Goal: Task Accomplishment & Management: Complete application form

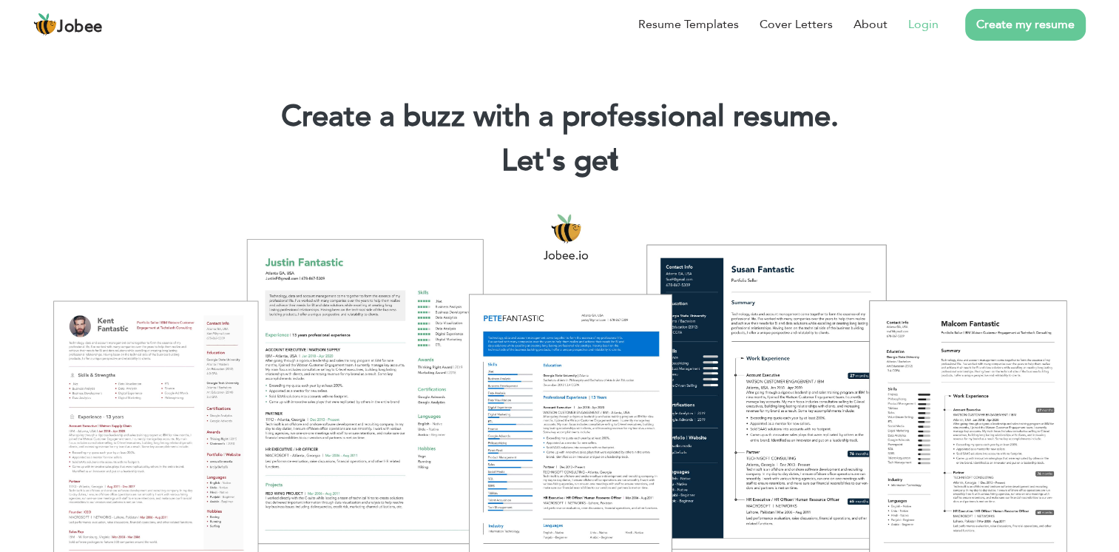
click at [922, 25] on link "Login" at bounding box center [923, 25] width 30 height 18
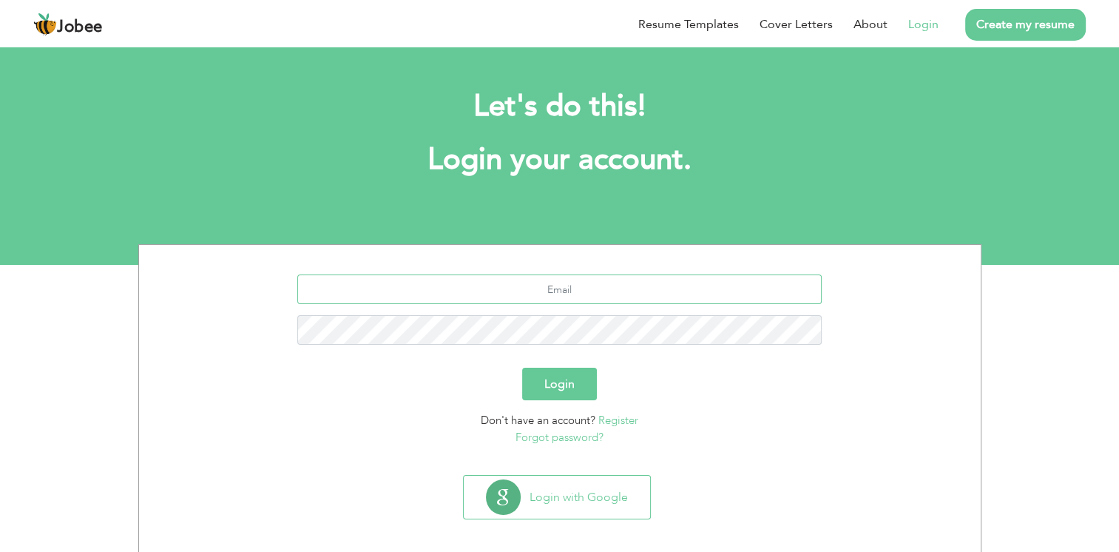
click at [589, 288] on input "text" at bounding box center [559, 289] width 524 height 30
type input "noman.owais.khi@gmail.com"
click at [522, 368] on button "Login" at bounding box center [559, 384] width 75 height 33
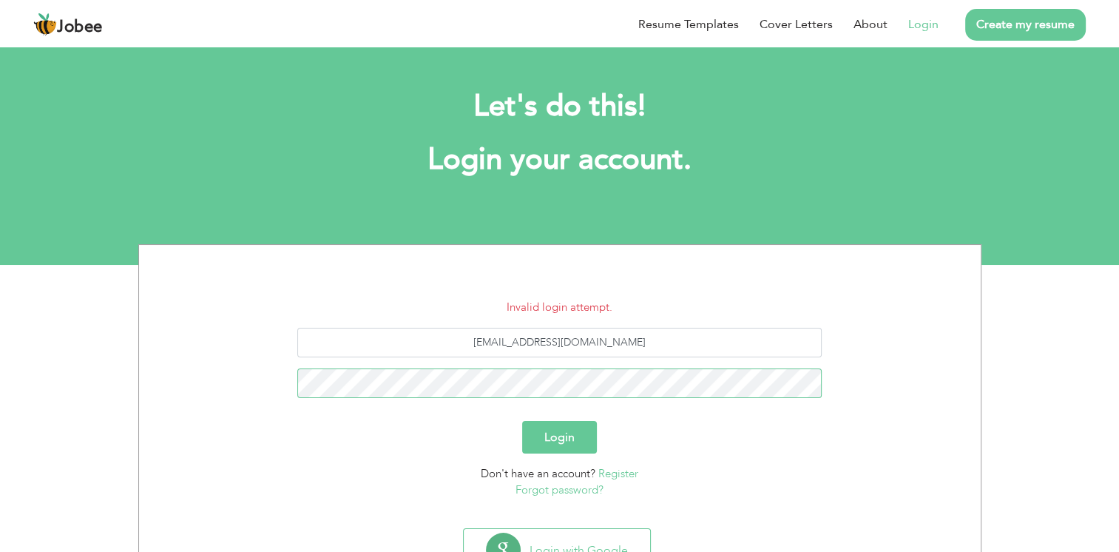
click at [522, 421] on button "Login" at bounding box center [559, 437] width 75 height 33
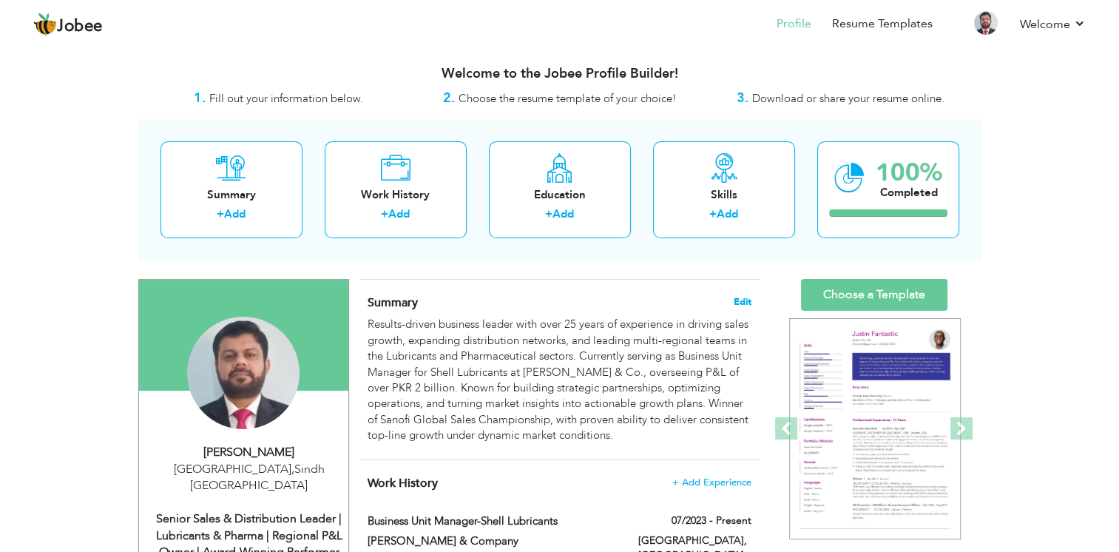
click at [746, 303] on span "Edit" at bounding box center [743, 302] width 18 height 10
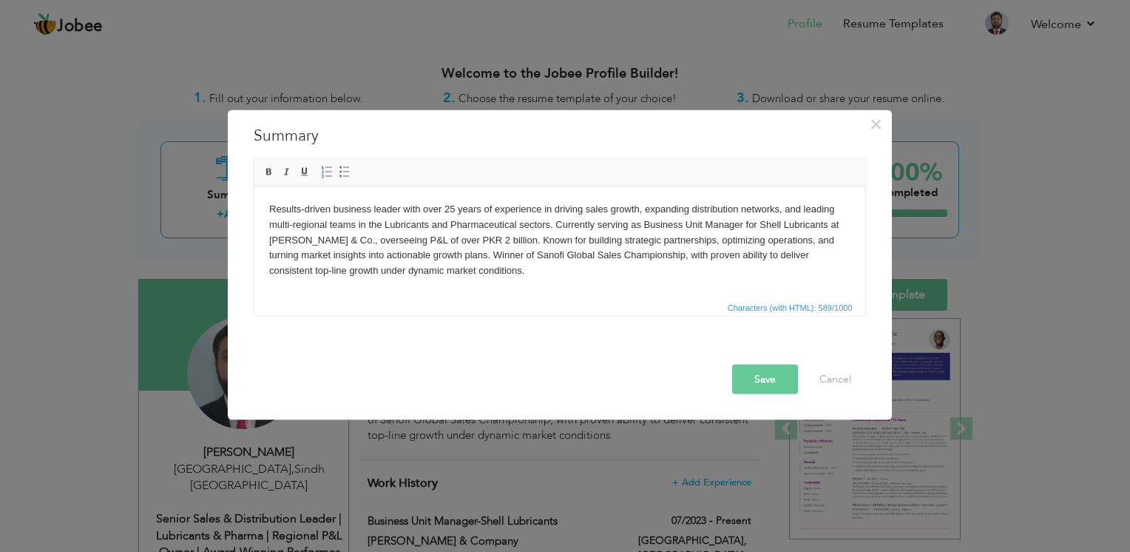
click at [470, 239] on body "Results-driven business leader with over 25 years of experience in driving sale…" at bounding box center [558, 239] width 581 height 77
click at [426, 225] on body "Results-driven business leader with over 25 years of experience in driving sale…" at bounding box center [558, 239] width 581 height 77
click at [775, 373] on button "Save" at bounding box center [765, 380] width 66 height 30
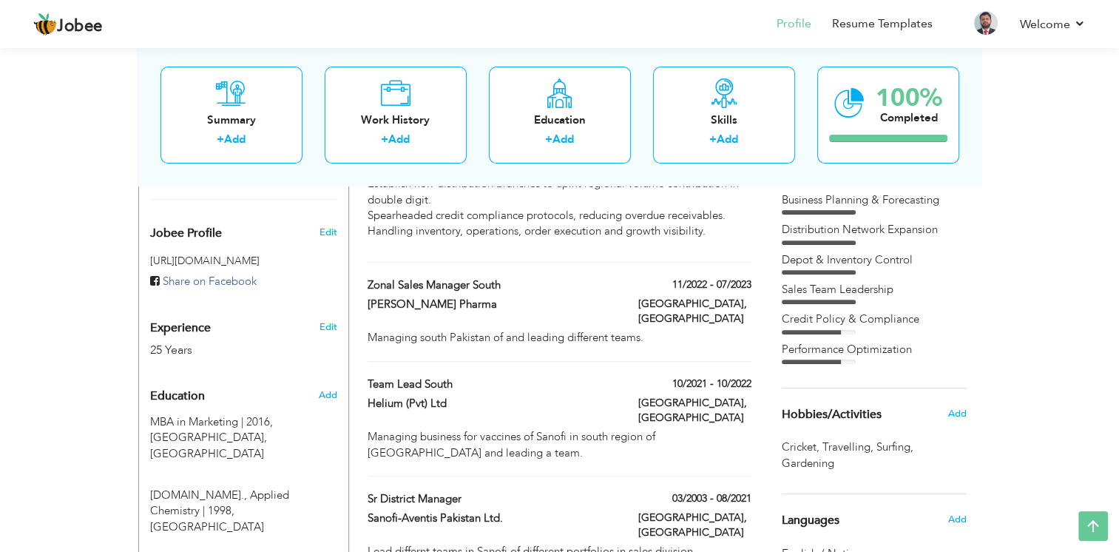
scroll to position [518, 0]
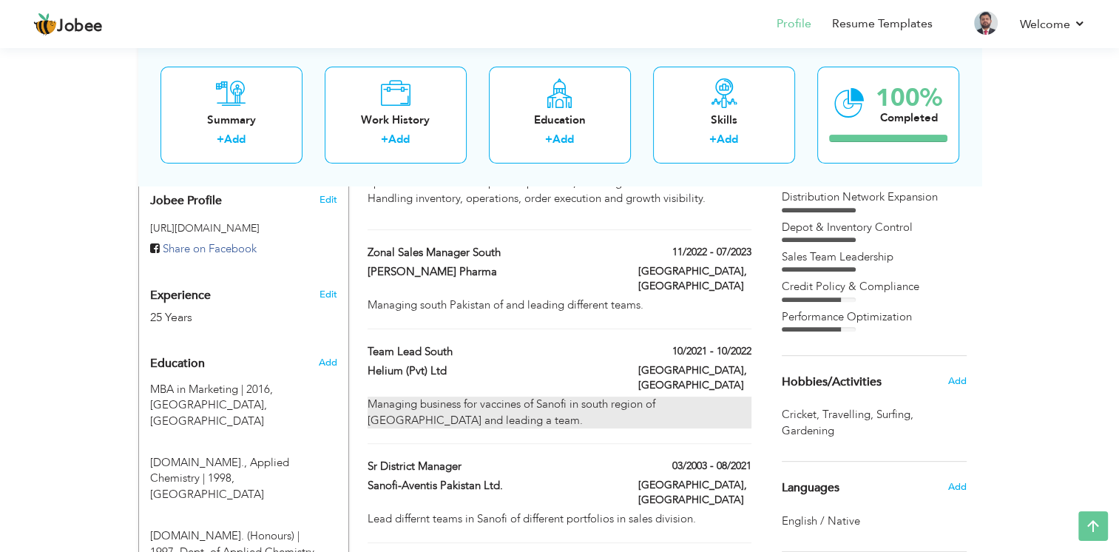
click at [561, 396] on div "Managing business for vaccines of Sanofi in south region of Pakistan and leadin…" at bounding box center [559, 412] width 383 height 32
type input "Team lead south"
type input "Helium (Pvt) Ltd"
type input "10/2021"
type input "10/2022"
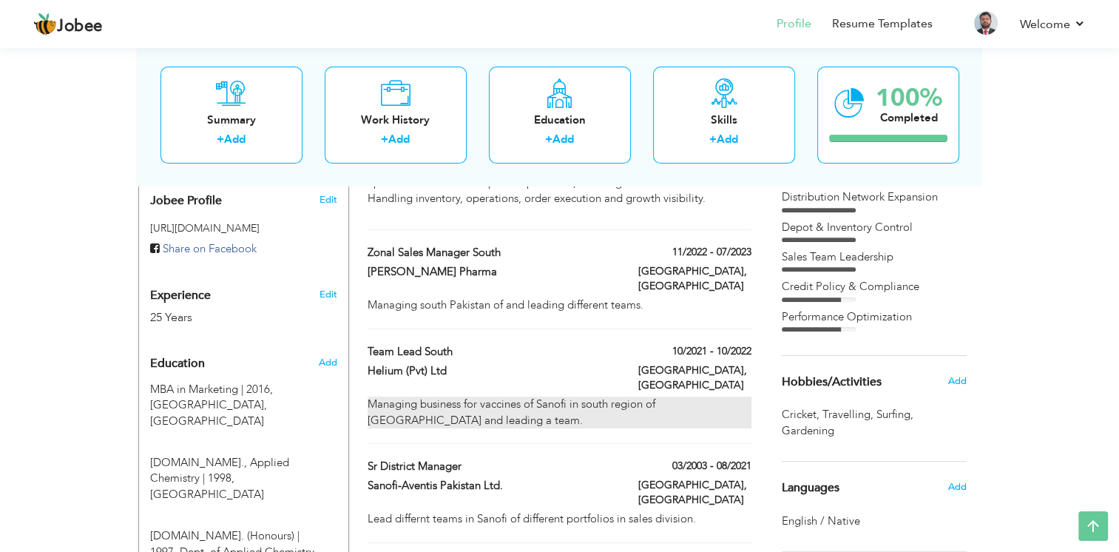
type input "[GEOGRAPHIC_DATA]"
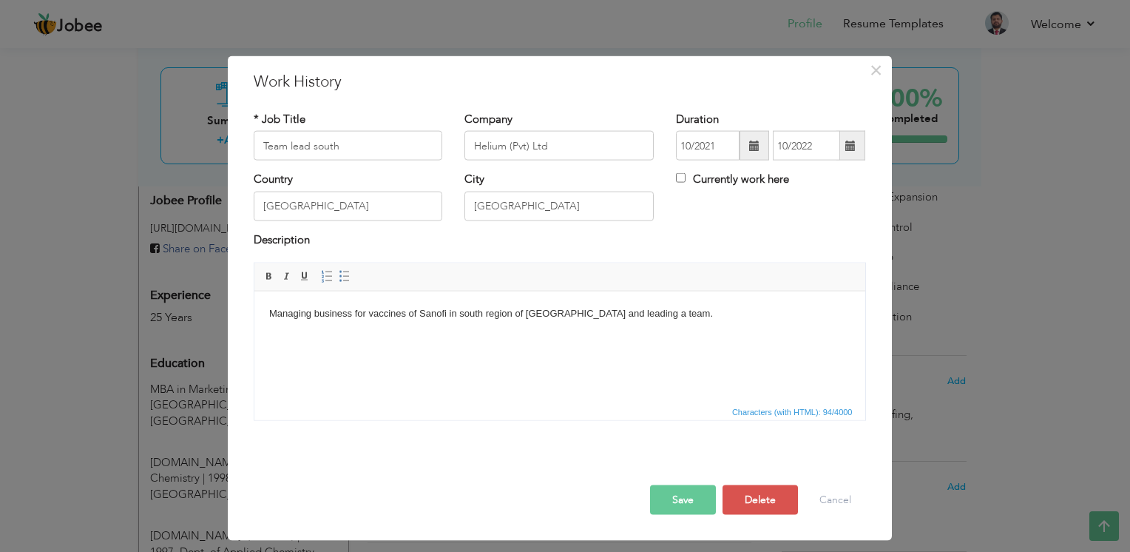
click at [622, 310] on body "Managing business for vaccines of Sanofi in south region of Pakistan and leadin…" at bounding box center [558, 313] width 581 height 16
click at [664, 312] on body "Managing business for vaccines of Sanofi in south region of Pakistan and leadin…" at bounding box center [558, 313] width 581 height 16
click at [686, 498] on button "Save" at bounding box center [683, 500] width 66 height 30
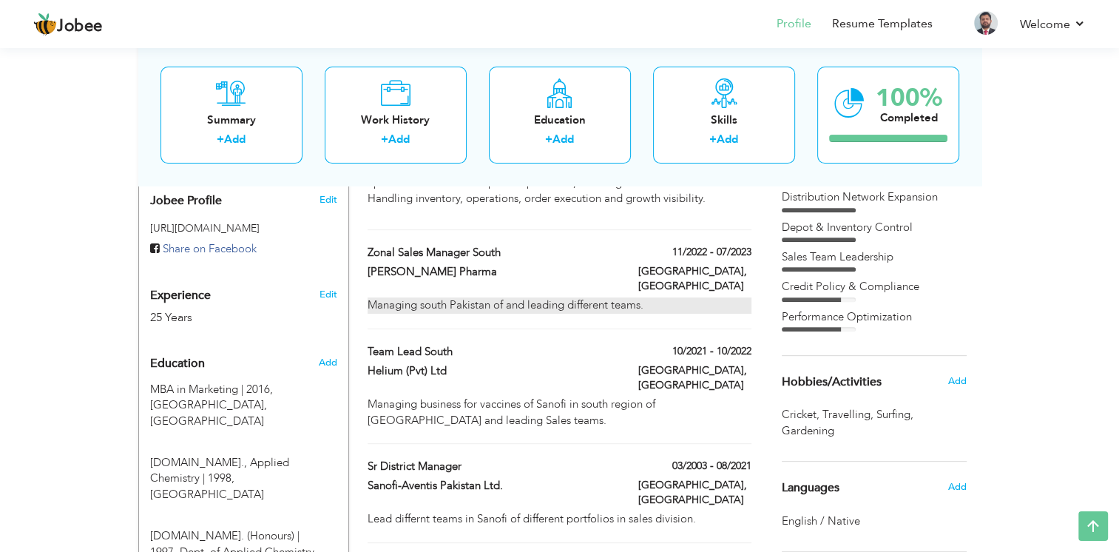
click at [618, 297] on div "Managing south Pakistan of and leading different teams." at bounding box center [559, 305] width 383 height 16
type input "Zonal Sales Manager South"
type input "[PERSON_NAME] Pharma"
type input "11/2022"
type input "07/2023"
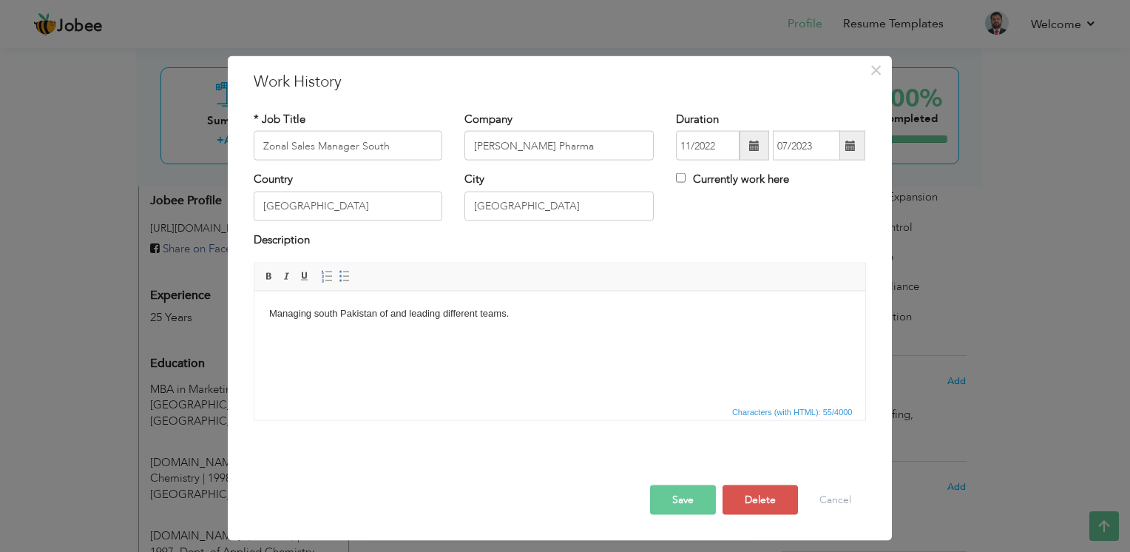
click at [479, 311] on body "Managing south Pakistan of and leading different teams." at bounding box center [558, 313] width 581 height 16
click at [692, 496] on button "Save" at bounding box center [683, 500] width 66 height 30
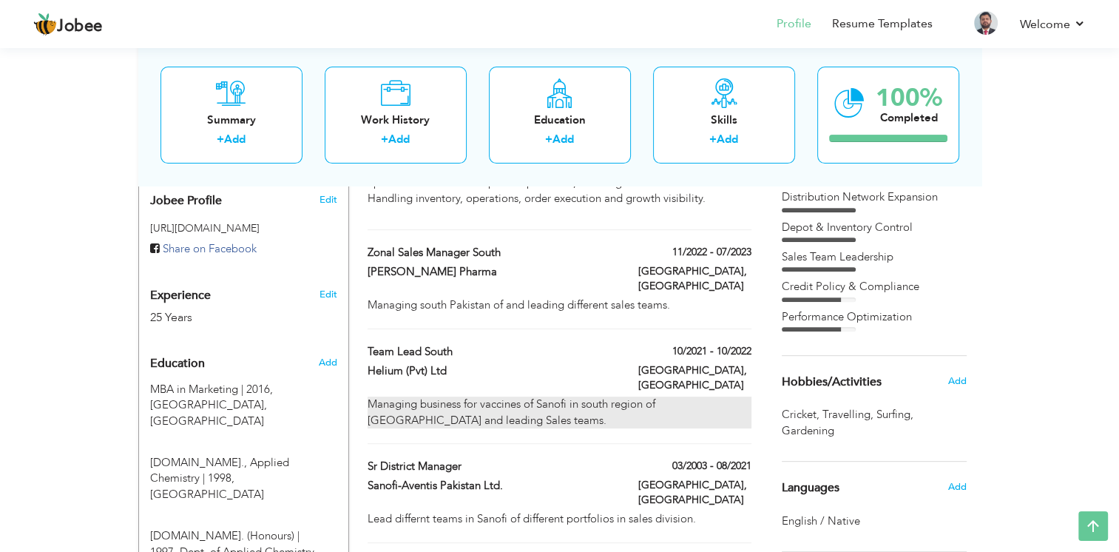
click at [453, 396] on div "Managing business for vaccines of Sanofi in south region of Pakistan and leadin…" at bounding box center [559, 412] width 383 height 32
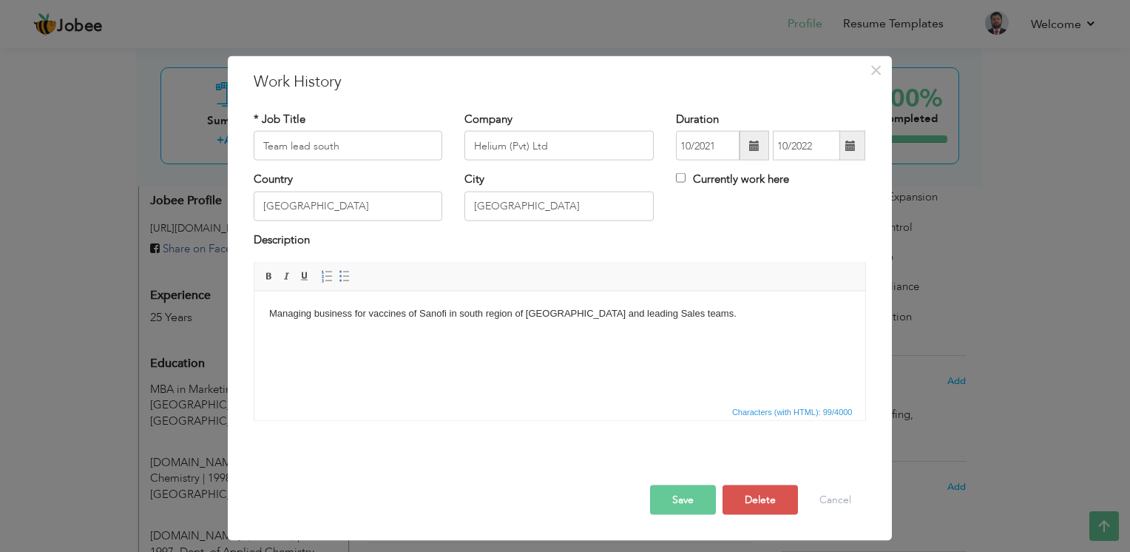
click at [623, 311] on body "Managing business for vaccines of Sanofi in south region of Pakistan and leadin…" at bounding box center [558, 313] width 581 height 16
click at [696, 498] on button "Save" at bounding box center [683, 500] width 66 height 30
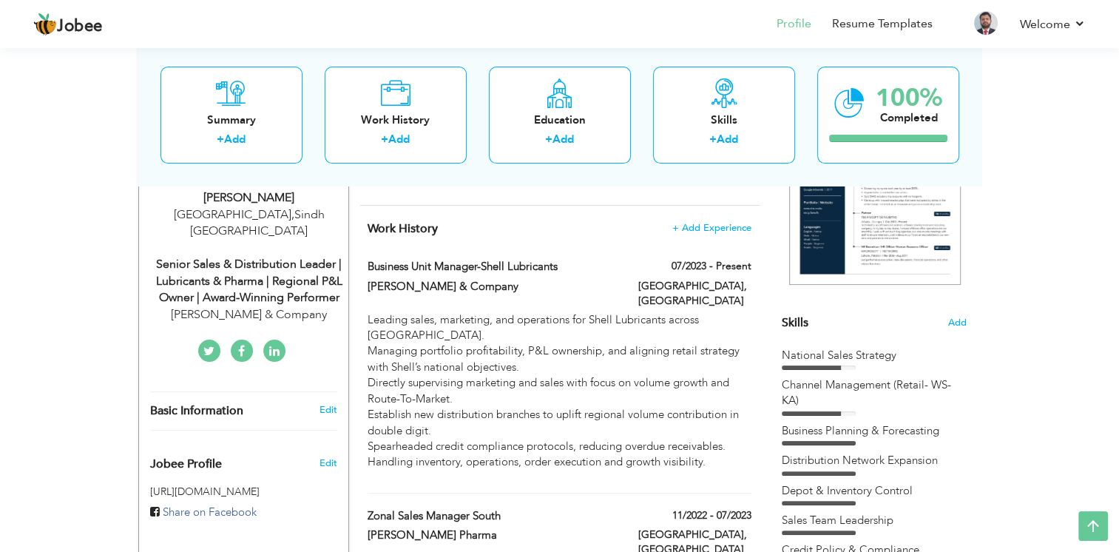
scroll to position [0, 0]
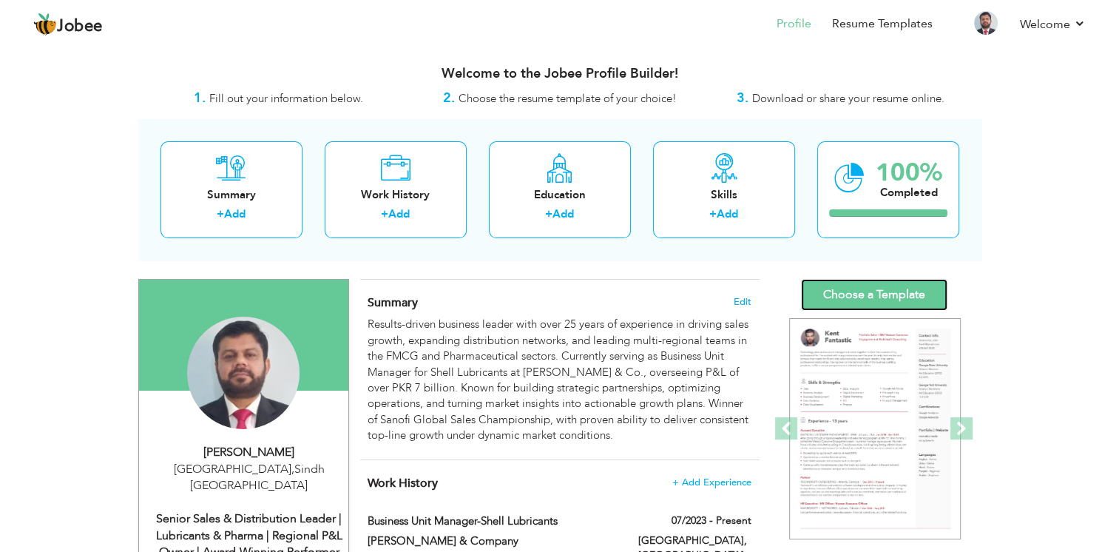
click at [889, 297] on link "Choose a Template" at bounding box center [874, 295] width 146 height 32
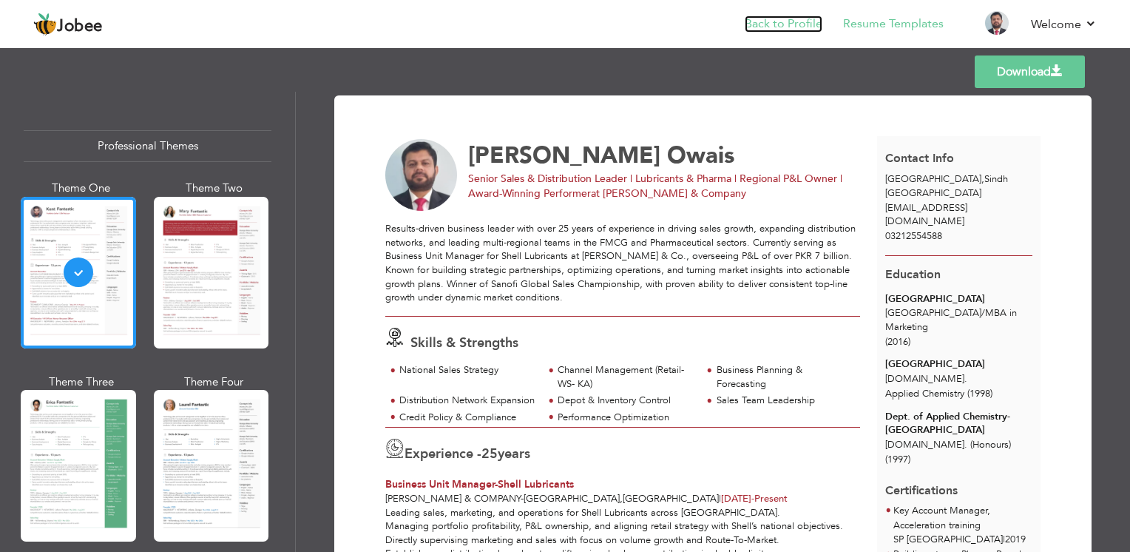
click at [792, 19] on link "Back to Profile" at bounding box center [784, 24] width 78 height 17
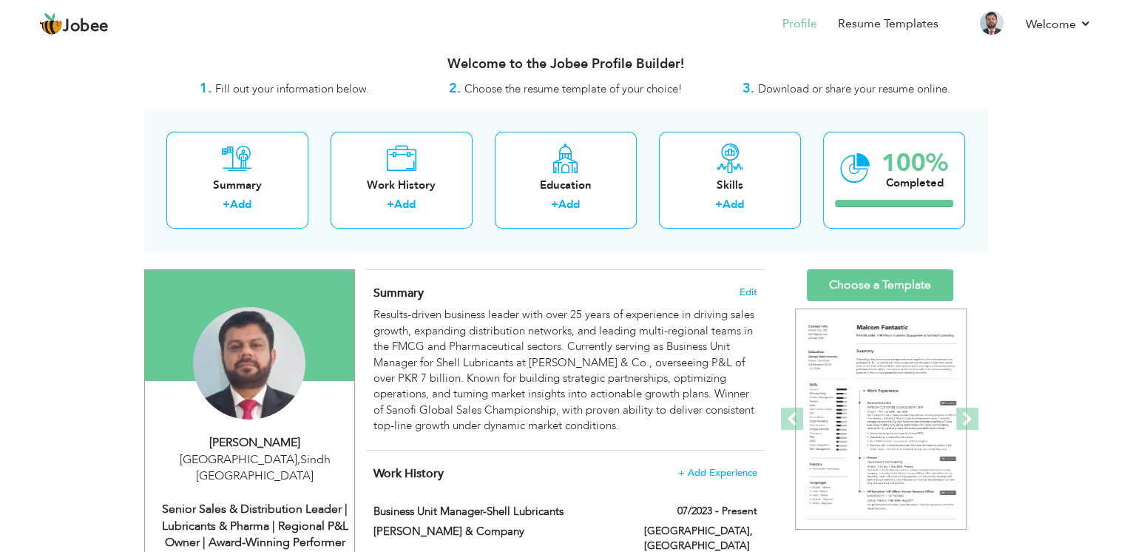
scroll to position [74, 0]
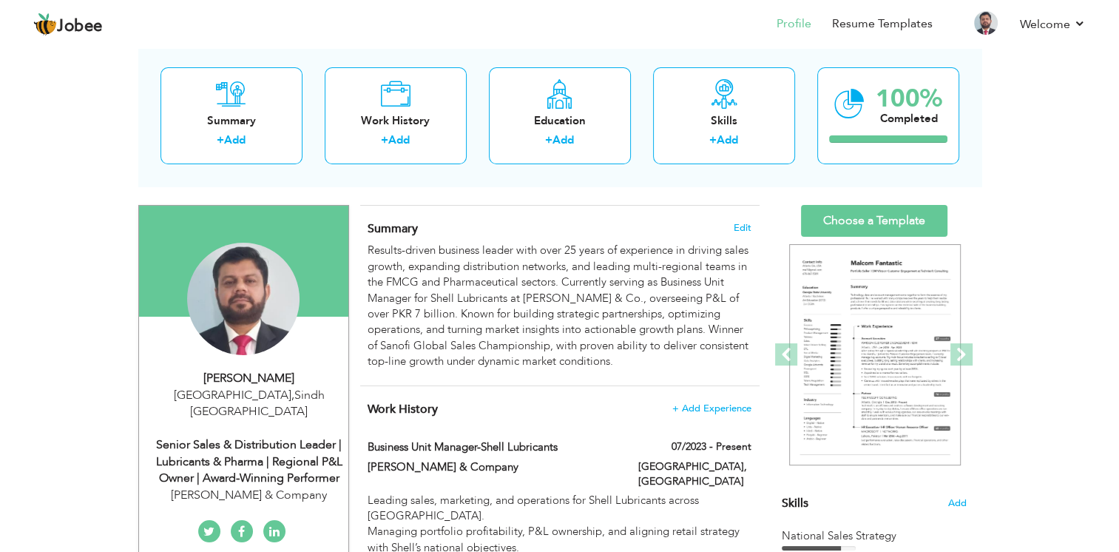
click at [283, 442] on div "Senior Sales & Distribution Leader | Lubricants & Pharma | Regional P&L Owner |…" at bounding box center [249, 461] width 198 height 51
type input "[PERSON_NAME]"
type input "Owais"
type input "03212554588"
select select "number:166"
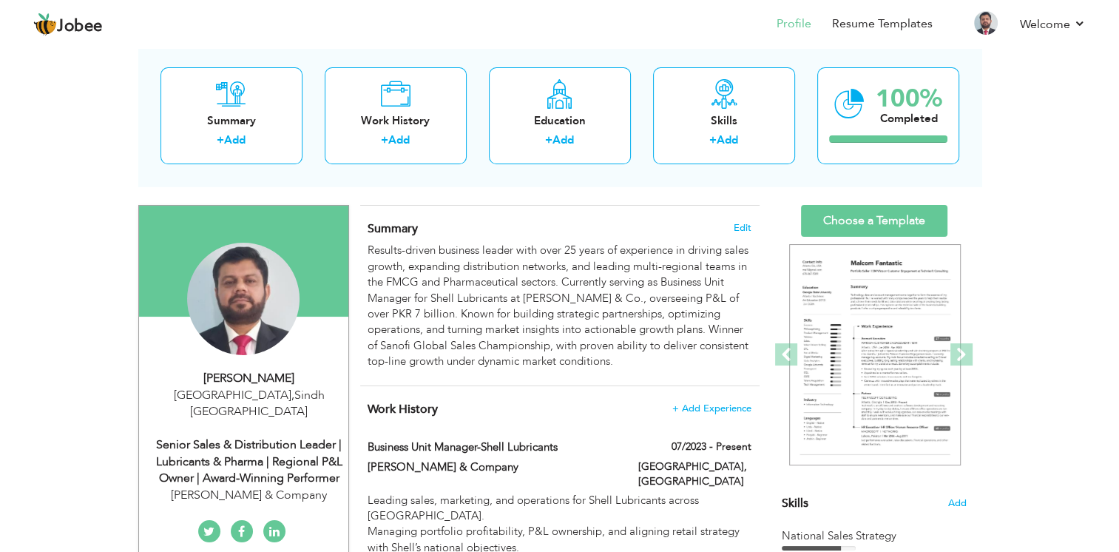
type input "Sindh"
type input "[GEOGRAPHIC_DATA]"
select select "number:27"
type input "[PERSON_NAME] & Company"
type input "Senior Sales & Distribution Leader | Lubricants & Pharma | Regional P&L Owner |…"
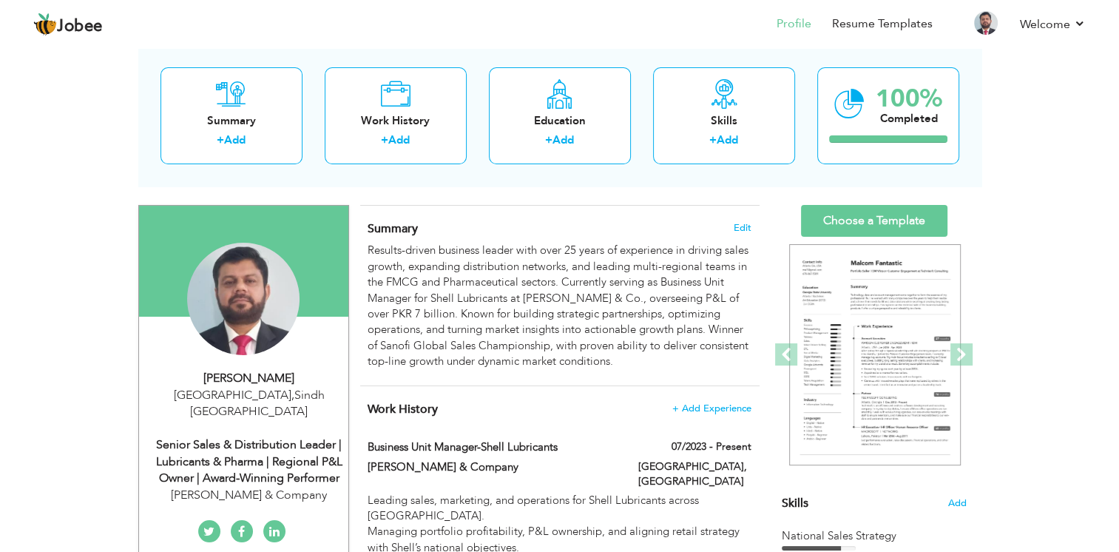
type input "[DOMAIN_NAME][URL][PERSON_NAME]"
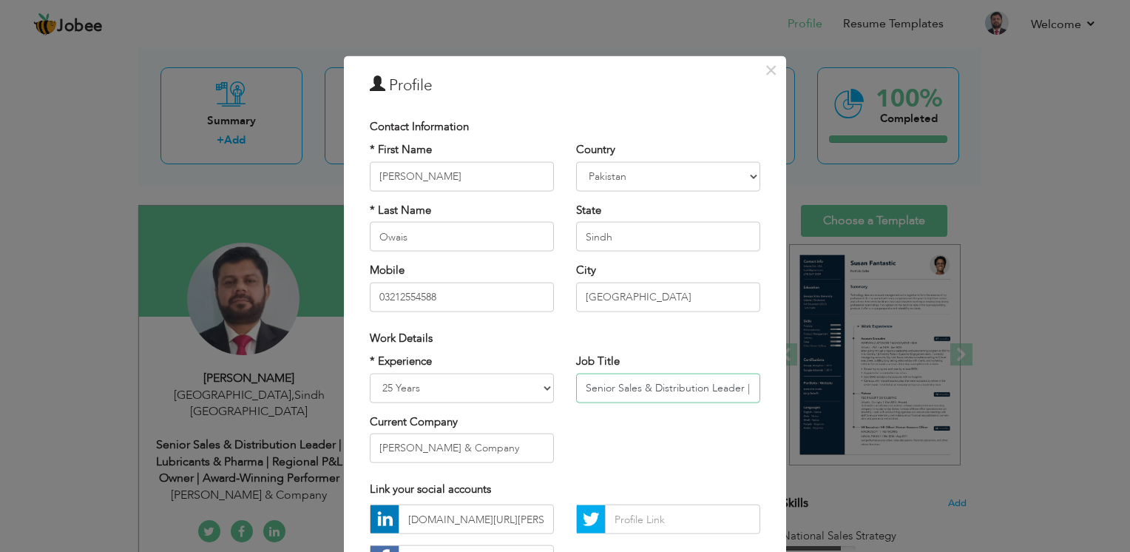
click at [634, 388] on input "Senior Sales & Distribution Leader | Lubricants & Pharma | Regional P&L Owner |…" at bounding box center [668, 388] width 184 height 30
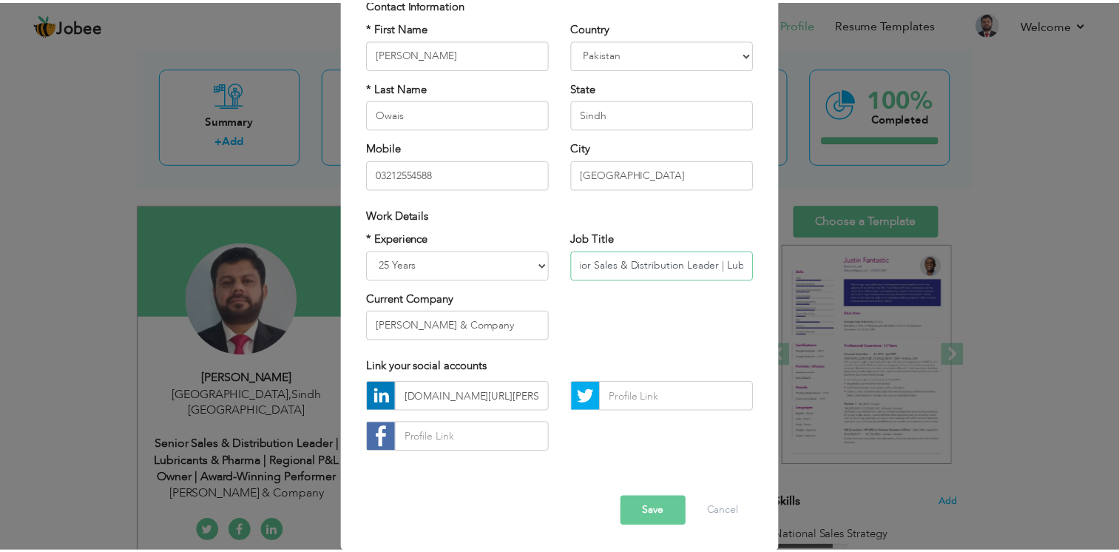
scroll to position [0, 0]
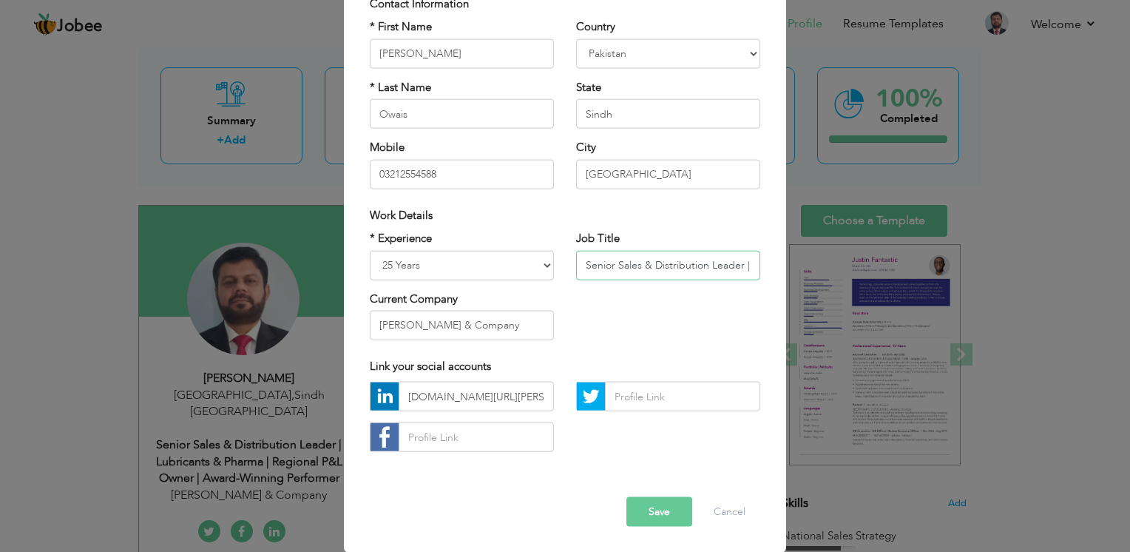
drag, startPoint x: 582, startPoint y: 263, endPoint x: 581, endPoint y: 274, distance: 11.9
click at [581, 274] on input "Senior Sales & Distribution Leader | Lubricants & Pharma | Regional P&L Owner |…" at bounding box center [668, 265] width 184 height 30
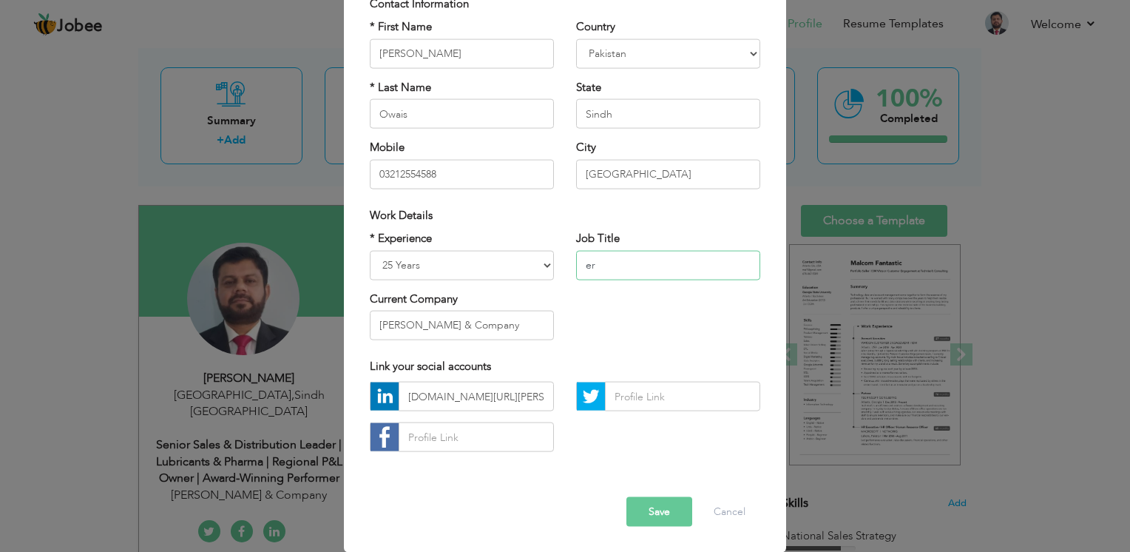
type input "r"
type input "Business Unit Manager"
click at [638, 504] on button "Save" at bounding box center [659, 512] width 66 height 30
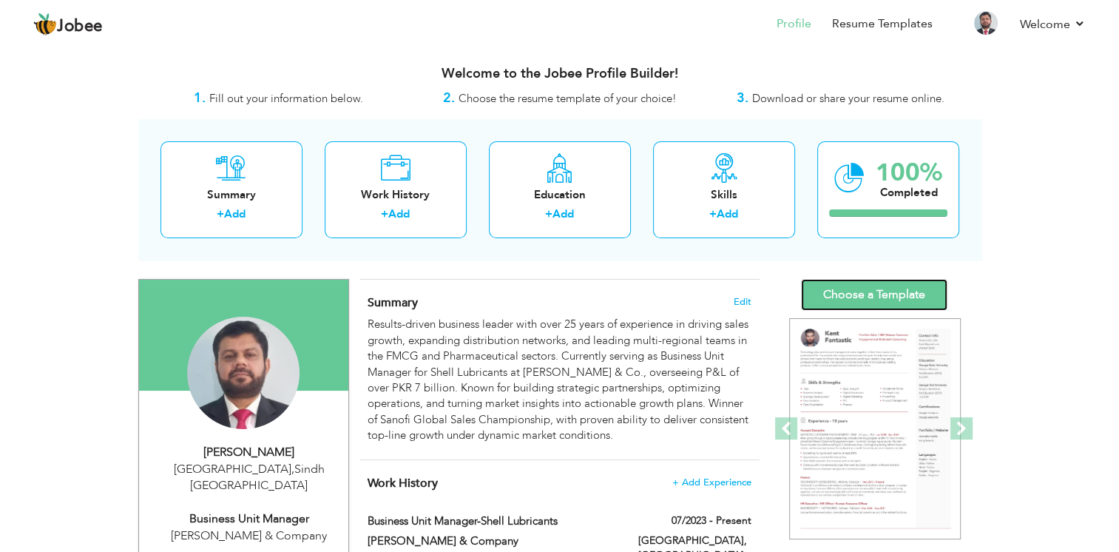
click at [870, 298] on link "Choose a Template" at bounding box center [874, 295] width 146 height 32
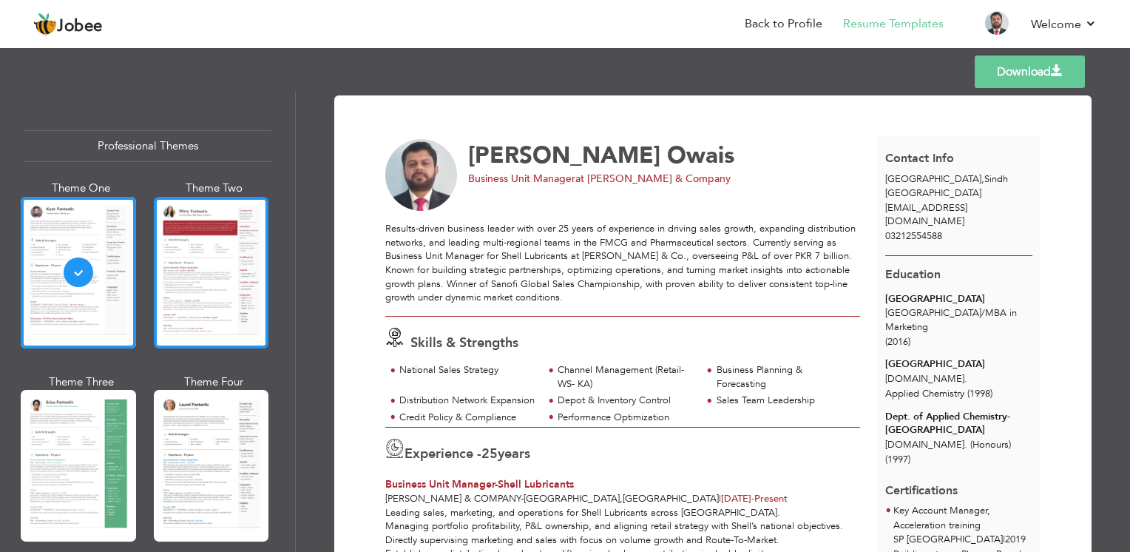
click at [199, 250] on div at bounding box center [211, 273] width 115 height 152
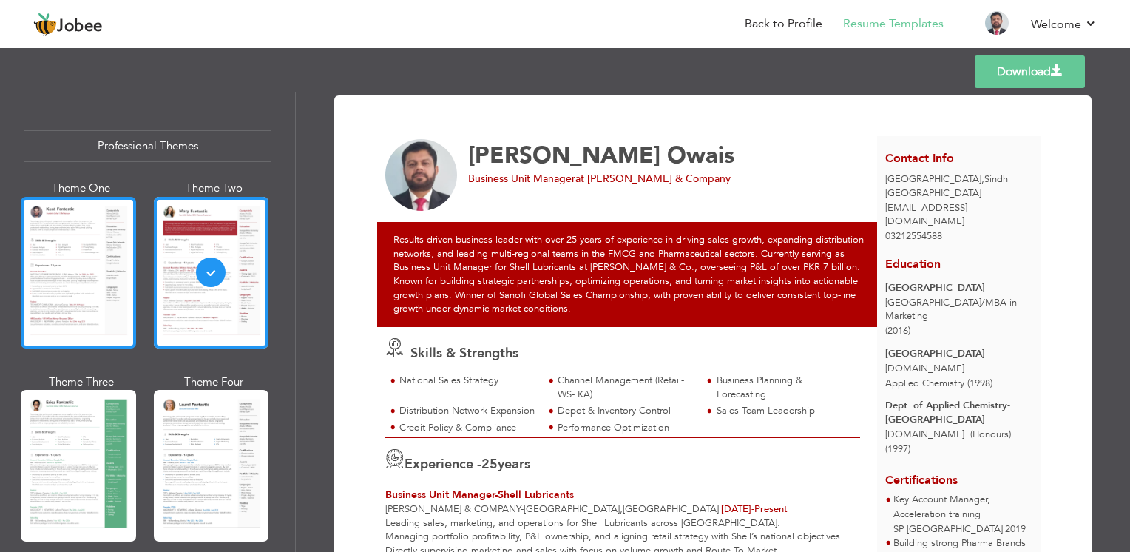
click at [70, 217] on div at bounding box center [78, 273] width 115 height 152
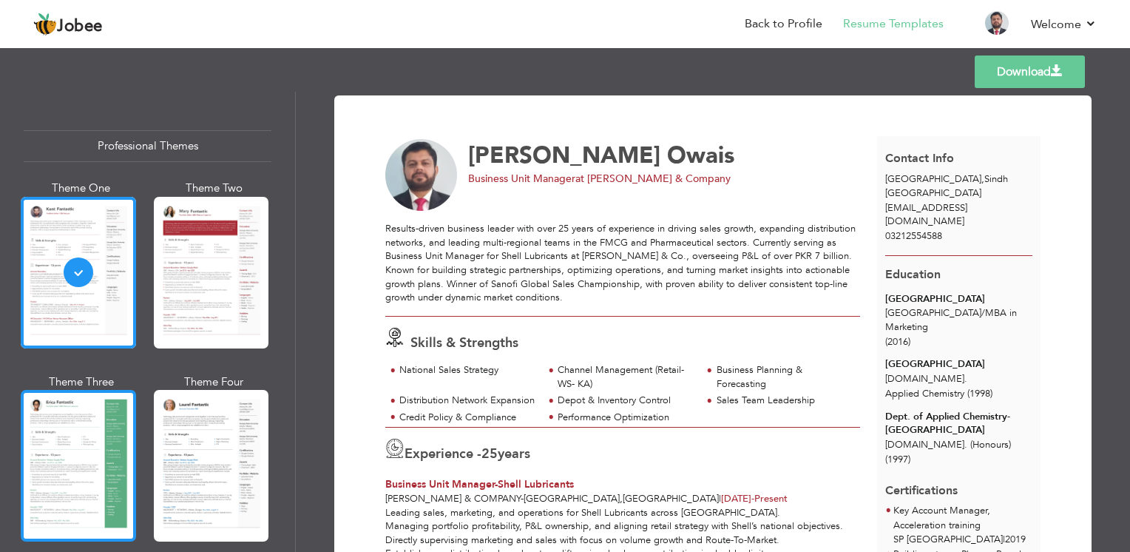
click at [85, 418] on div at bounding box center [78, 466] width 115 height 152
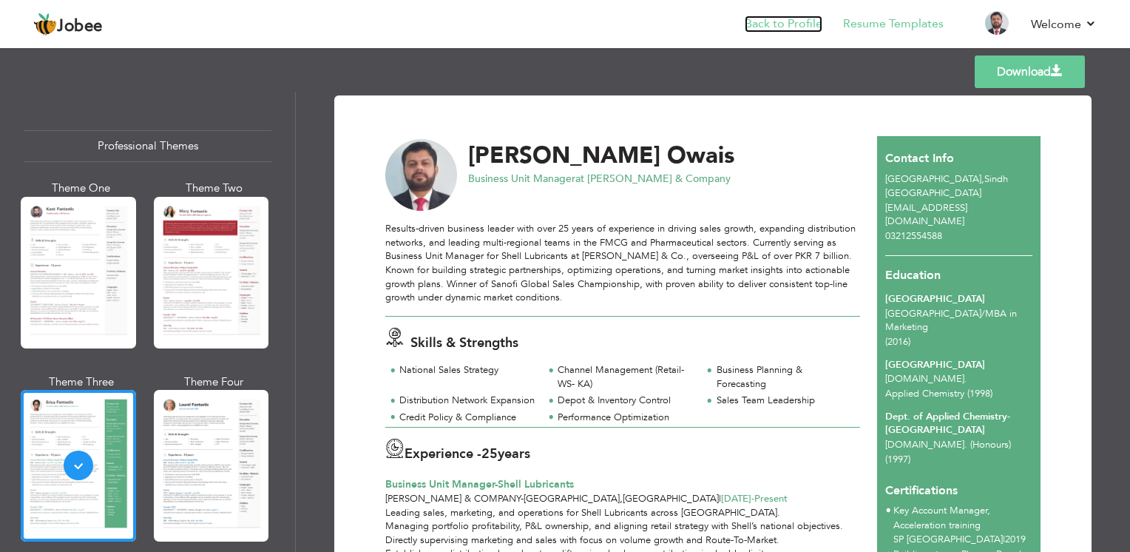
click at [781, 22] on link "Back to Profile" at bounding box center [784, 24] width 78 height 17
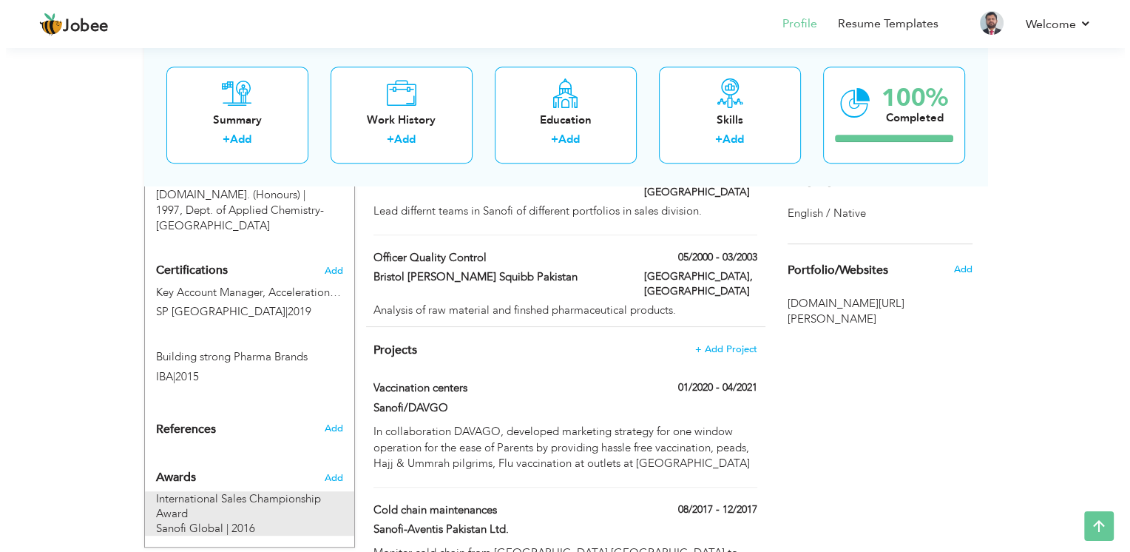
scroll to position [829, 0]
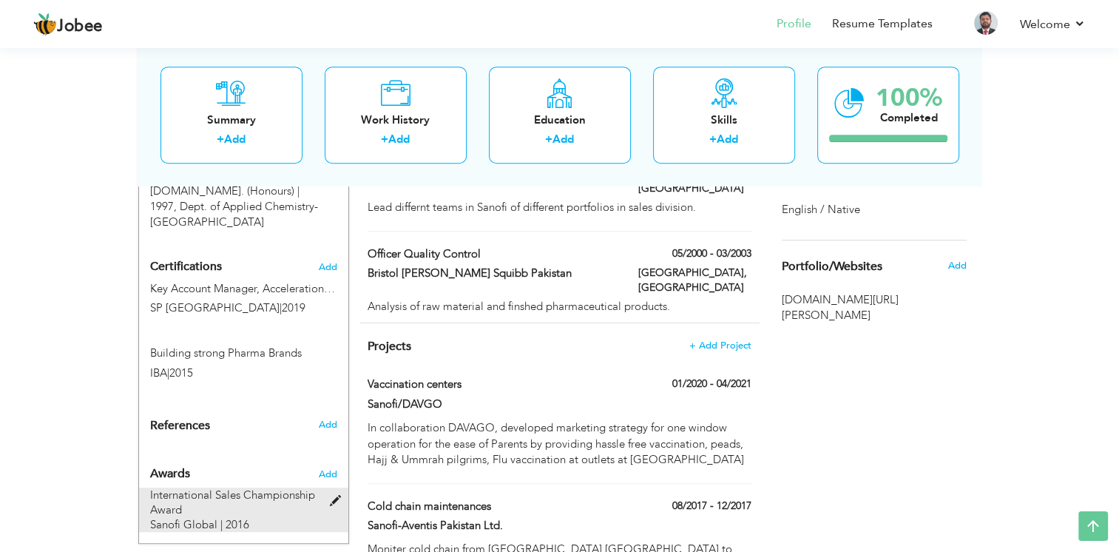
click at [195, 487] on span "International Sales Championship Award" at bounding box center [232, 502] width 165 height 30
type input "International Sales Championship Award"
type input "Sanofi Global"
type input "2016"
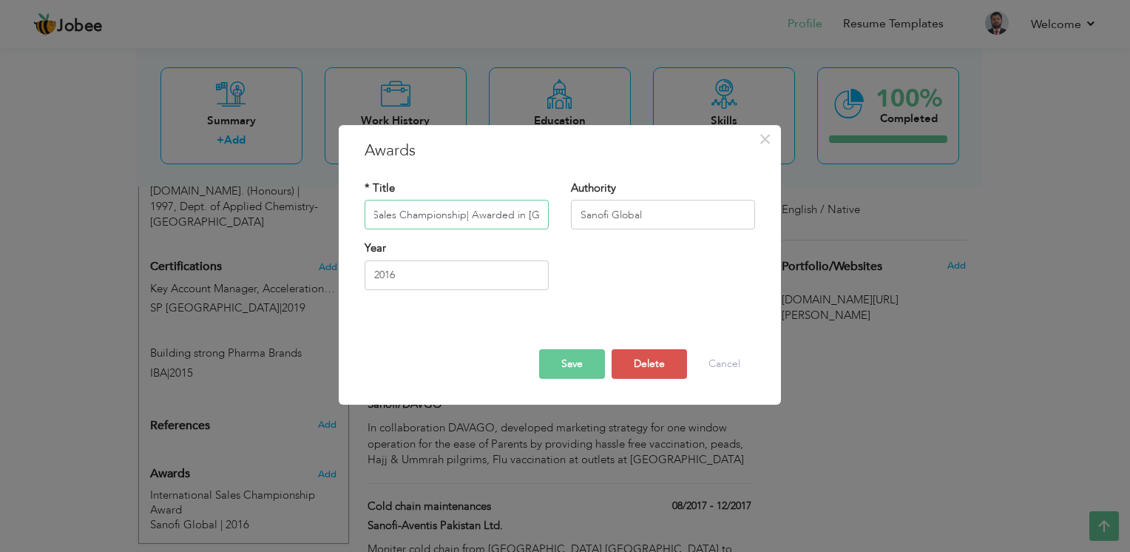
scroll to position [0, 70]
click at [581, 362] on button "Save" at bounding box center [572, 364] width 66 height 30
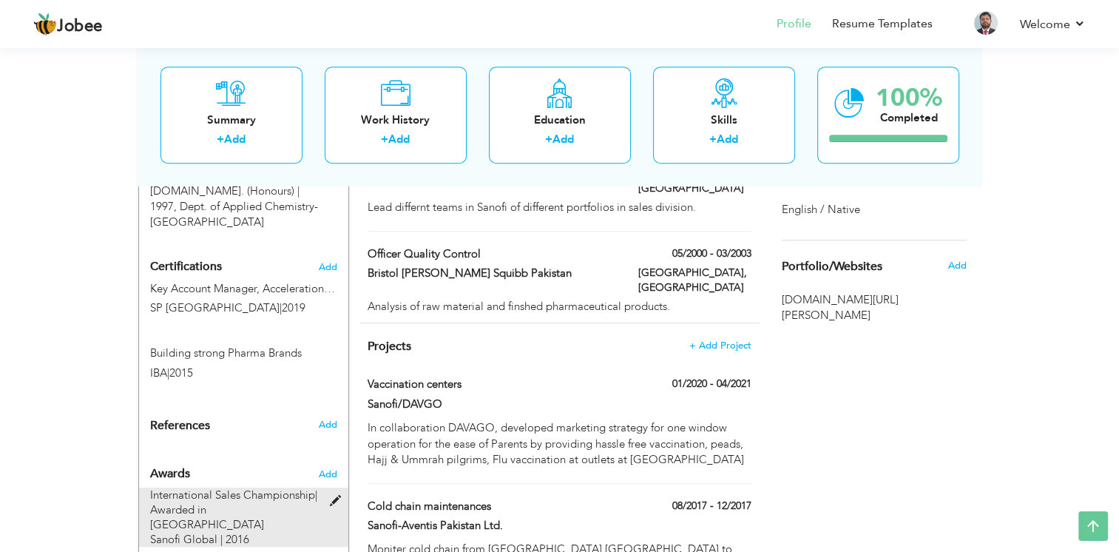
click at [297, 487] on span "International Sales Championship| Awarded in Paris" at bounding box center [233, 509] width 167 height 44
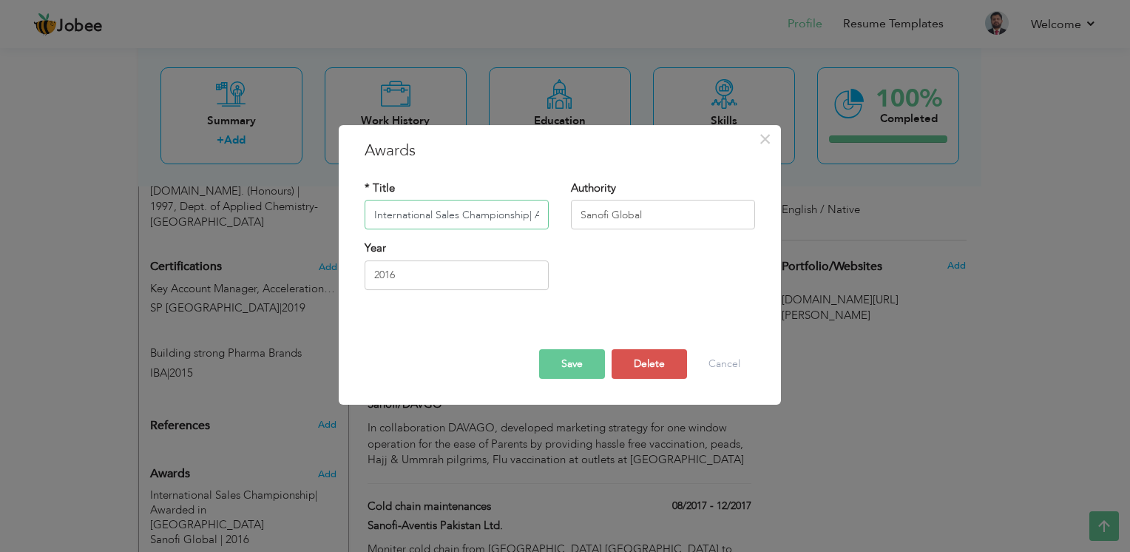
scroll to position [0, 70]
click at [405, 220] on input "International Sales Championship| Awarded in Paris" at bounding box center [457, 215] width 184 height 30
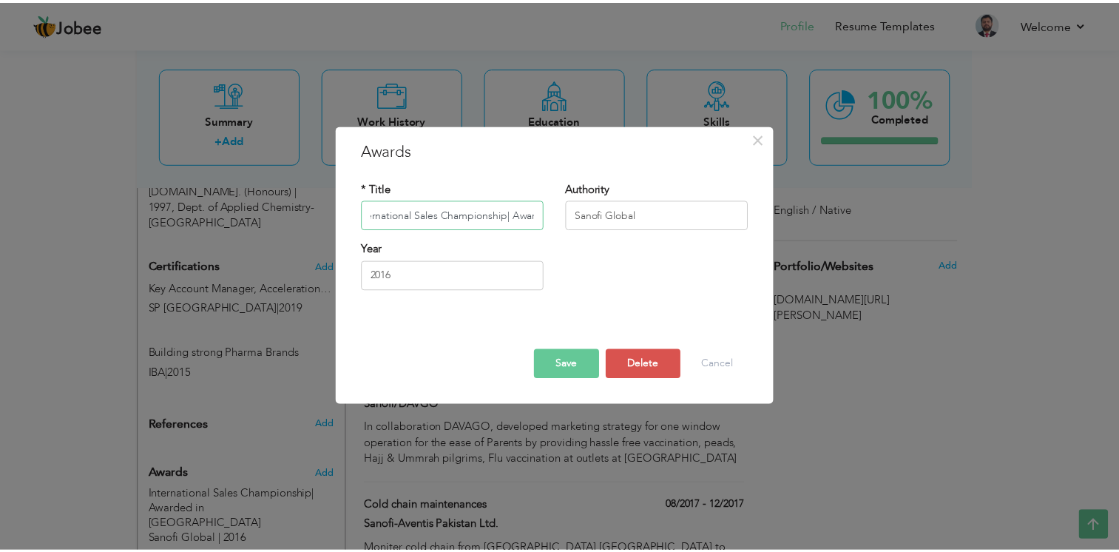
scroll to position [0, 0]
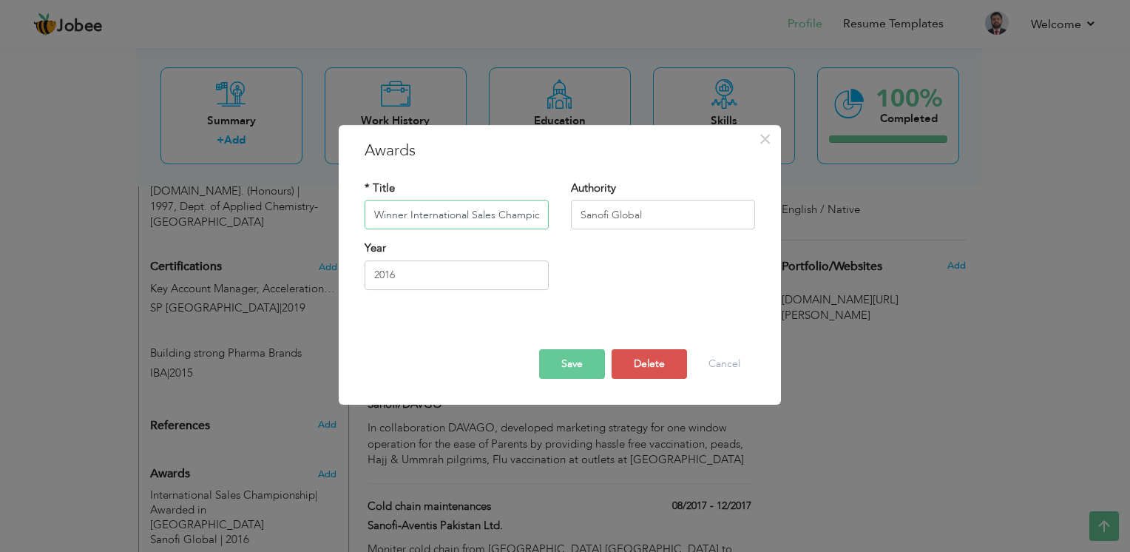
type input "Winner International Sales Championship| Awarded in [GEOGRAPHIC_DATA]"
click at [568, 362] on button "Save" at bounding box center [572, 364] width 66 height 30
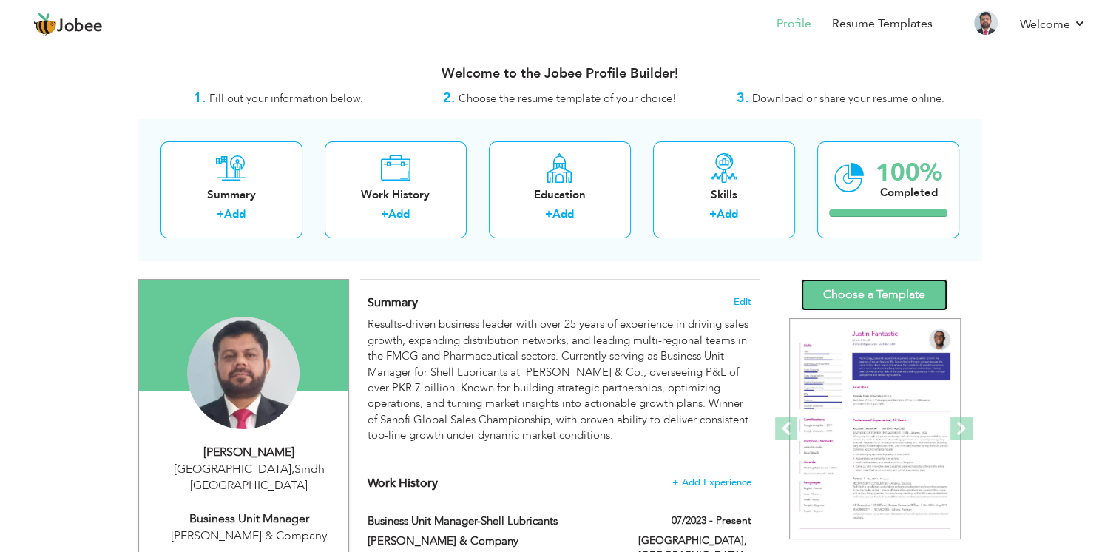
click at [873, 291] on link "Choose a Template" at bounding box center [874, 295] width 146 height 32
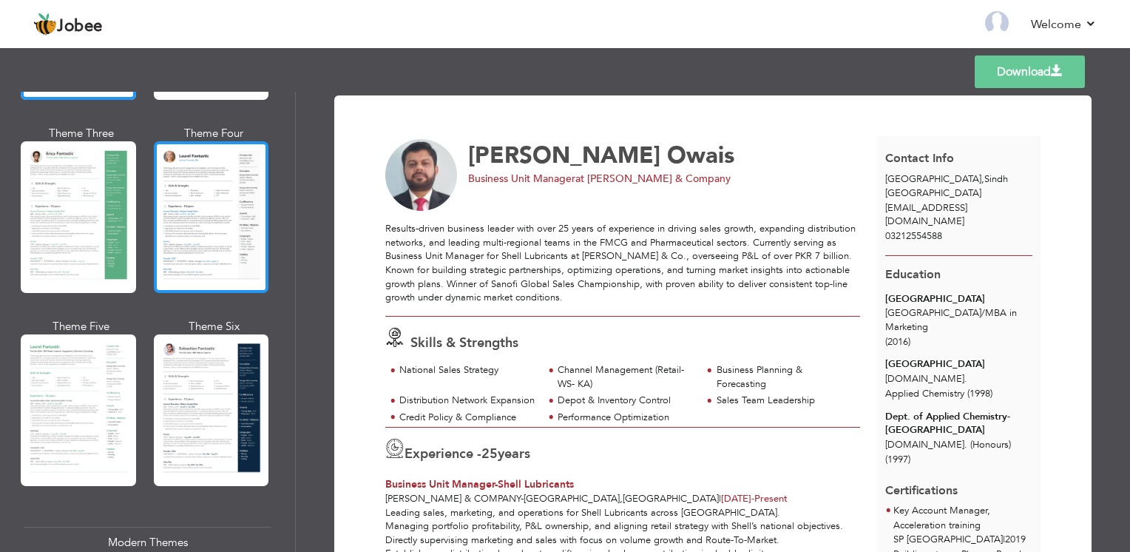
scroll to position [296, 0]
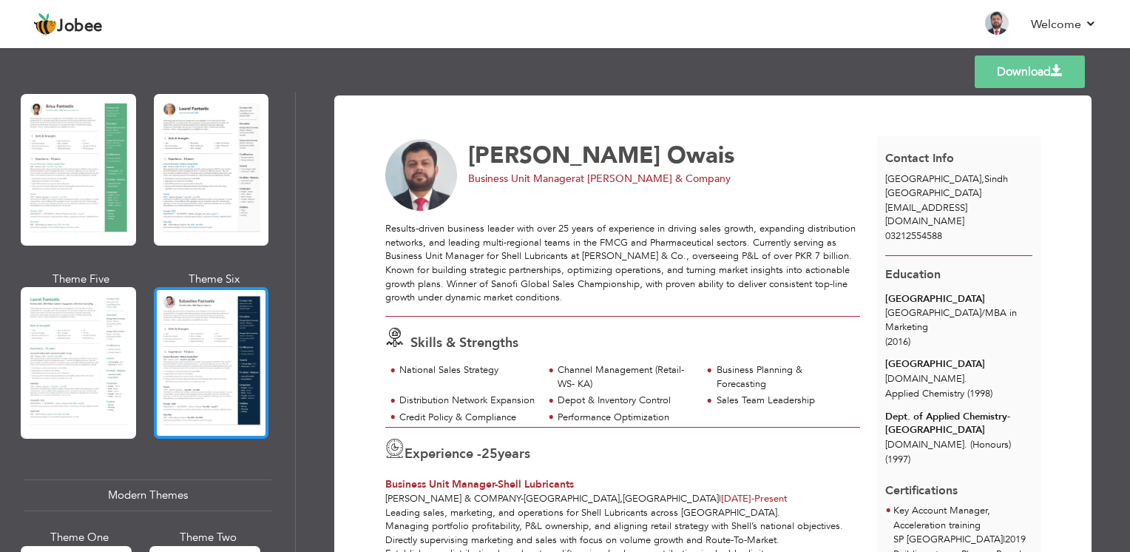
click at [184, 368] on div at bounding box center [211, 363] width 115 height 152
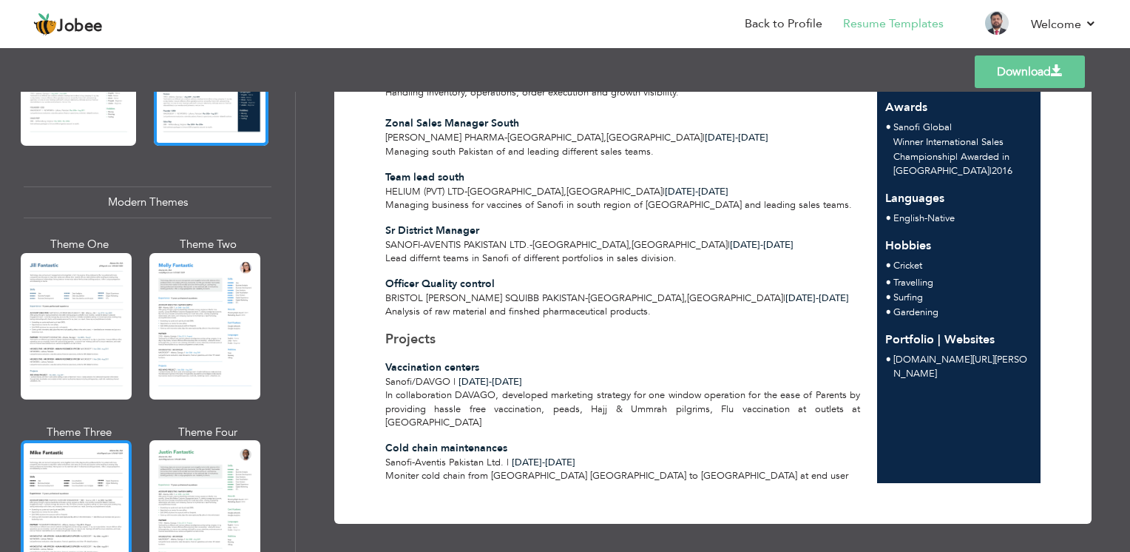
scroll to position [592, 0]
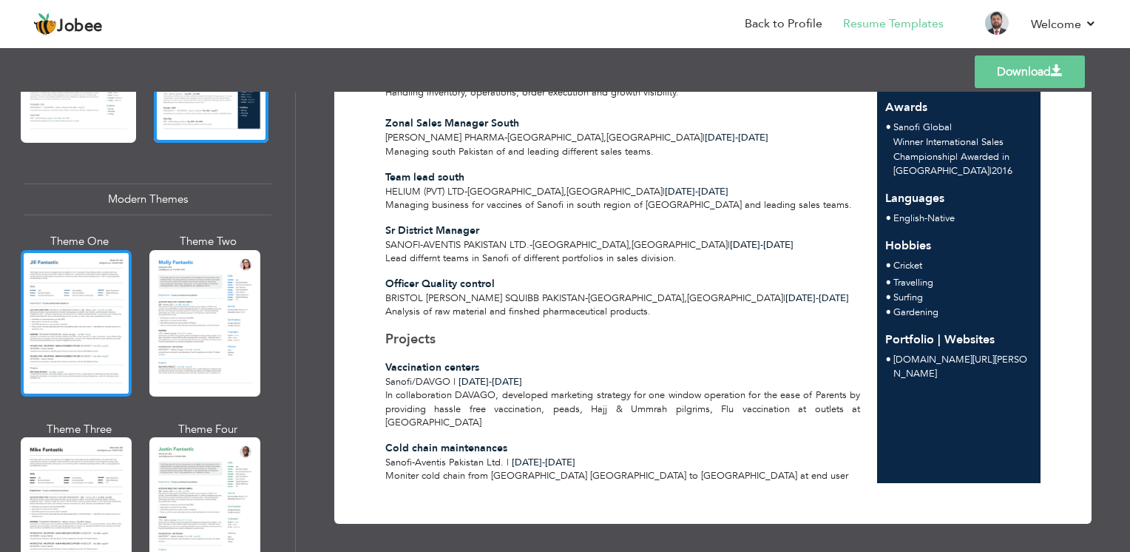
click at [95, 314] on div at bounding box center [76, 323] width 111 height 146
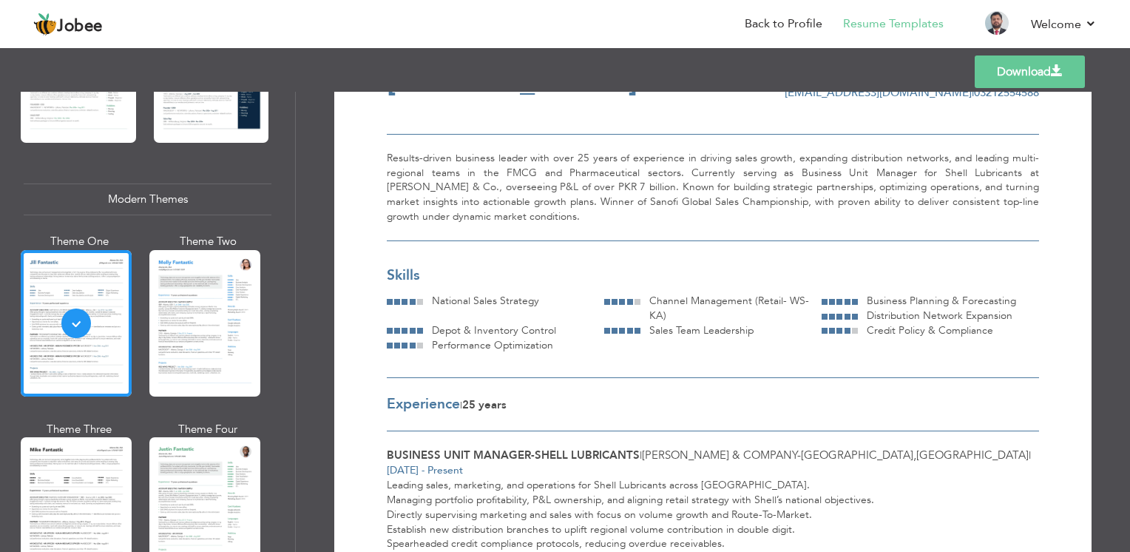
scroll to position [0, 0]
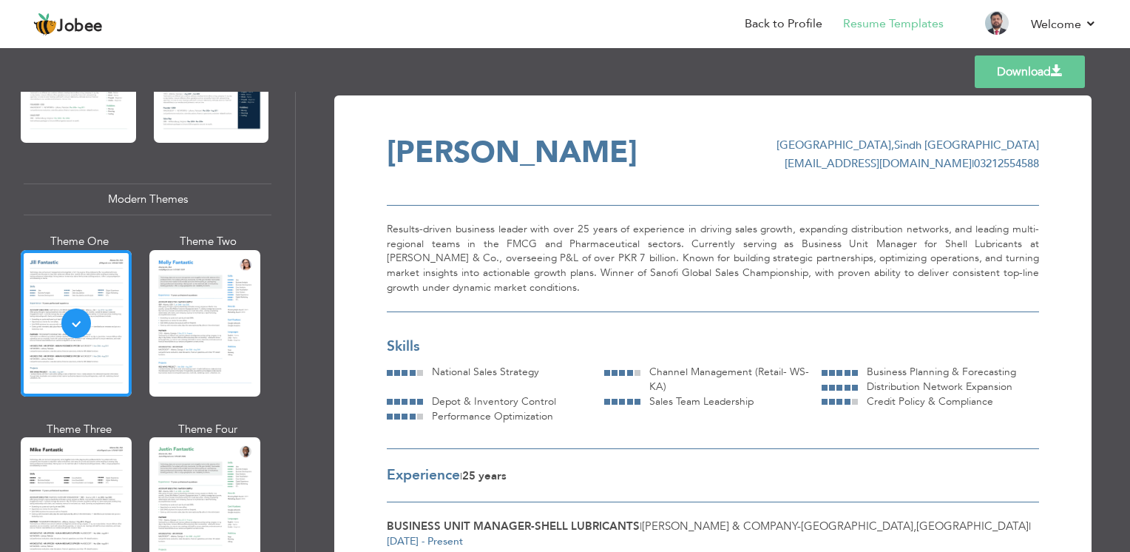
click at [204, 496] on div at bounding box center [204, 510] width 111 height 146
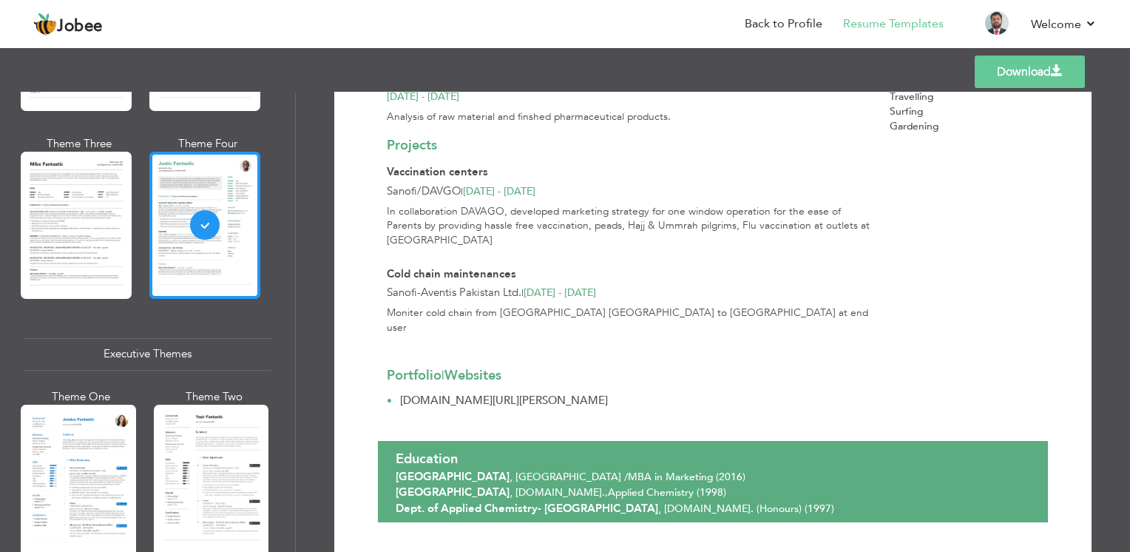
scroll to position [888, 0]
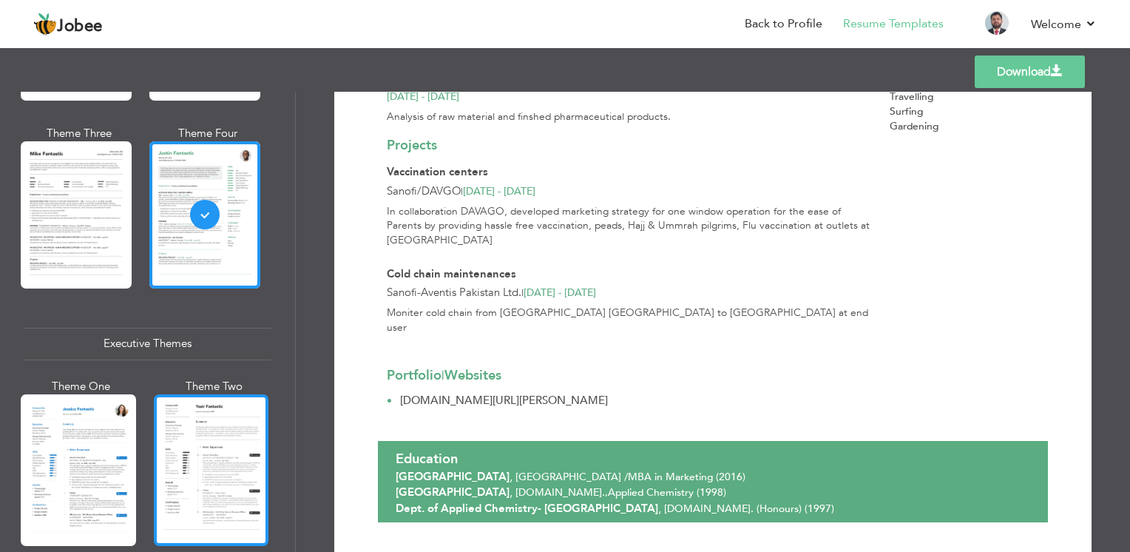
click at [204, 433] on div at bounding box center [211, 470] width 115 height 152
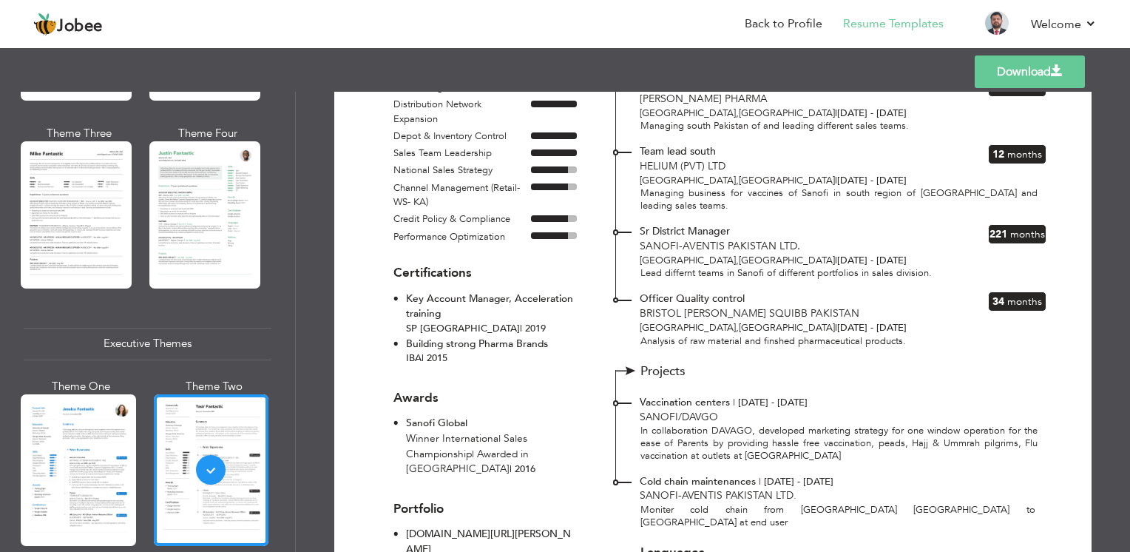
scroll to position [444, 0]
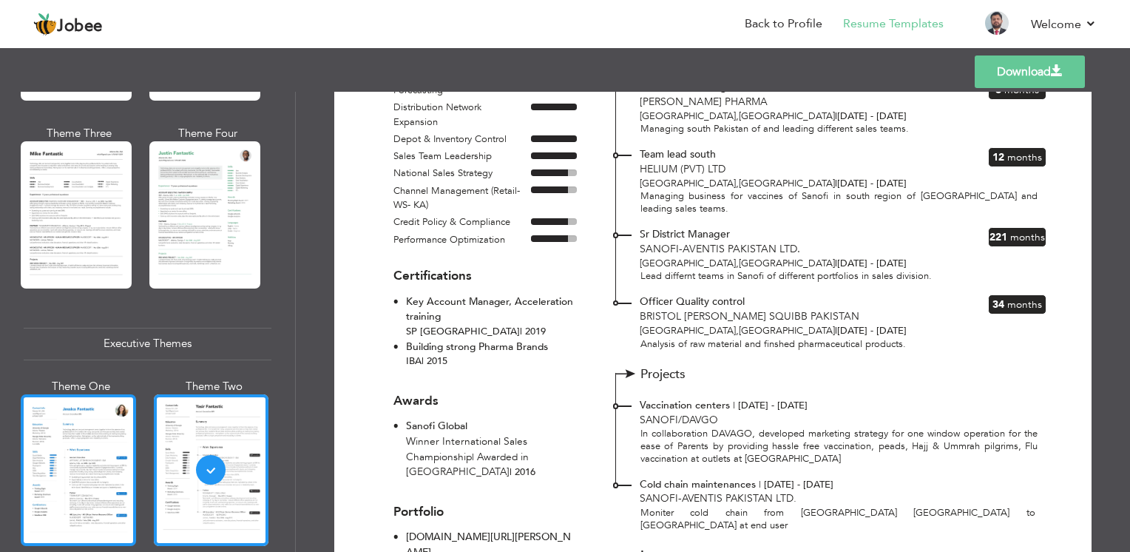
click at [101, 487] on div at bounding box center [78, 470] width 115 height 152
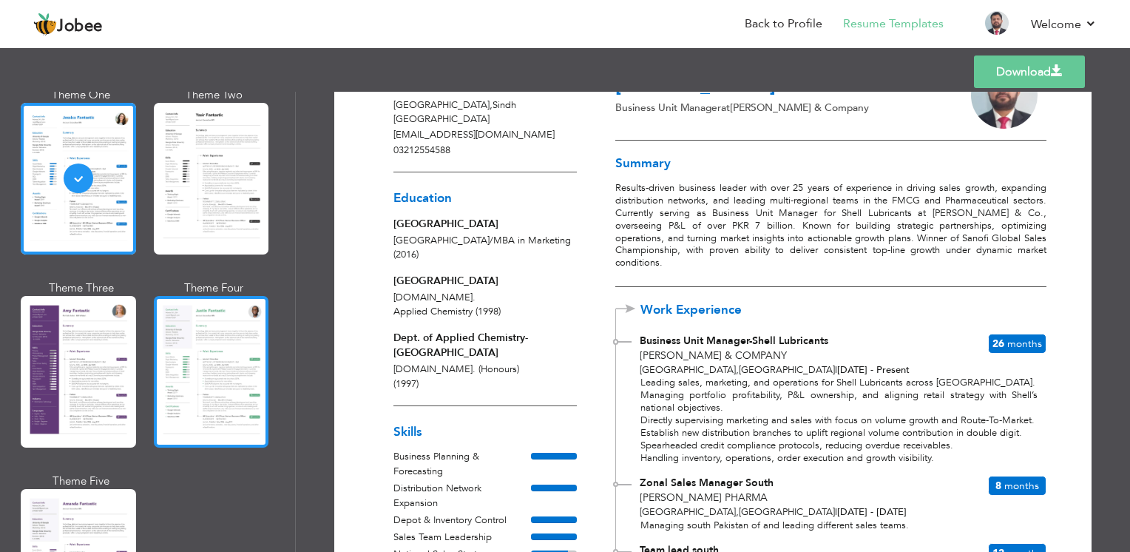
scroll to position [1183, 0]
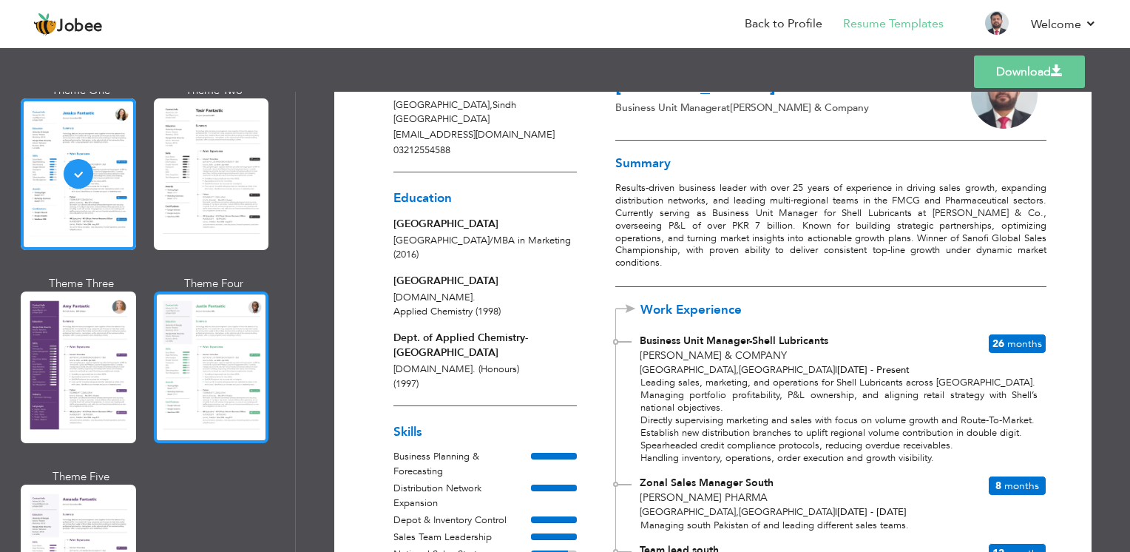
click at [207, 376] on div at bounding box center [211, 367] width 115 height 152
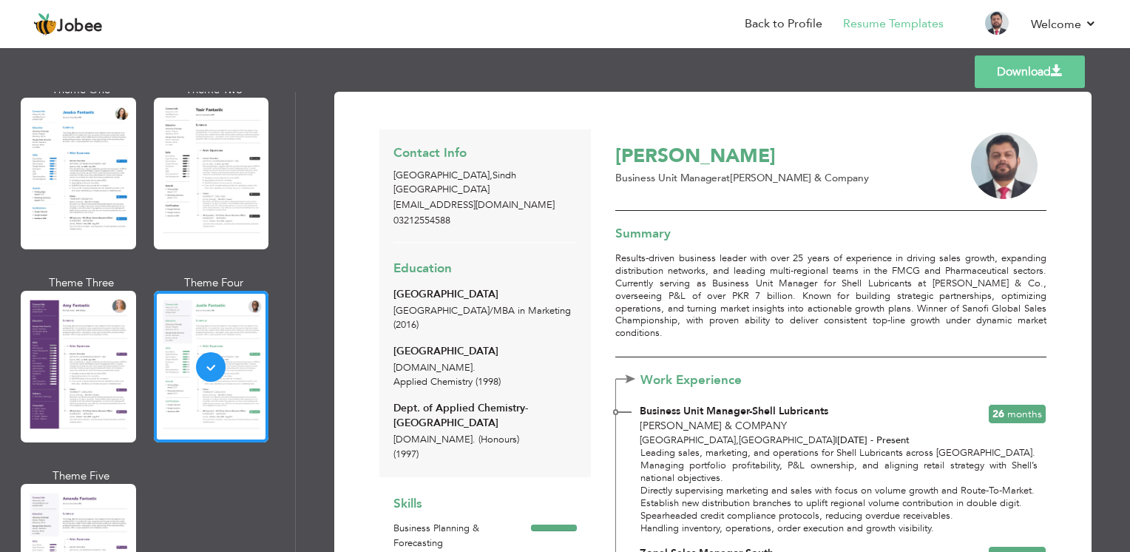
scroll to position [0, 0]
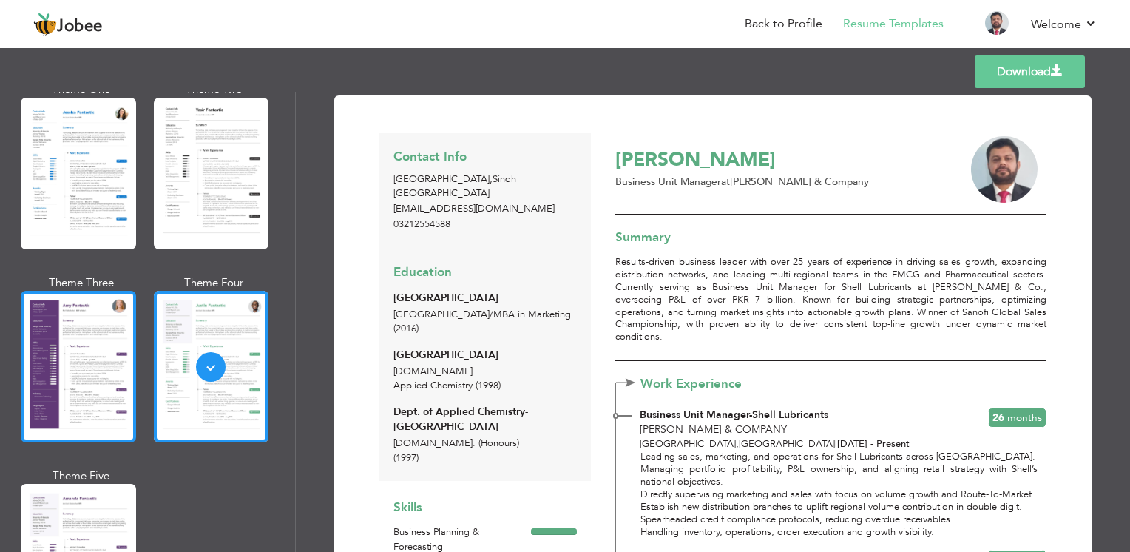
click at [62, 345] on div at bounding box center [78, 367] width 115 height 152
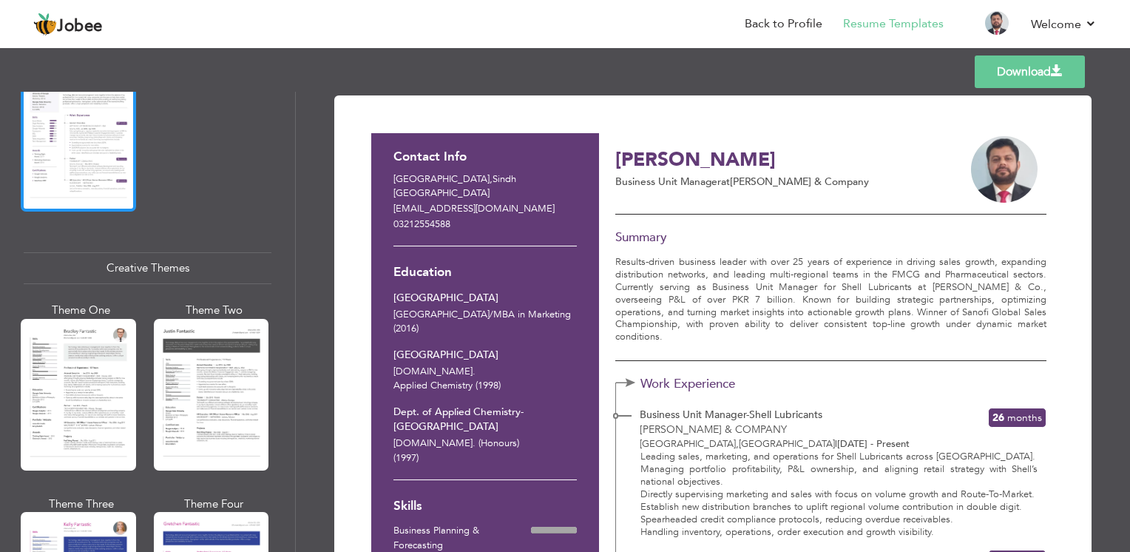
scroll to position [1702, 0]
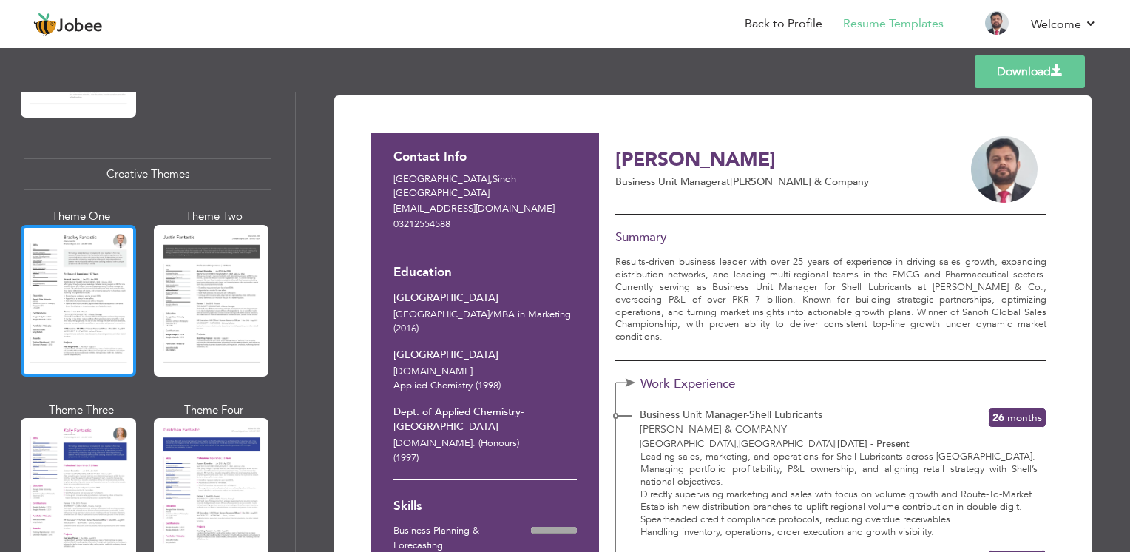
click at [86, 291] on div at bounding box center [78, 301] width 115 height 152
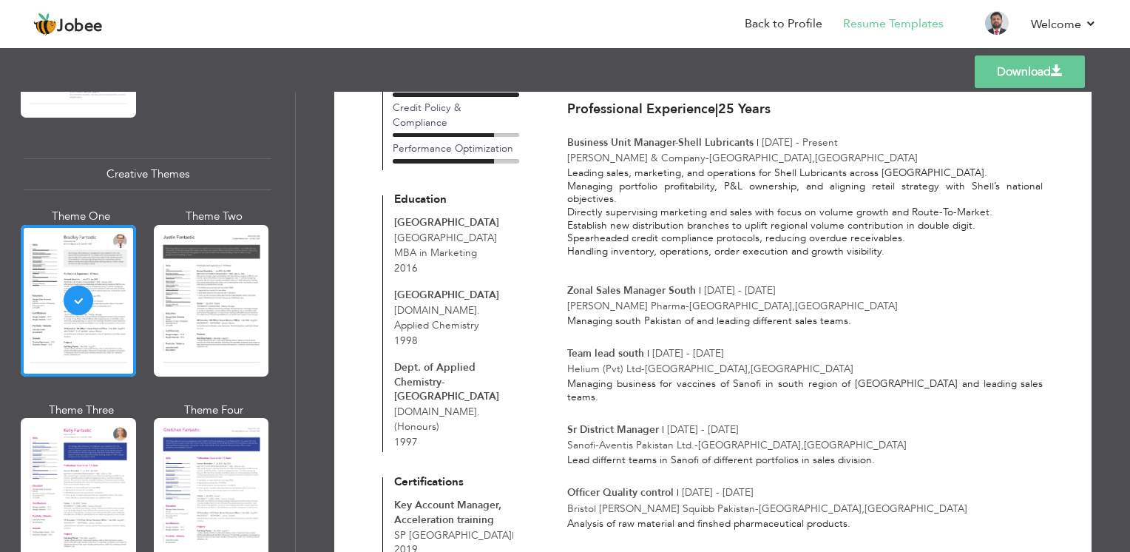
scroll to position [0, 0]
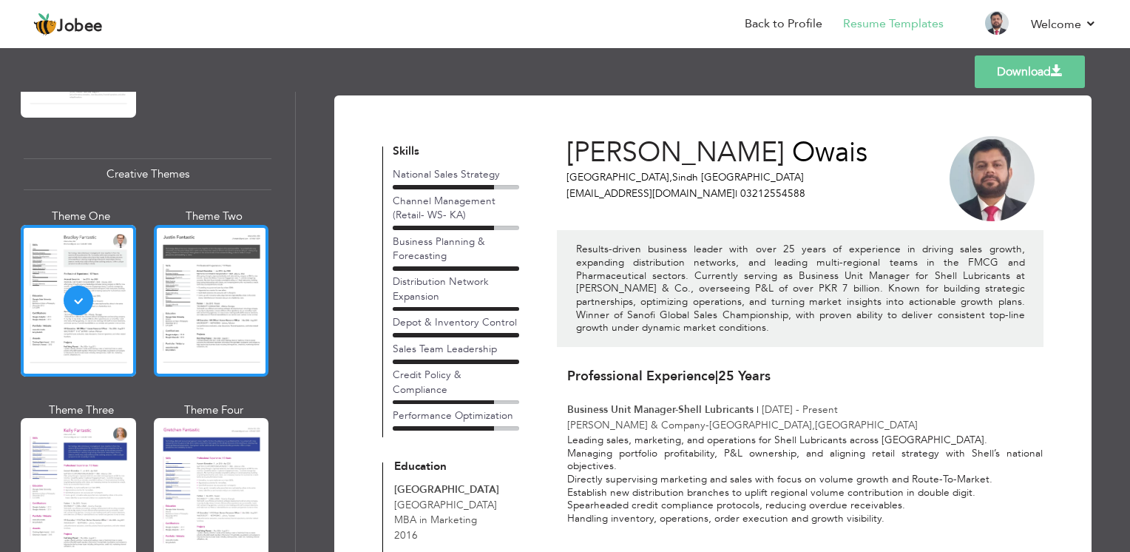
click at [207, 275] on div at bounding box center [211, 301] width 115 height 152
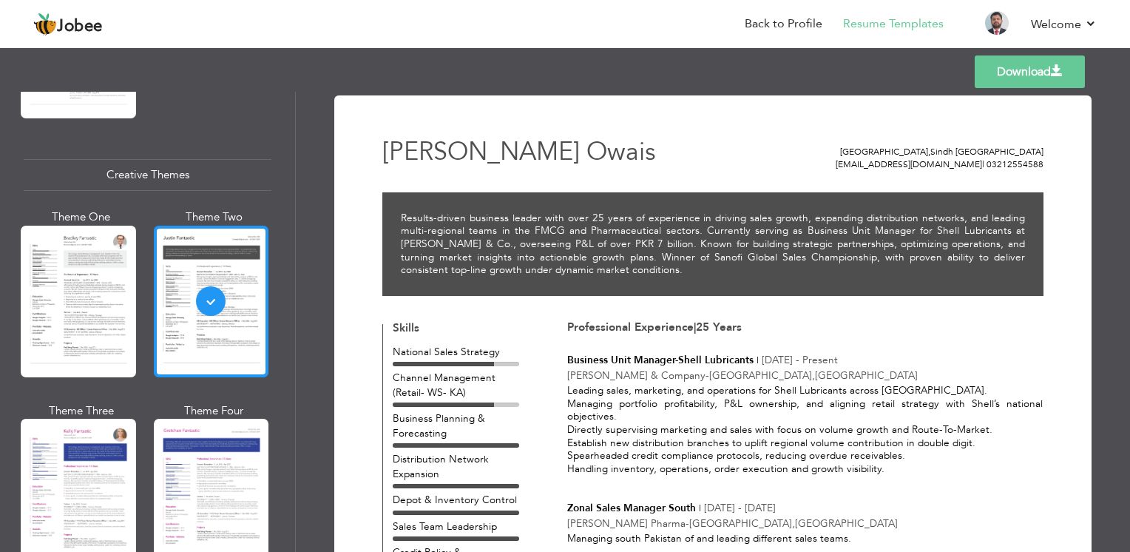
scroll to position [1702, 0]
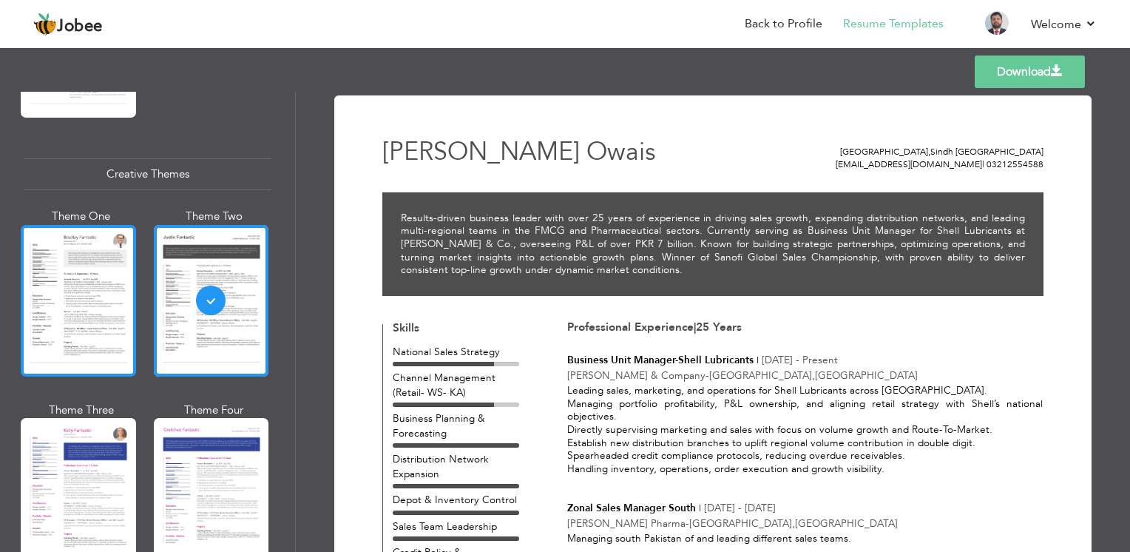
click at [98, 269] on div at bounding box center [78, 301] width 115 height 152
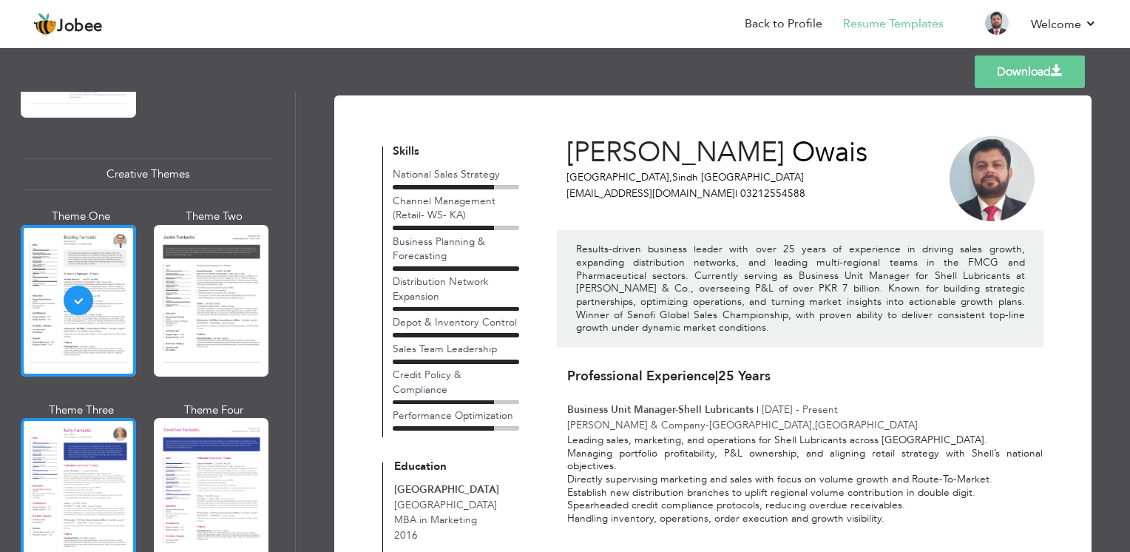
click at [84, 453] on div at bounding box center [78, 494] width 115 height 152
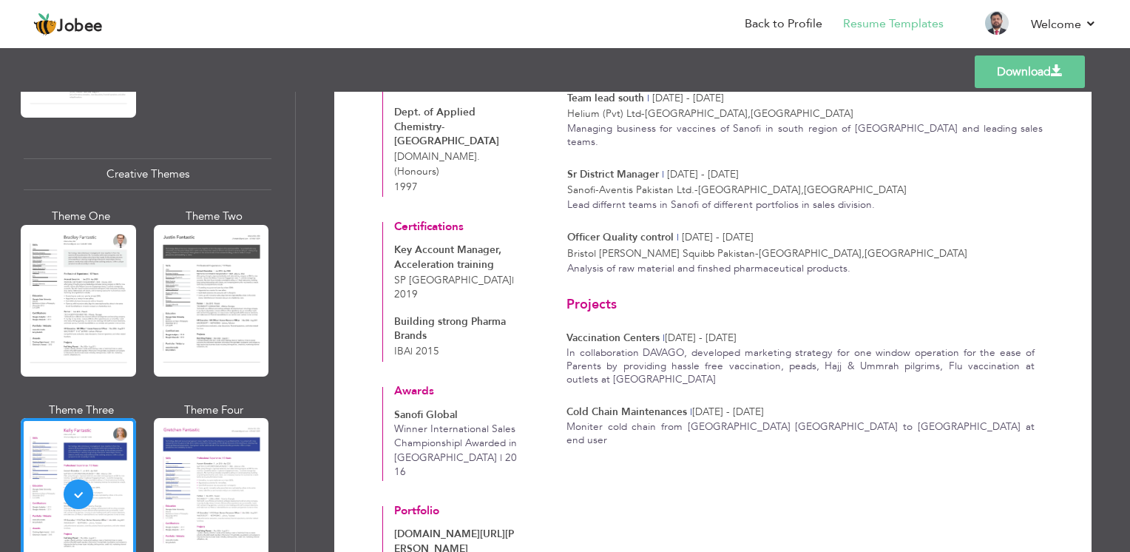
scroll to position [728, 0]
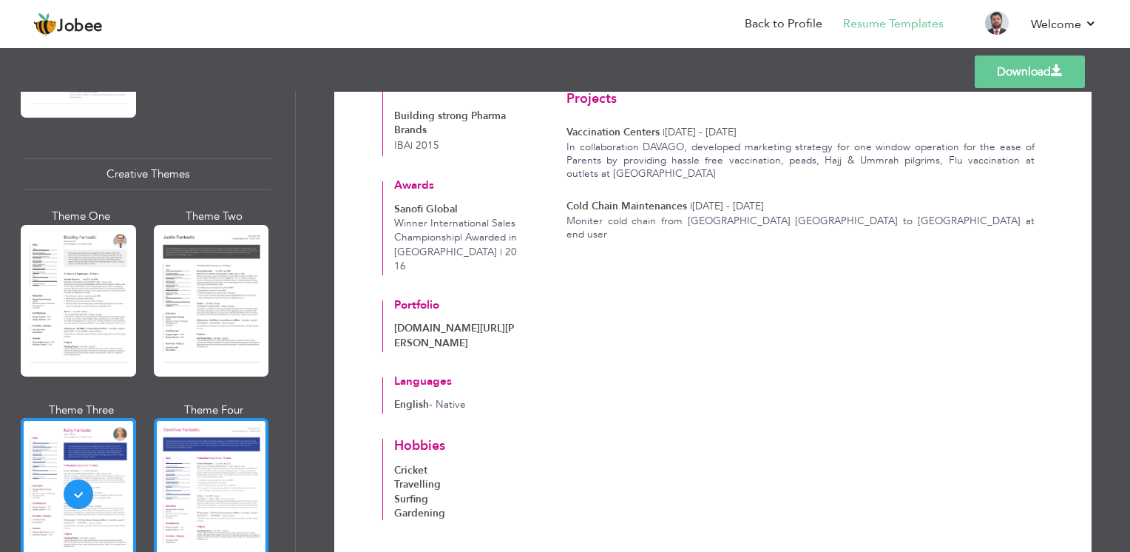
click at [163, 493] on div at bounding box center [211, 494] width 115 height 152
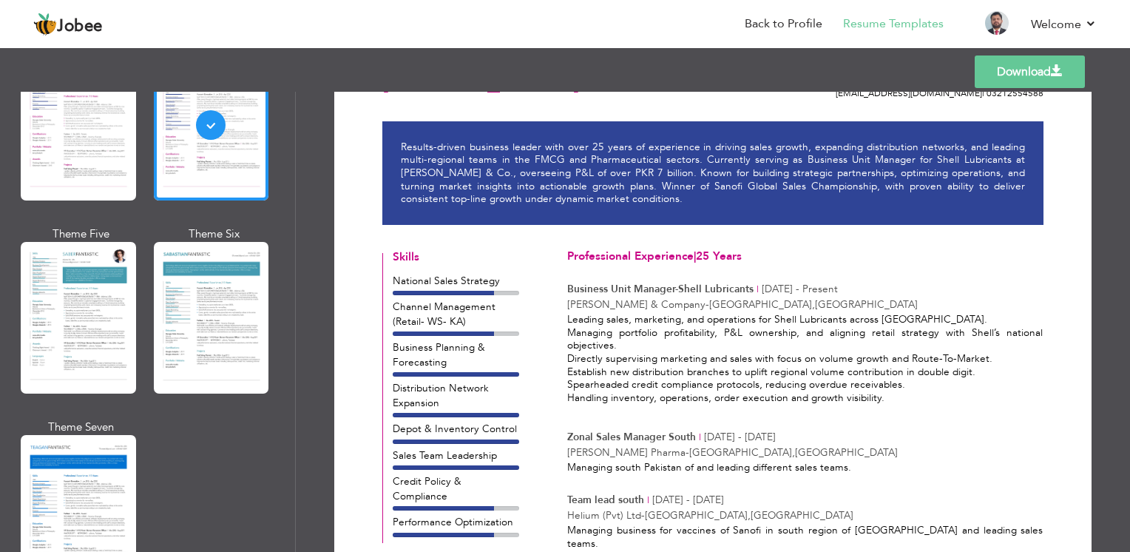
scroll to position [2072, 0]
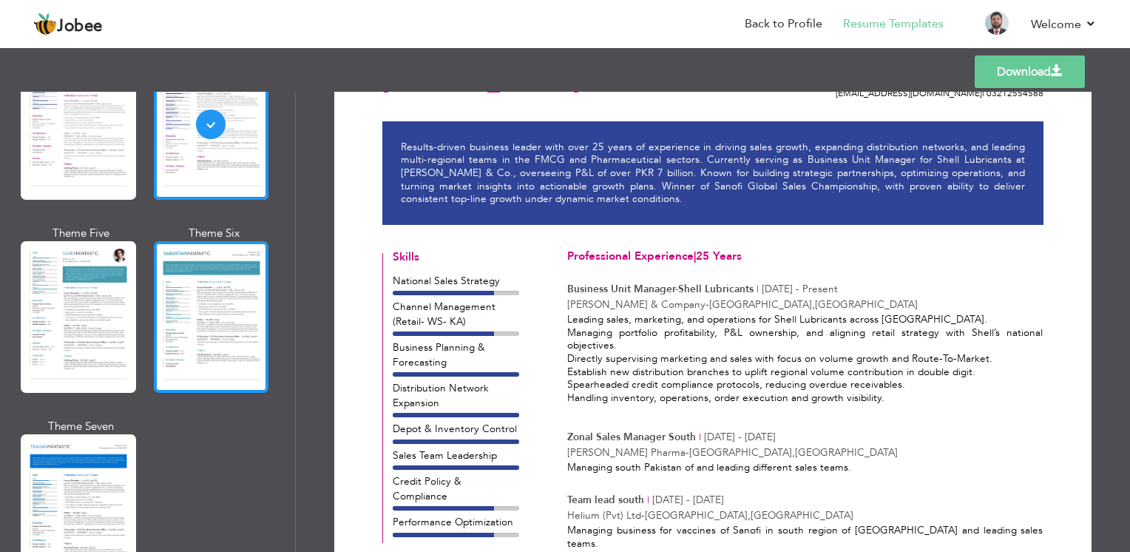
click at [192, 283] on div at bounding box center [211, 317] width 115 height 152
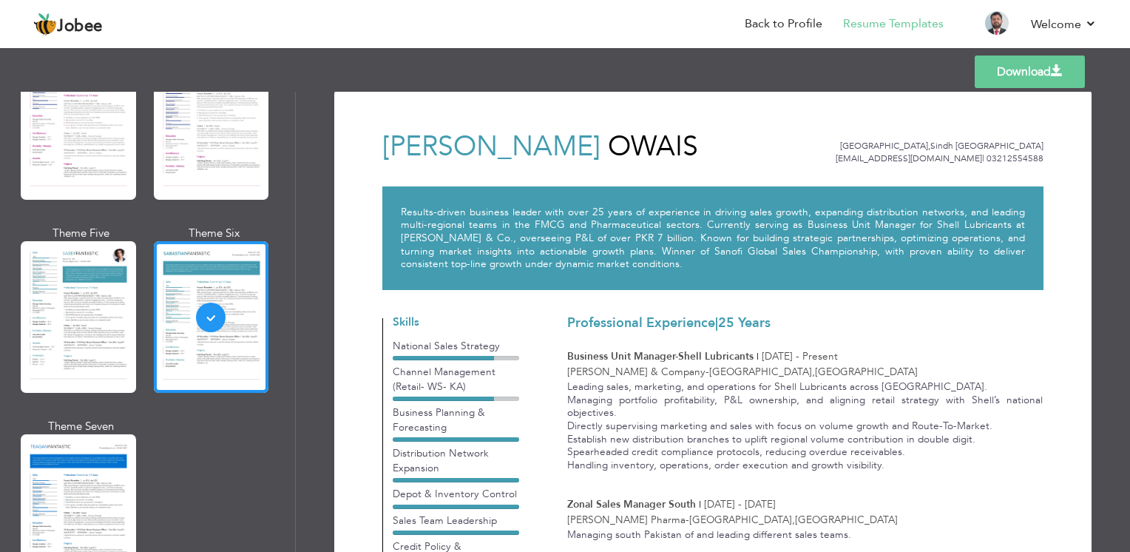
scroll to position [4, 0]
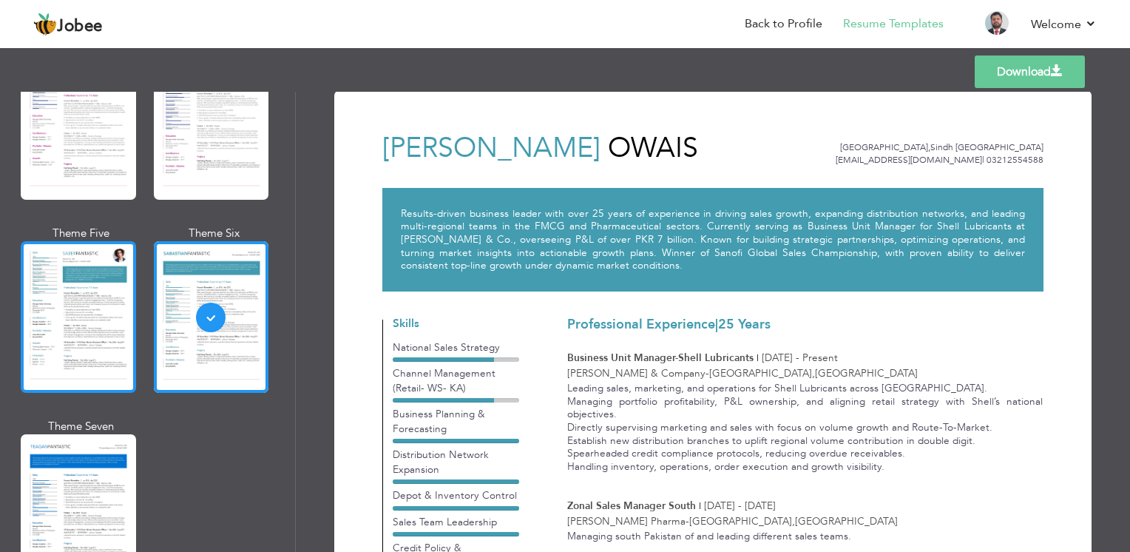
click at [95, 286] on div at bounding box center [78, 317] width 115 height 152
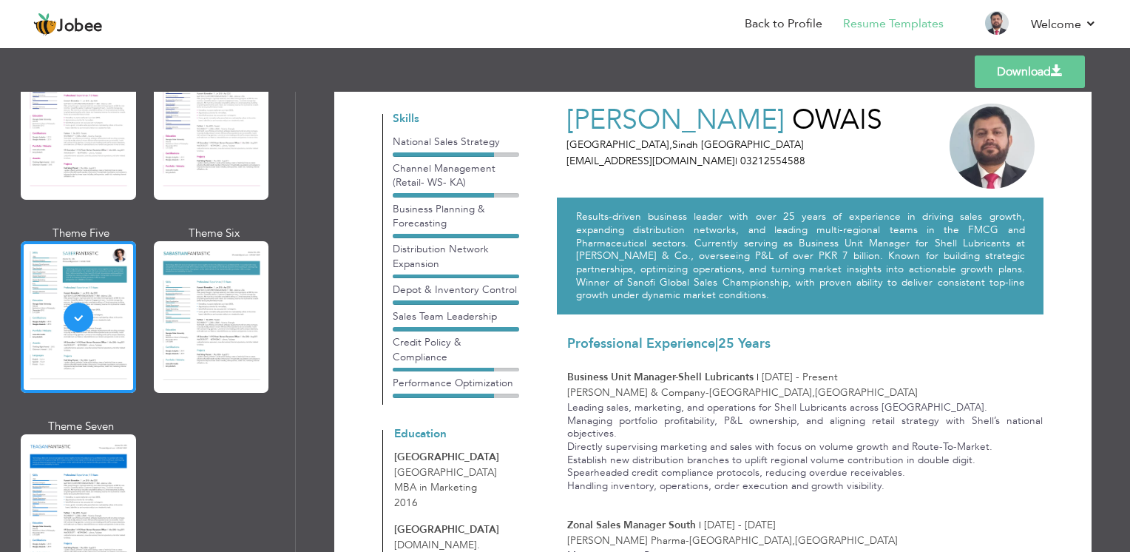
scroll to position [0, 0]
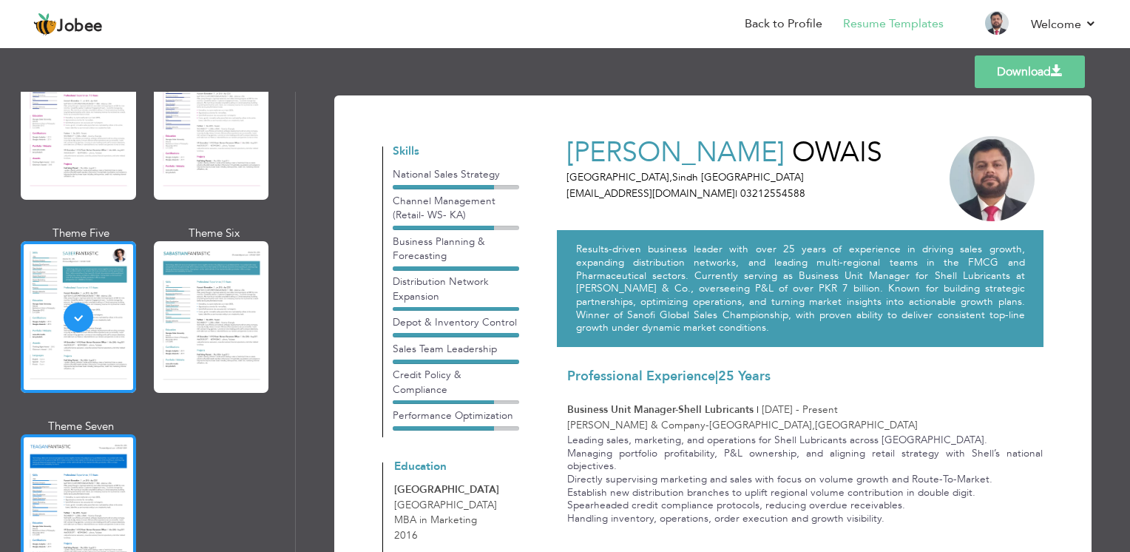
click at [54, 459] on div at bounding box center [78, 510] width 115 height 152
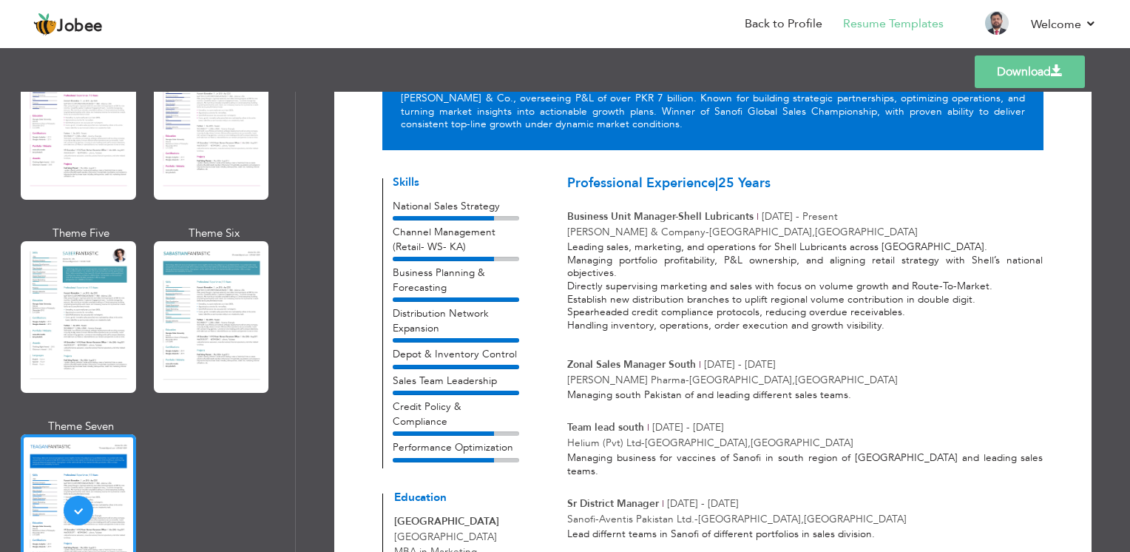
scroll to position [145, 0]
click at [79, 106] on div at bounding box center [78, 124] width 115 height 152
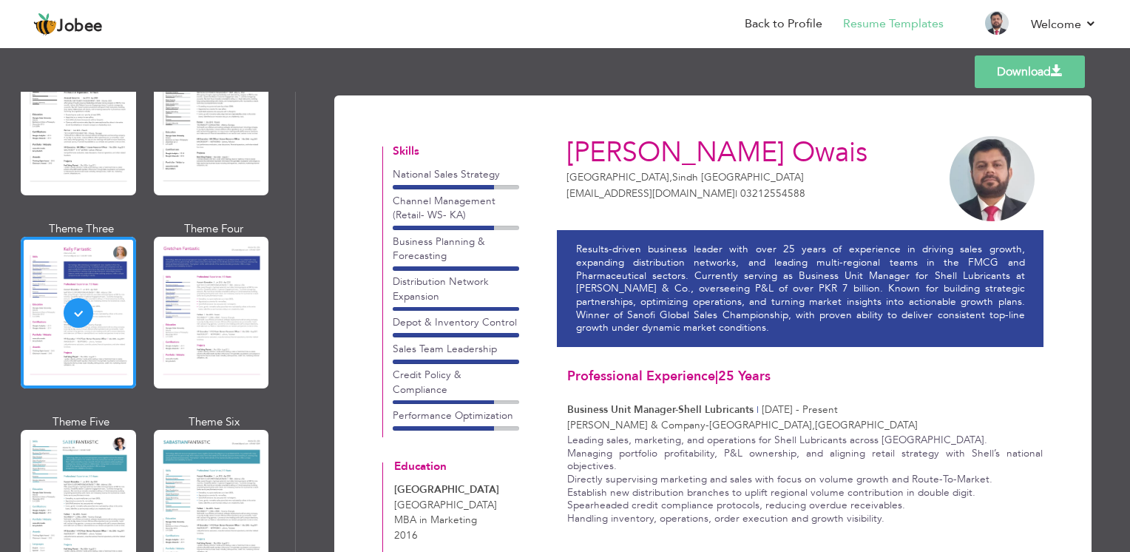
scroll to position [1776, 0]
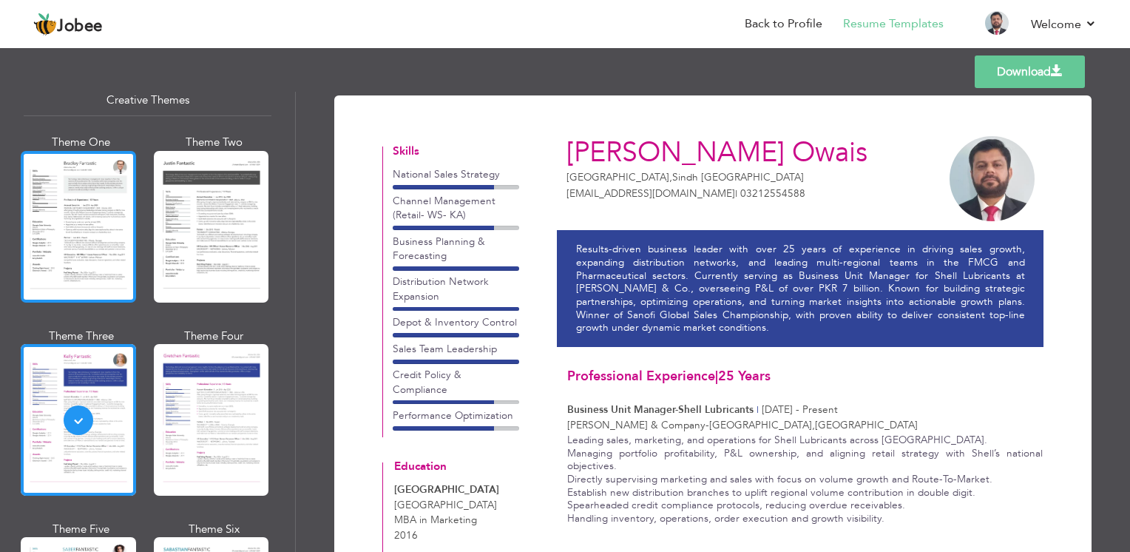
click at [68, 203] on div at bounding box center [78, 227] width 115 height 152
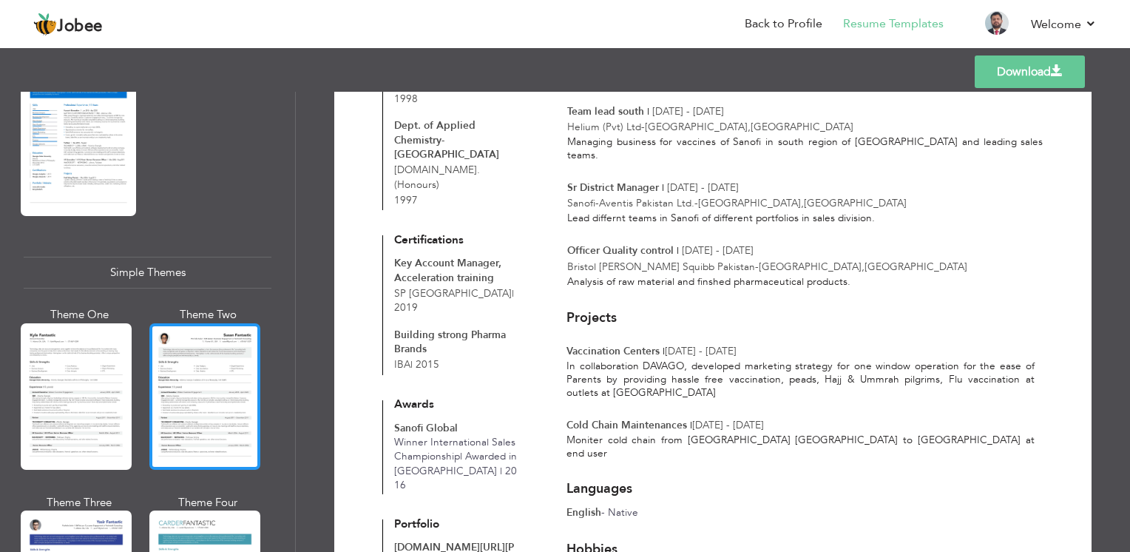
scroll to position [2558, 0]
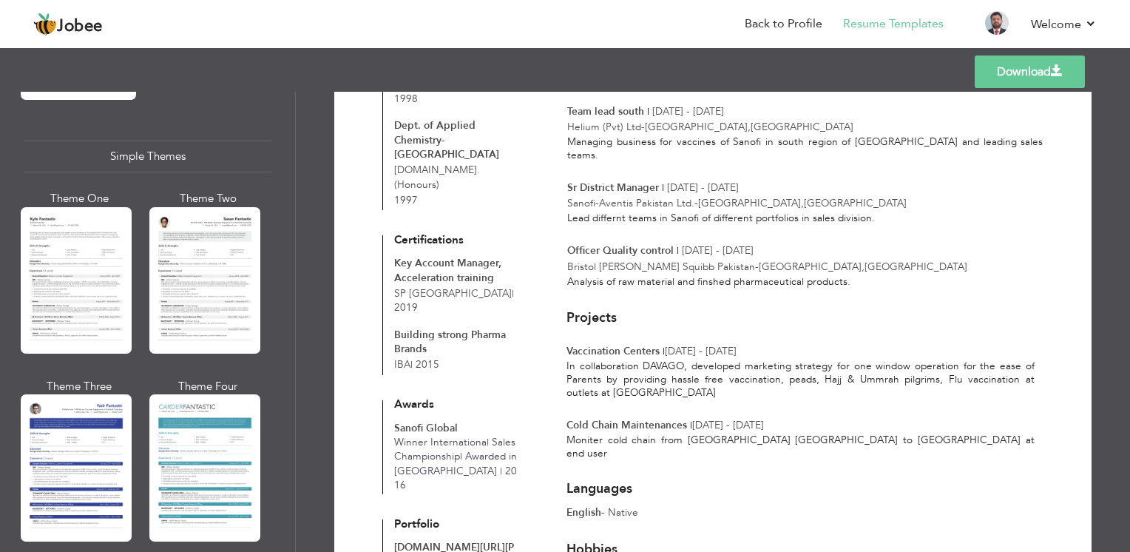
click at [175, 427] on div at bounding box center [204, 467] width 111 height 146
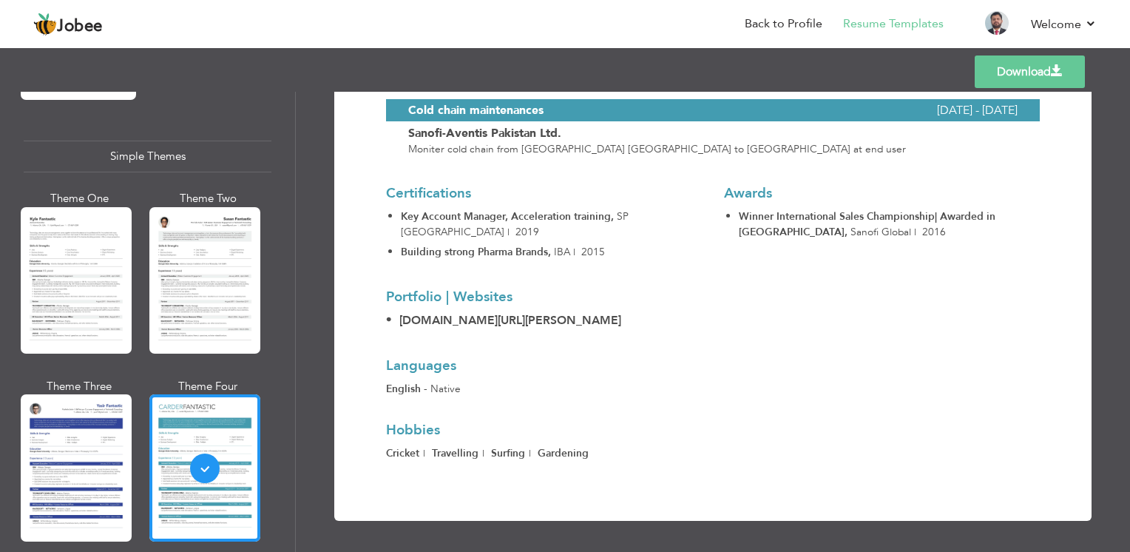
scroll to position [1133, 0]
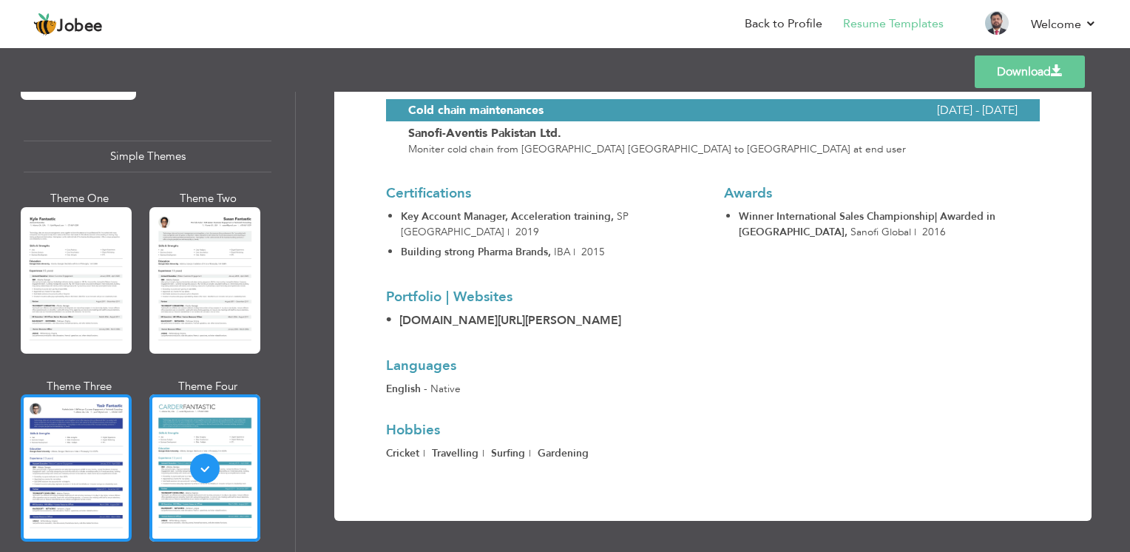
click at [34, 424] on div at bounding box center [76, 467] width 111 height 146
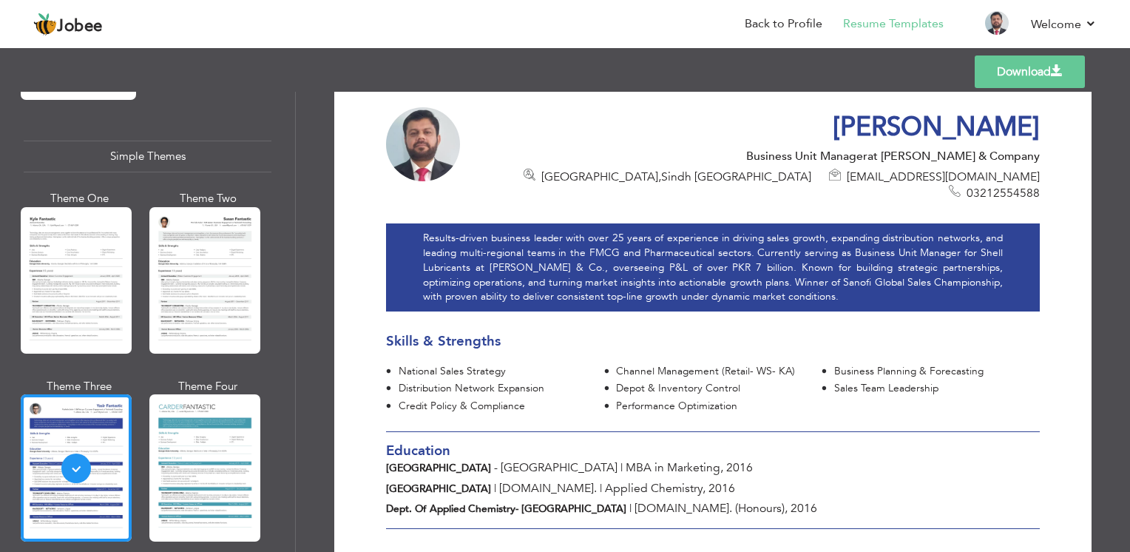
scroll to position [0, 0]
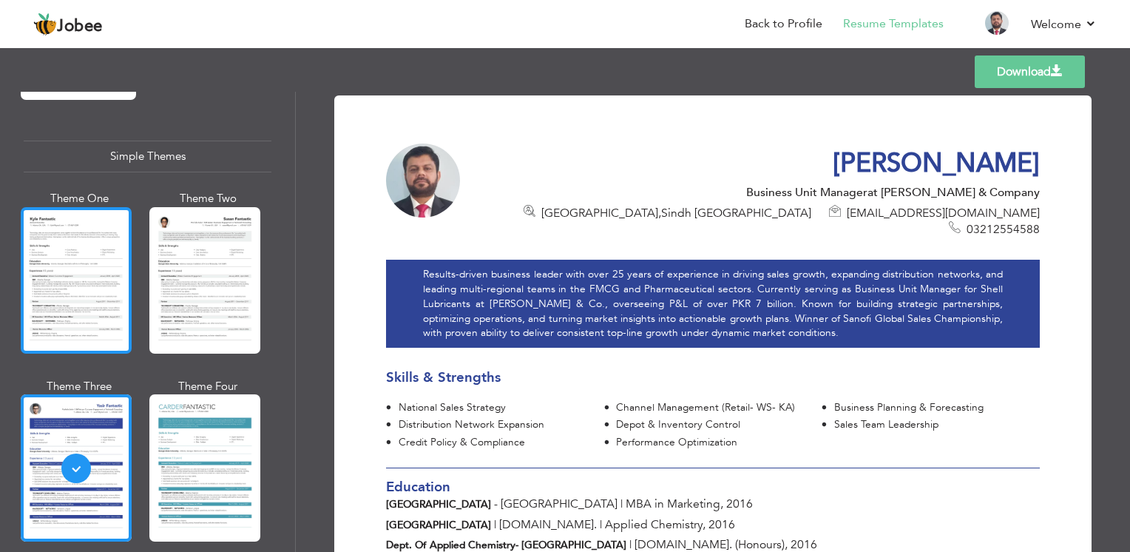
click at [41, 226] on div at bounding box center [76, 280] width 111 height 146
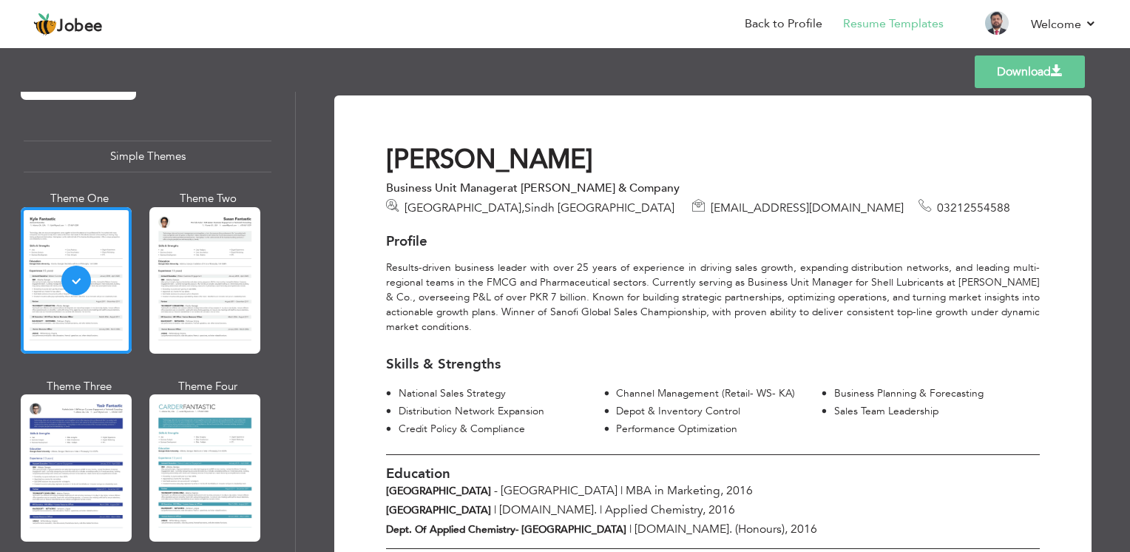
scroll to position [74, 0]
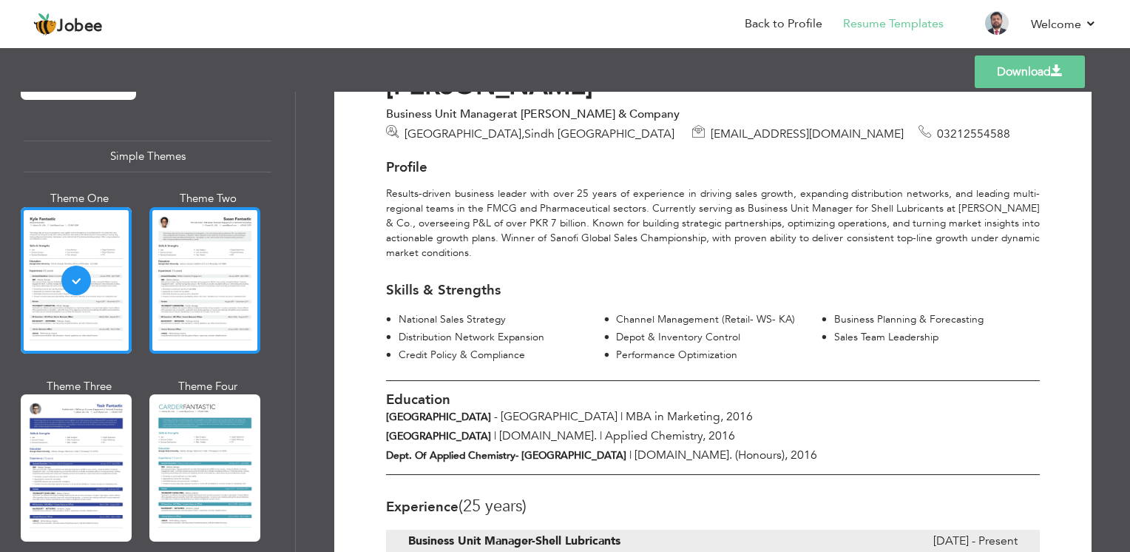
click at [215, 238] on div at bounding box center [204, 280] width 111 height 146
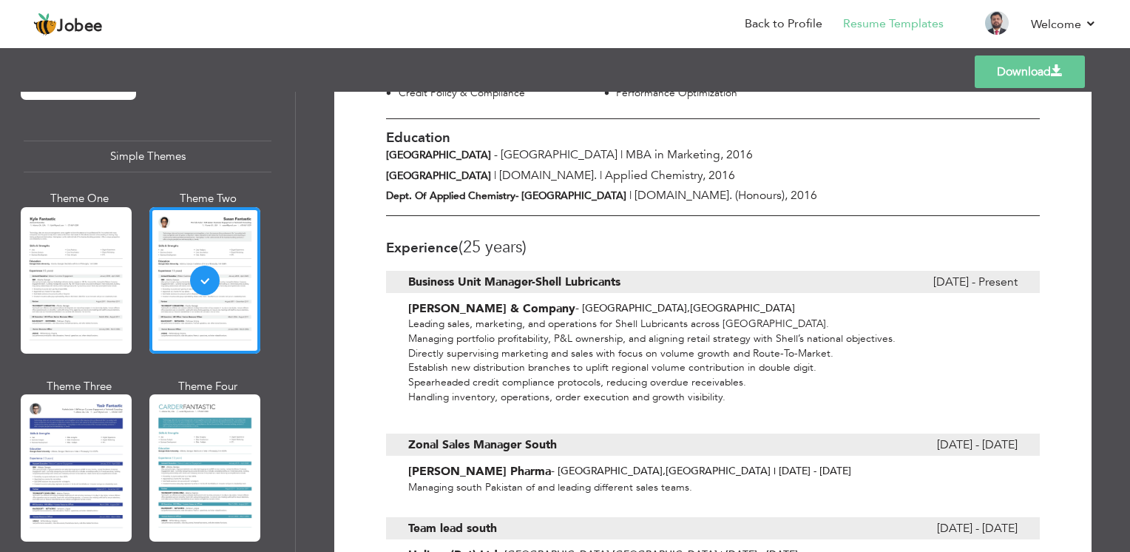
scroll to position [288, 0]
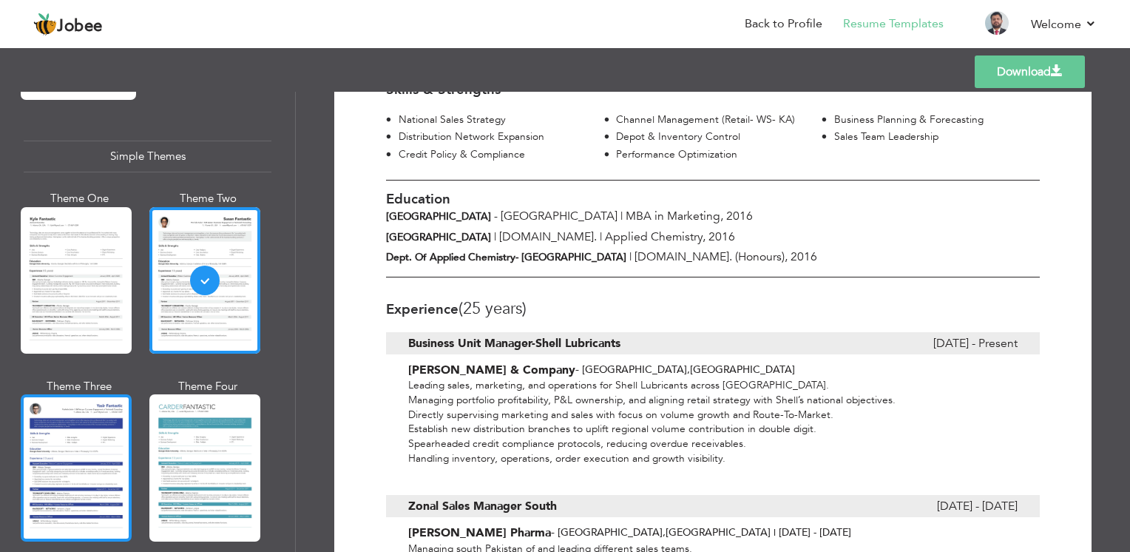
click at [42, 415] on div at bounding box center [76, 467] width 111 height 146
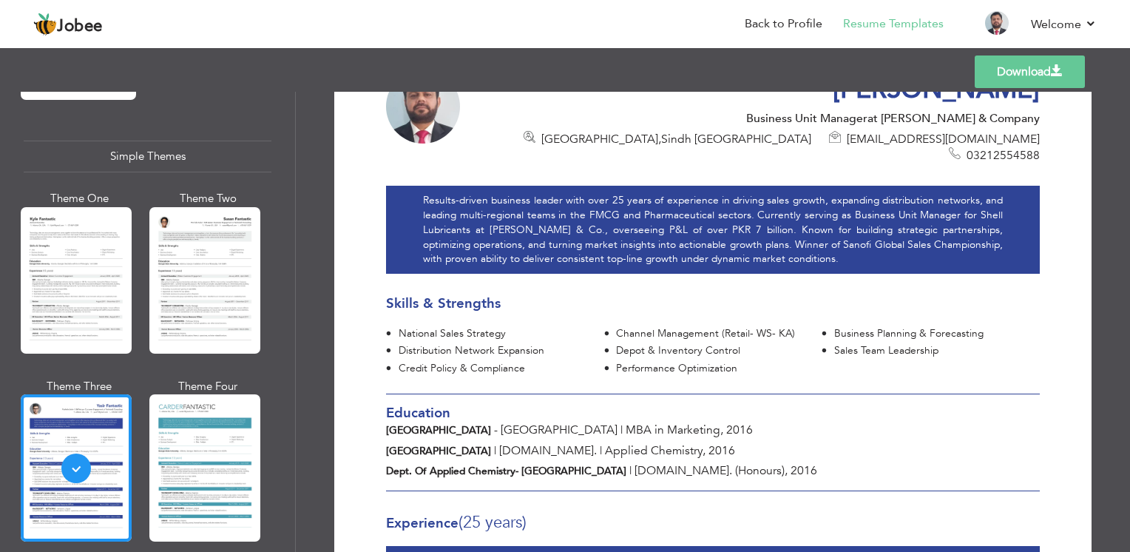
scroll to position [0, 0]
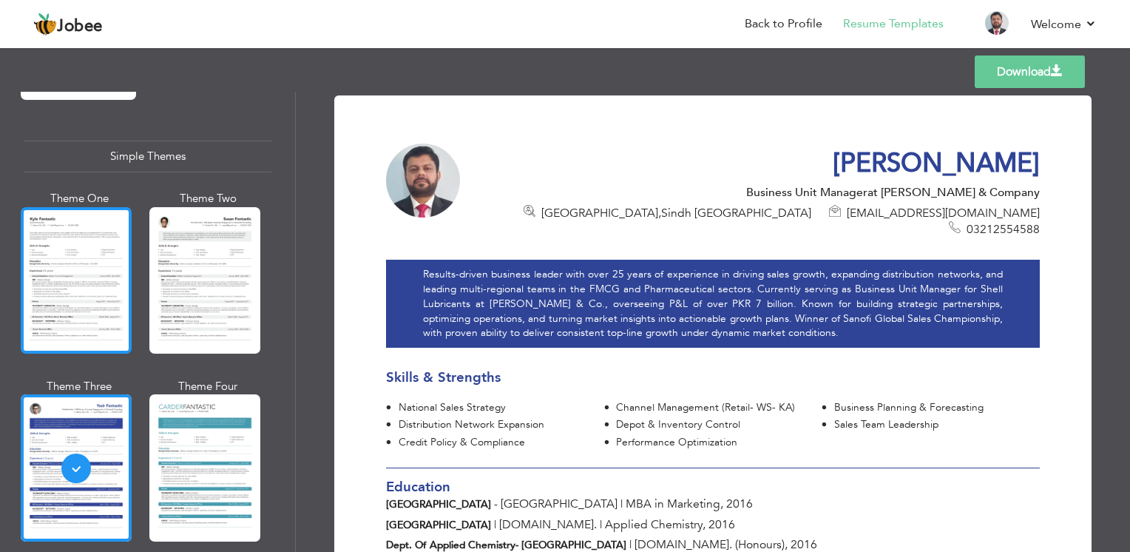
click at [47, 207] on div at bounding box center [76, 280] width 111 height 146
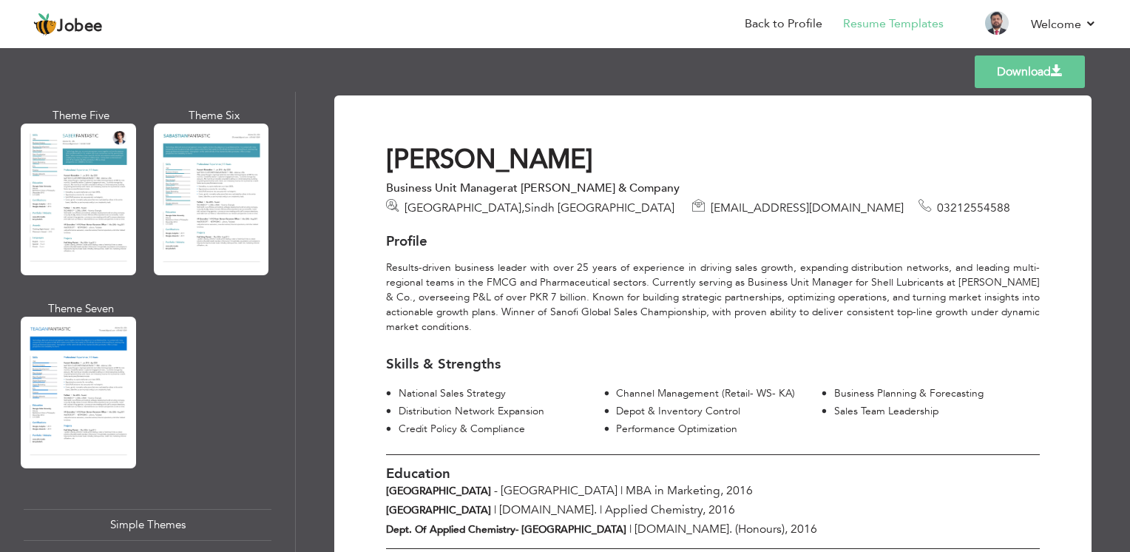
scroll to position [2188, 0]
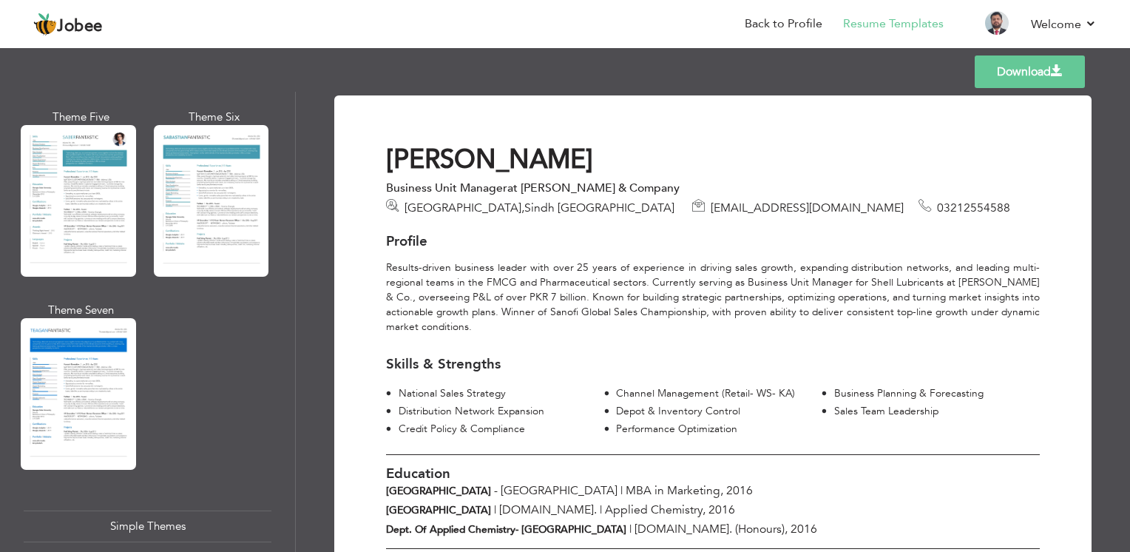
click at [78, 363] on div at bounding box center [78, 394] width 115 height 152
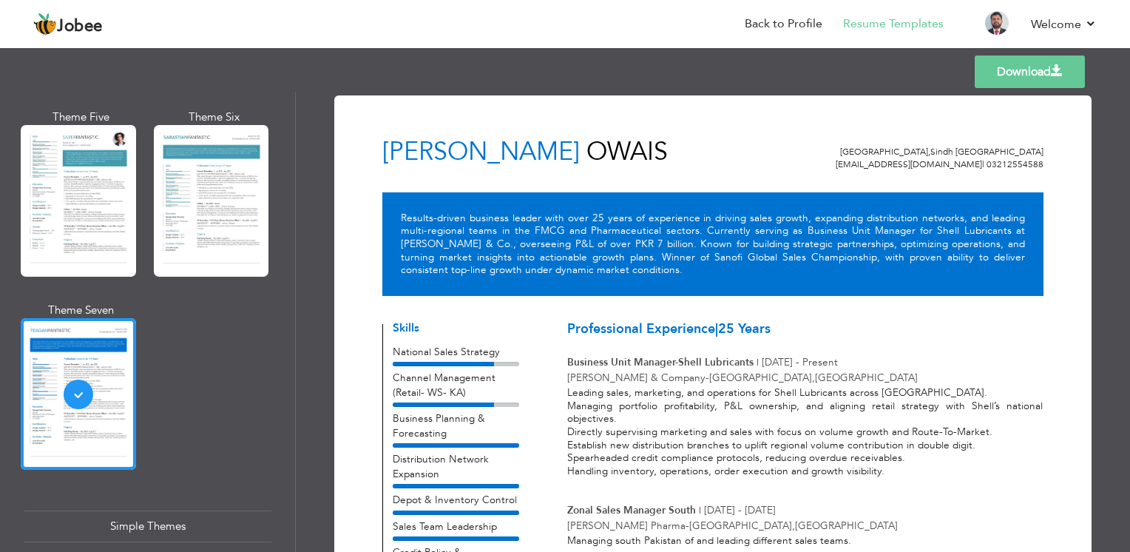
click at [202, 203] on div at bounding box center [211, 201] width 115 height 152
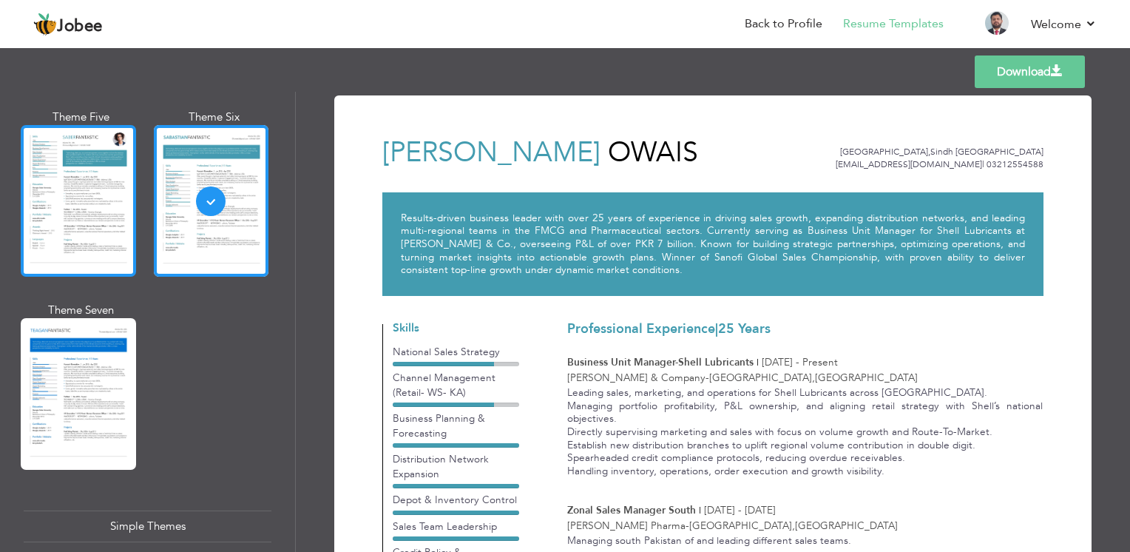
click at [77, 205] on div at bounding box center [78, 201] width 115 height 152
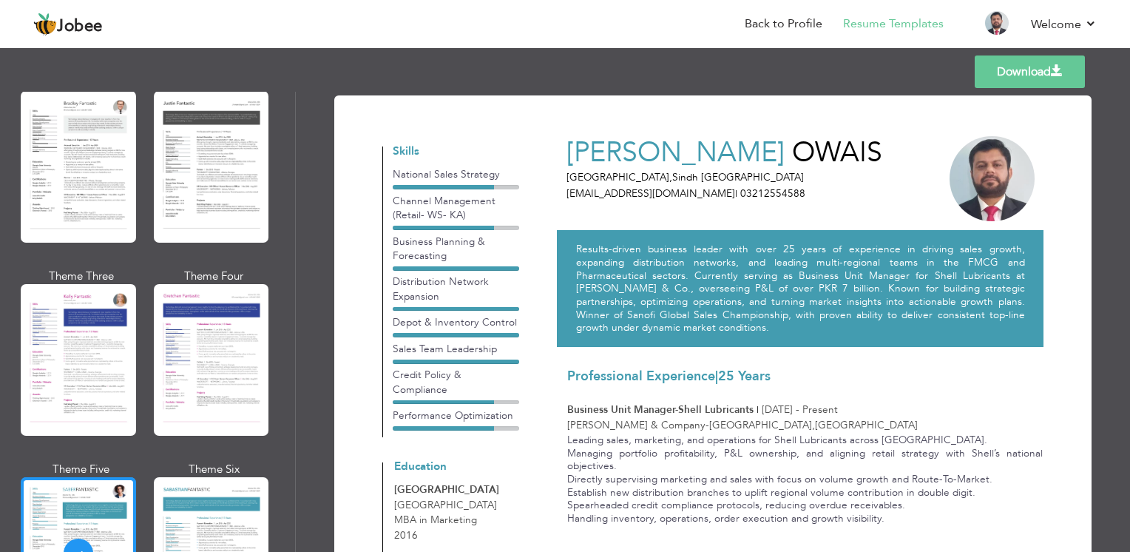
scroll to position [1818, 0]
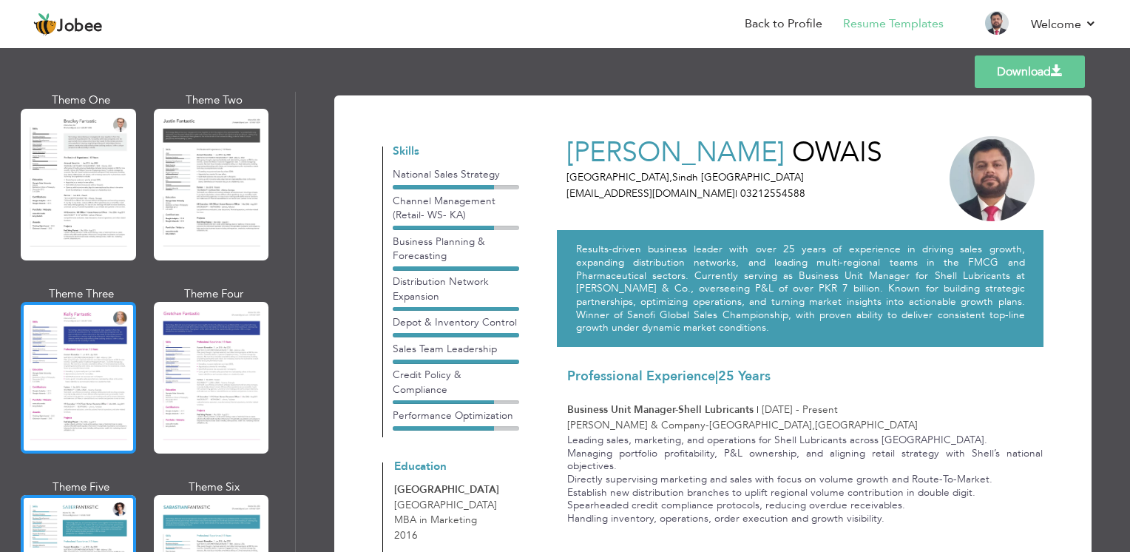
click at [59, 320] on div at bounding box center [78, 378] width 115 height 152
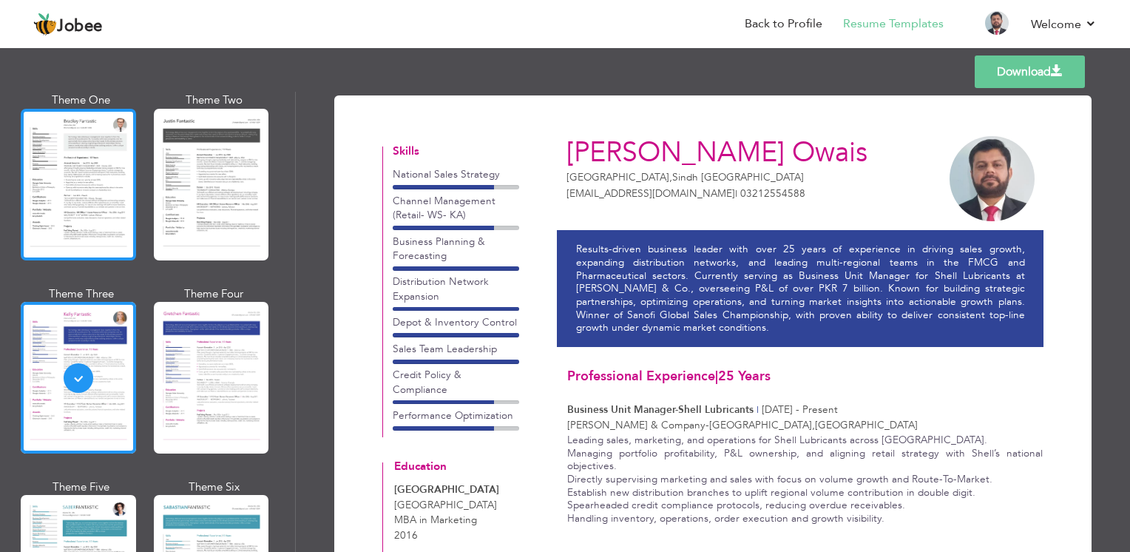
click at [104, 176] on div at bounding box center [78, 185] width 115 height 152
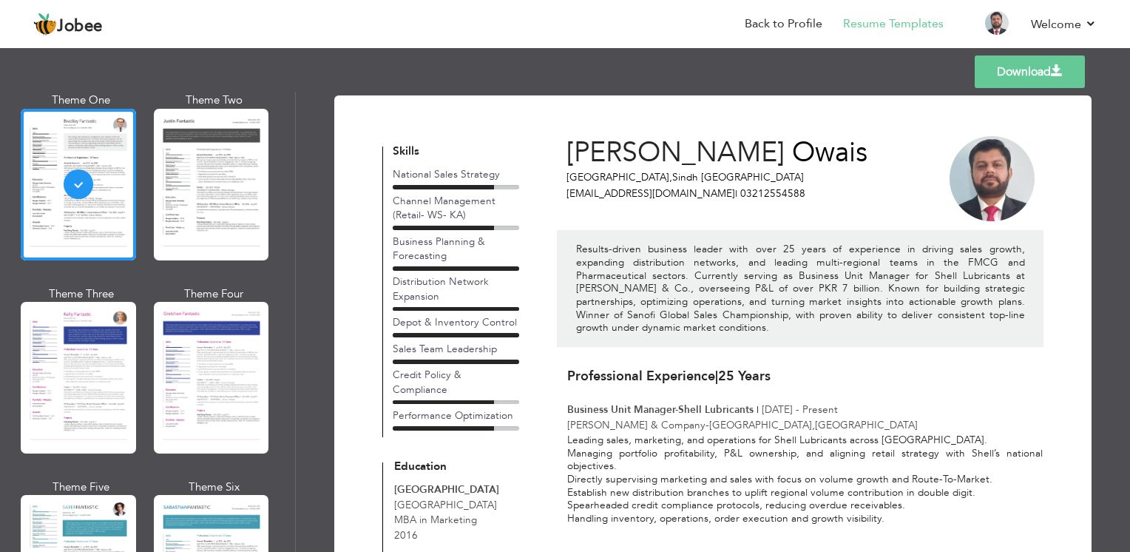
click at [169, 158] on div at bounding box center [211, 185] width 115 height 152
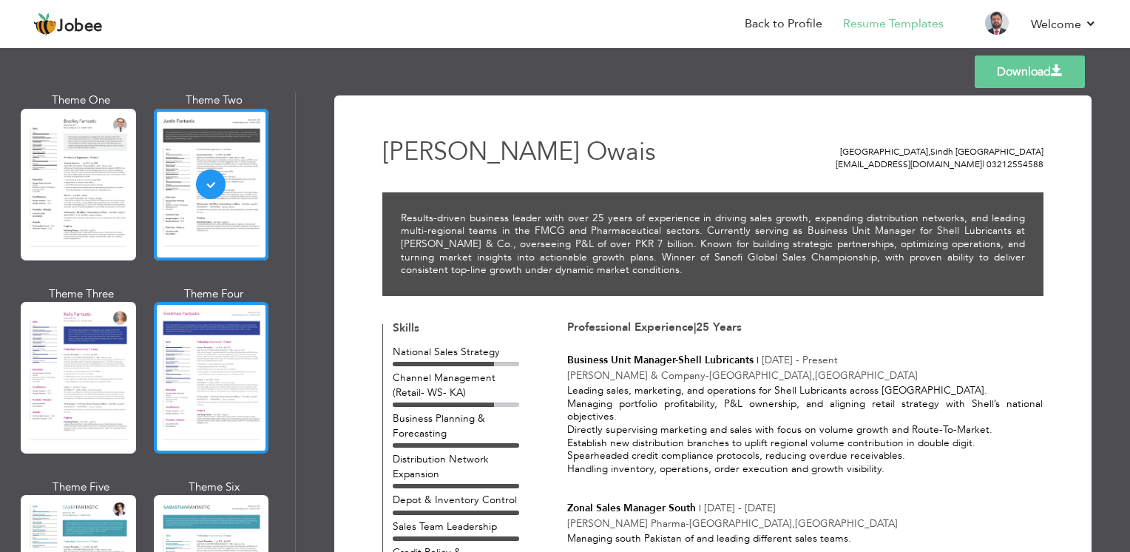
click at [210, 339] on div at bounding box center [211, 378] width 115 height 152
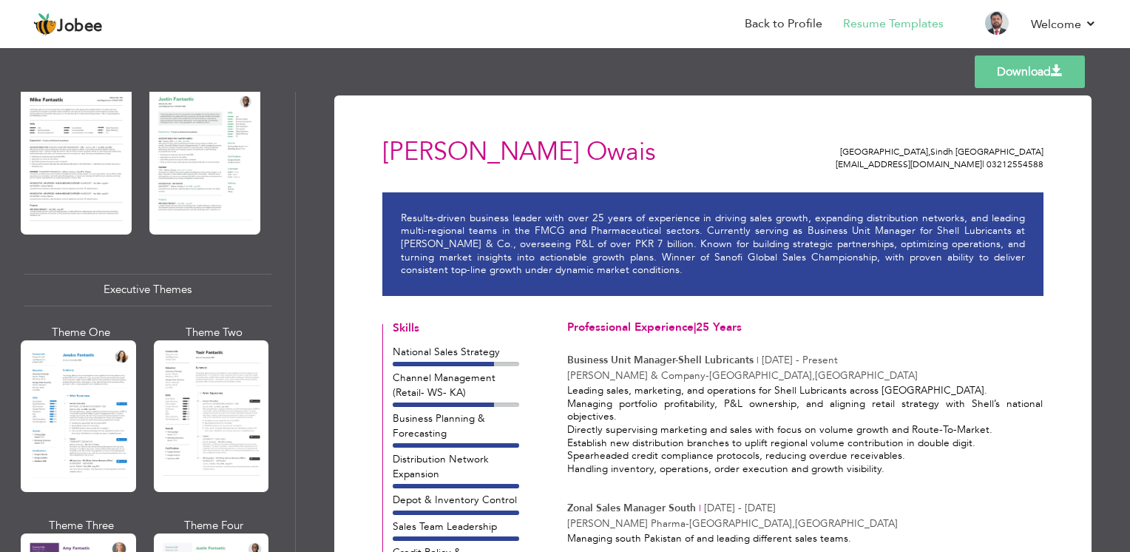
scroll to position [1109, 0]
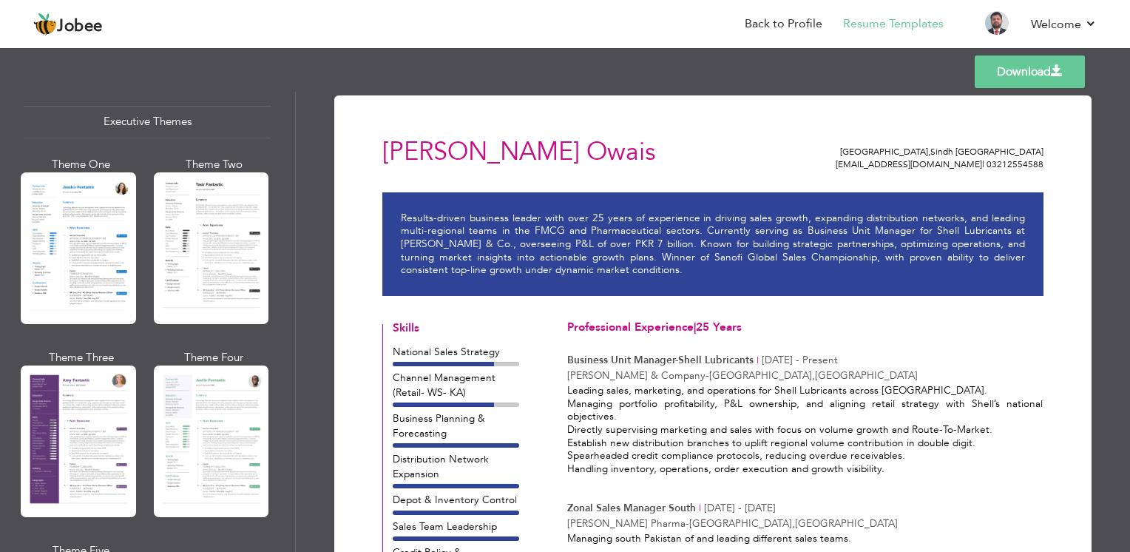
click at [75, 242] on div at bounding box center [78, 248] width 115 height 152
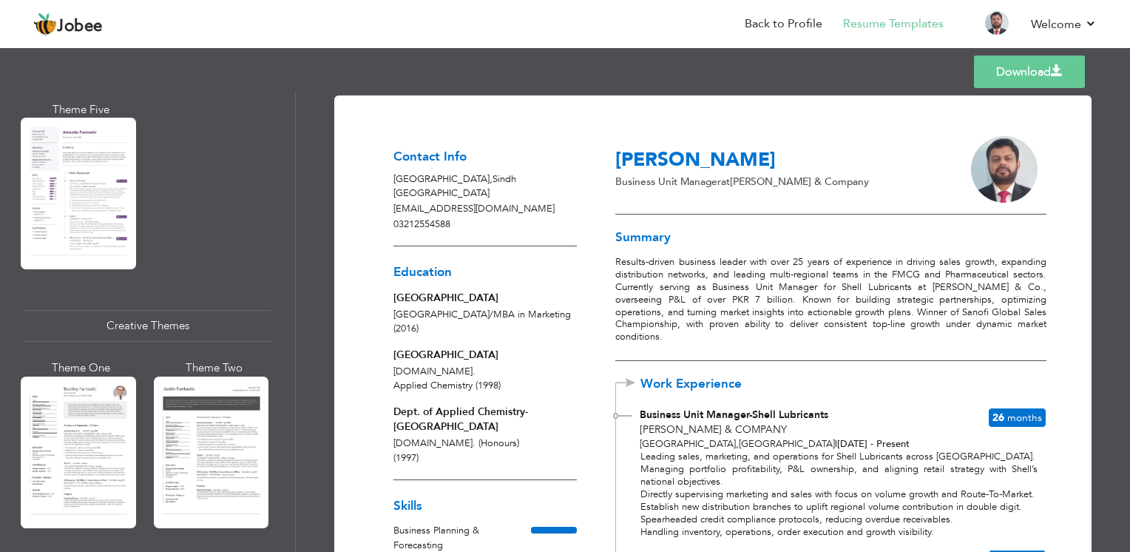
scroll to position [1552, 0]
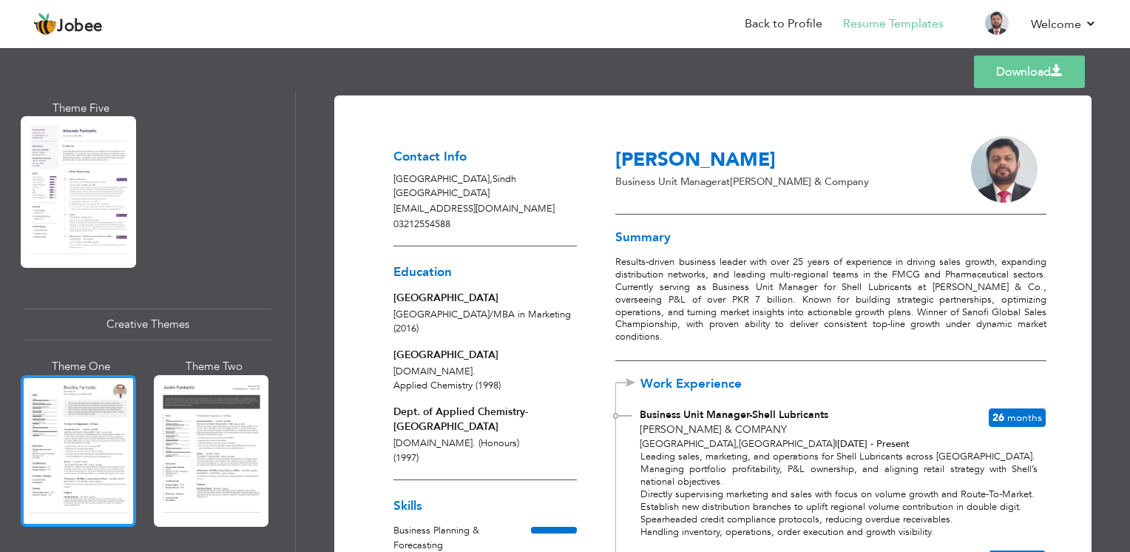
click at [71, 411] on div at bounding box center [78, 451] width 115 height 152
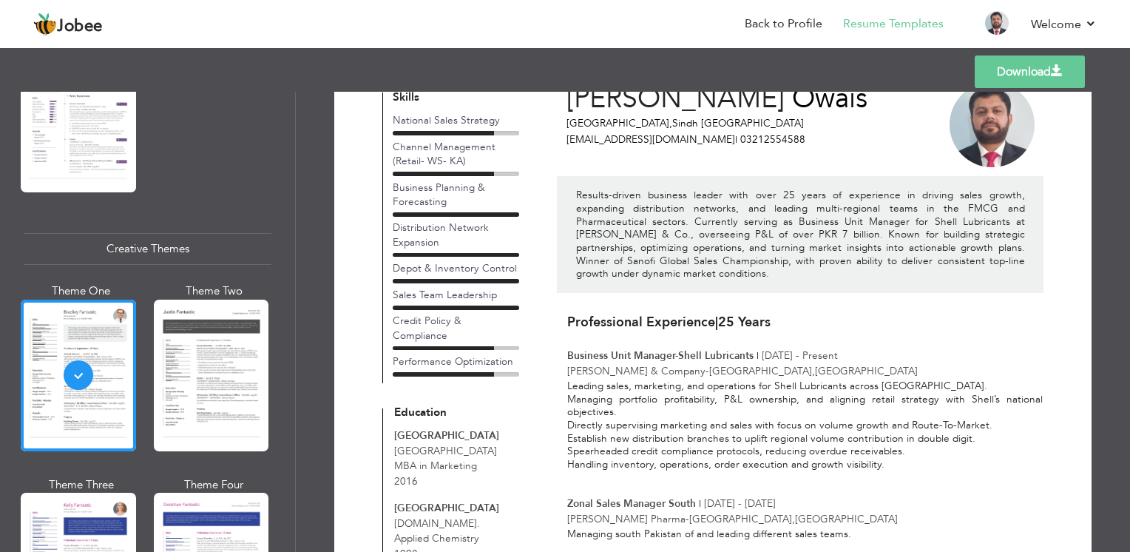
scroll to position [0, 0]
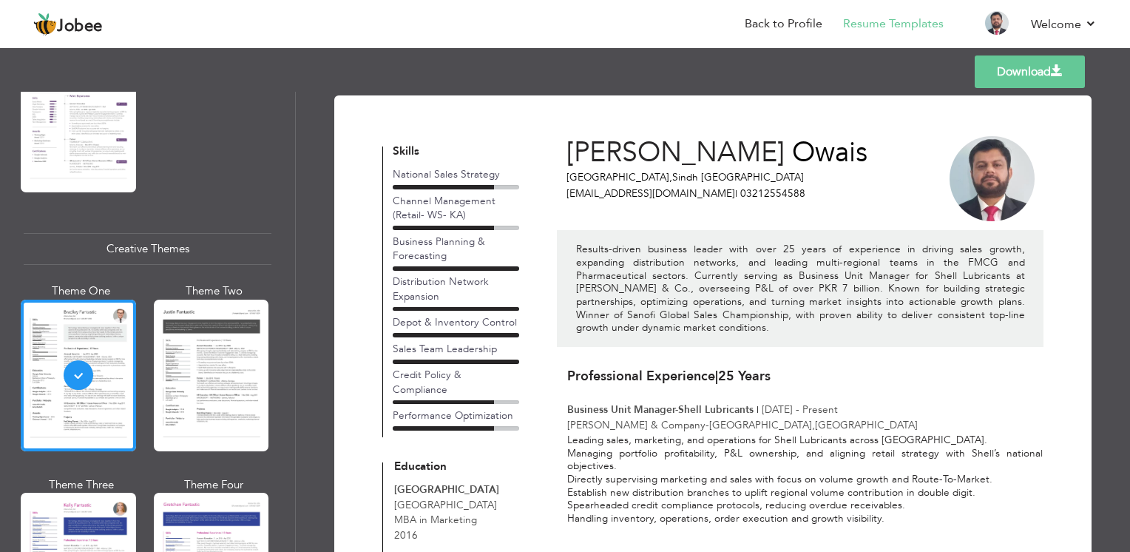
click at [190, 352] on div at bounding box center [211, 376] width 115 height 152
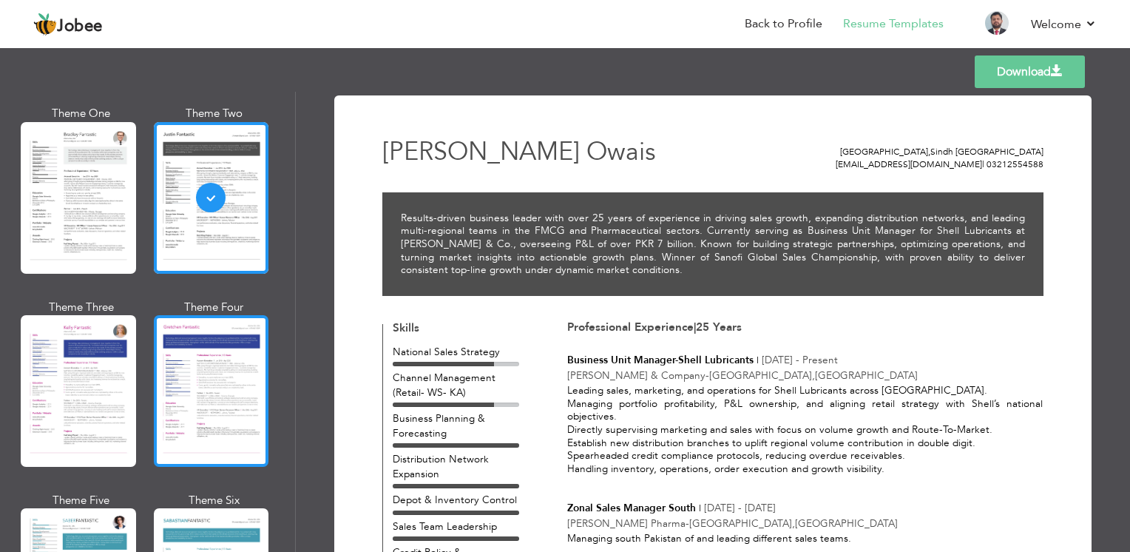
scroll to position [1849, 0]
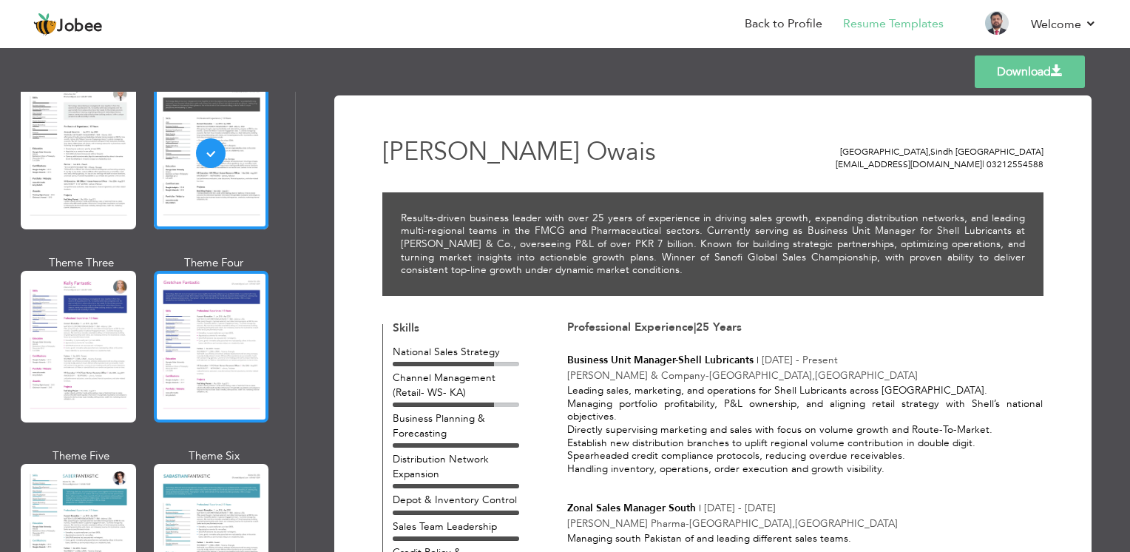
click at [228, 320] on div at bounding box center [211, 347] width 115 height 152
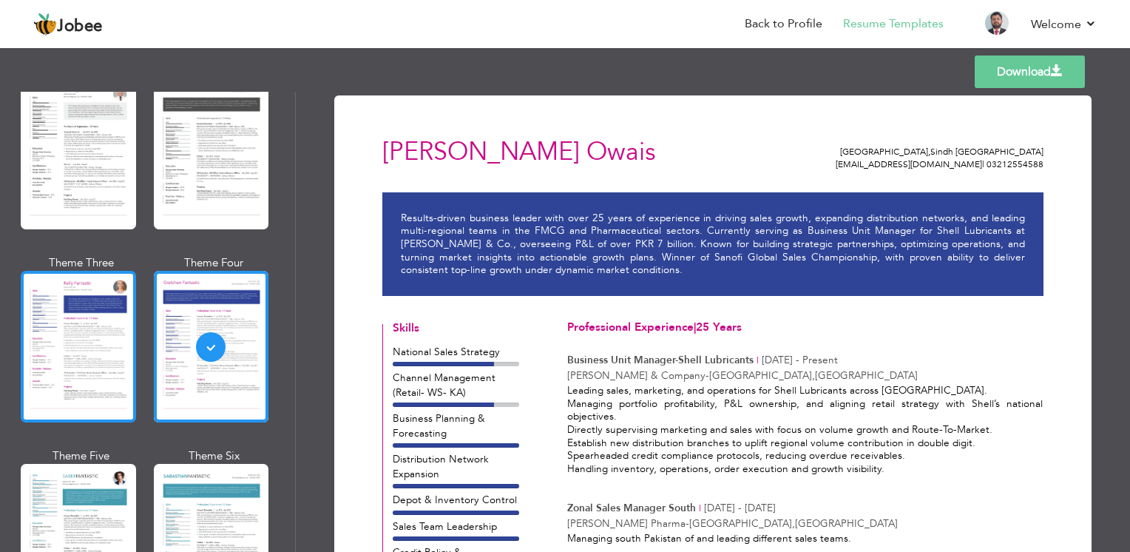
click at [70, 348] on div at bounding box center [78, 347] width 115 height 152
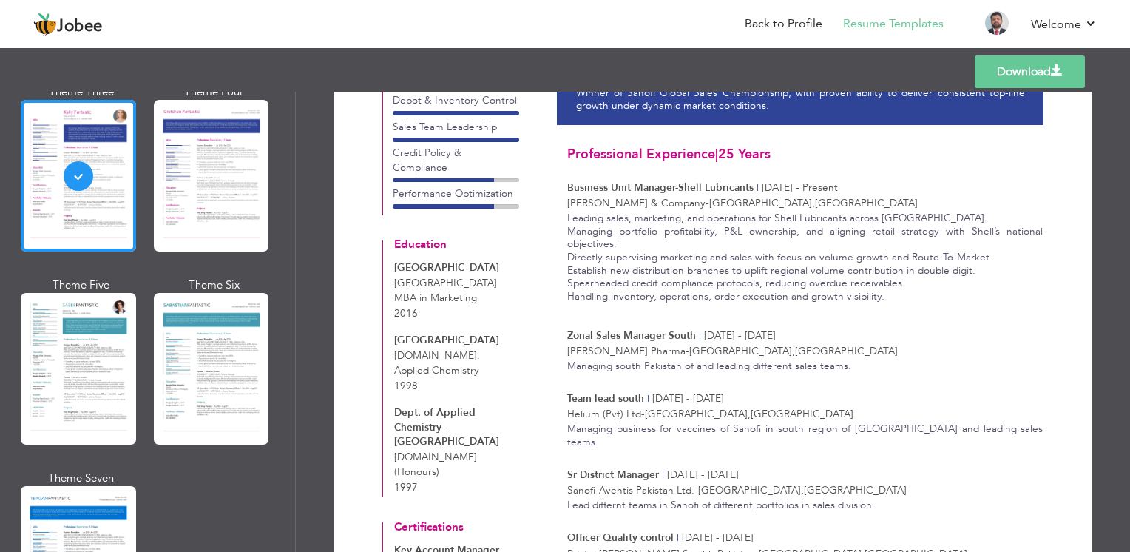
scroll to position [2071, 0]
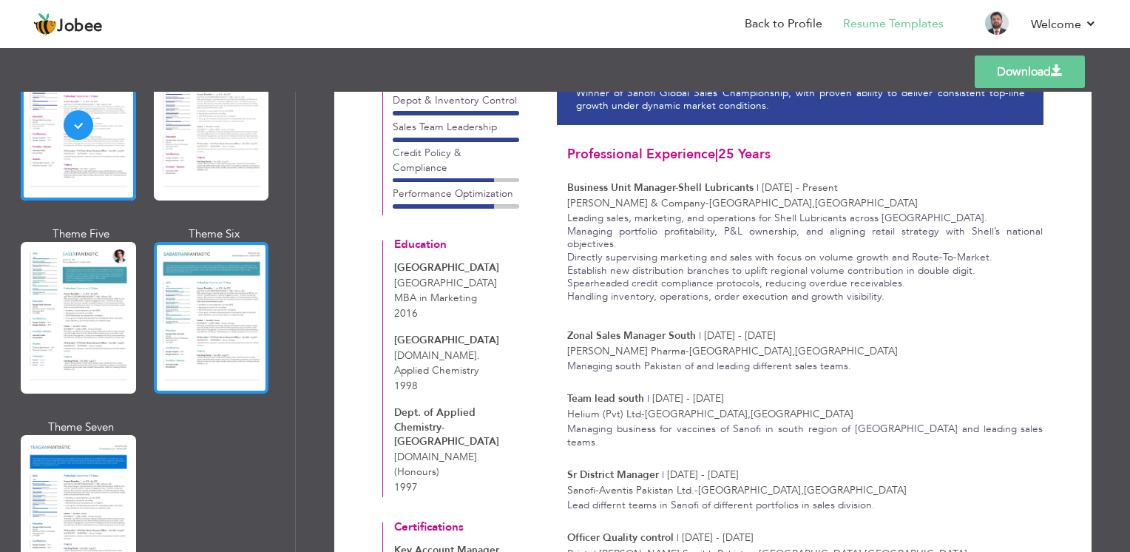
click at [234, 308] on div at bounding box center [211, 318] width 115 height 152
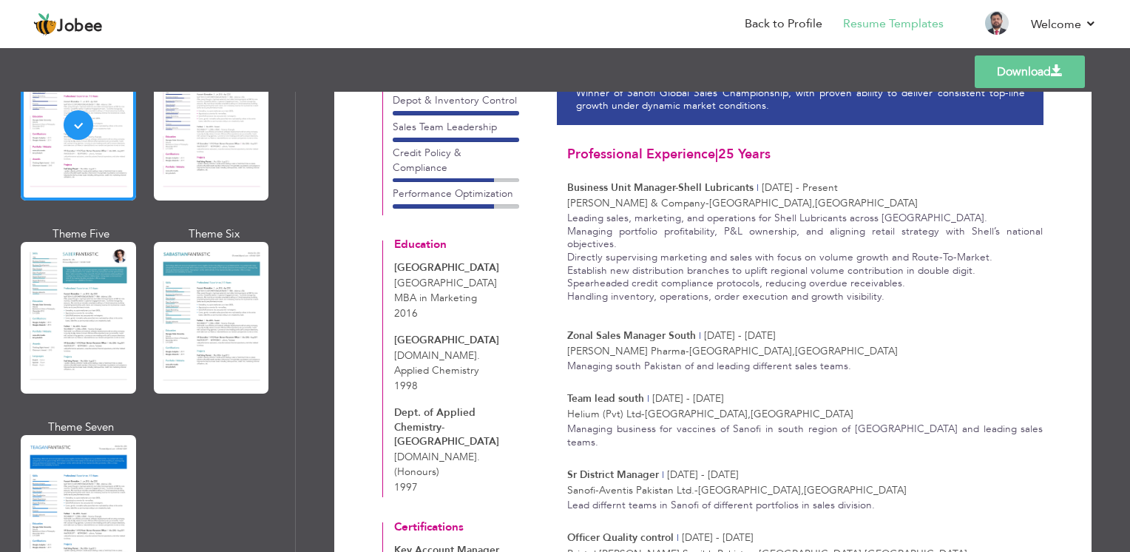
scroll to position [0, 0]
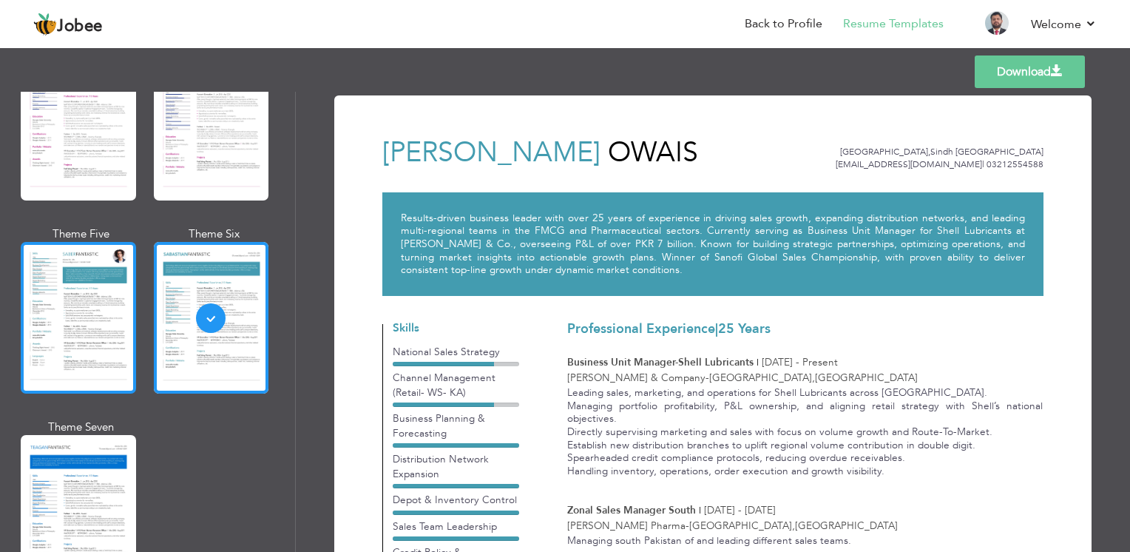
click at [56, 257] on div at bounding box center [78, 318] width 115 height 152
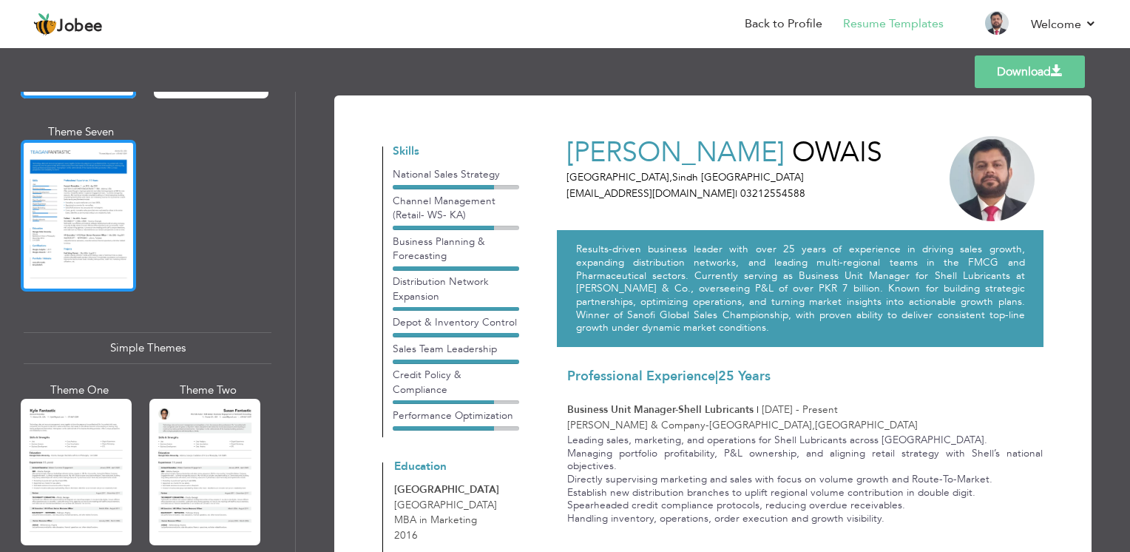
scroll to position [2367, 0]
click at [67, 200] on div at bounding box center [78, 215] width 115 height 152
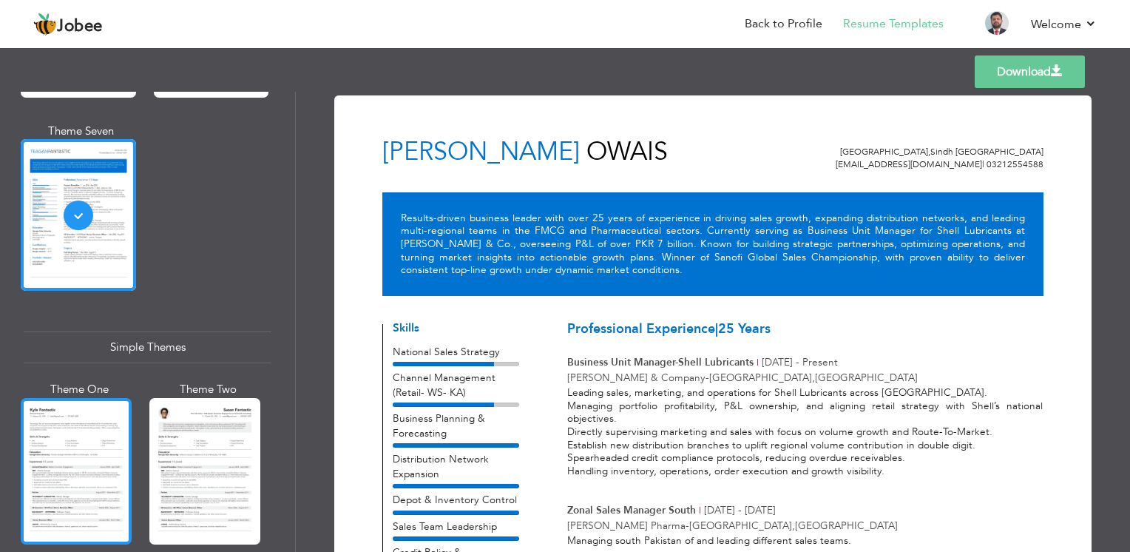
click at [74, 407] on div at bounding box center [76, 471] width 111 height 146
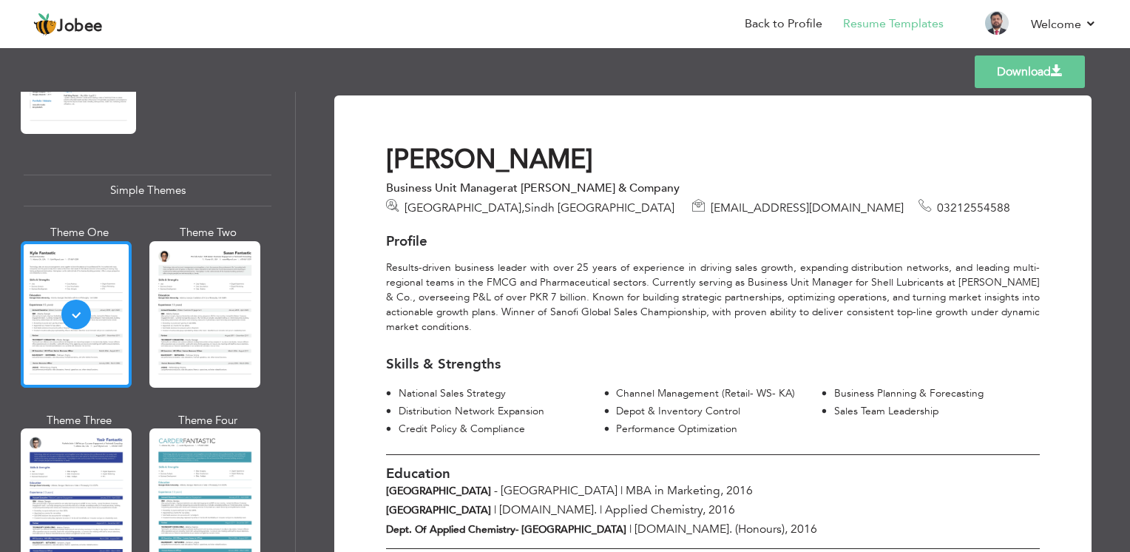
scroll to position [2558, 0]
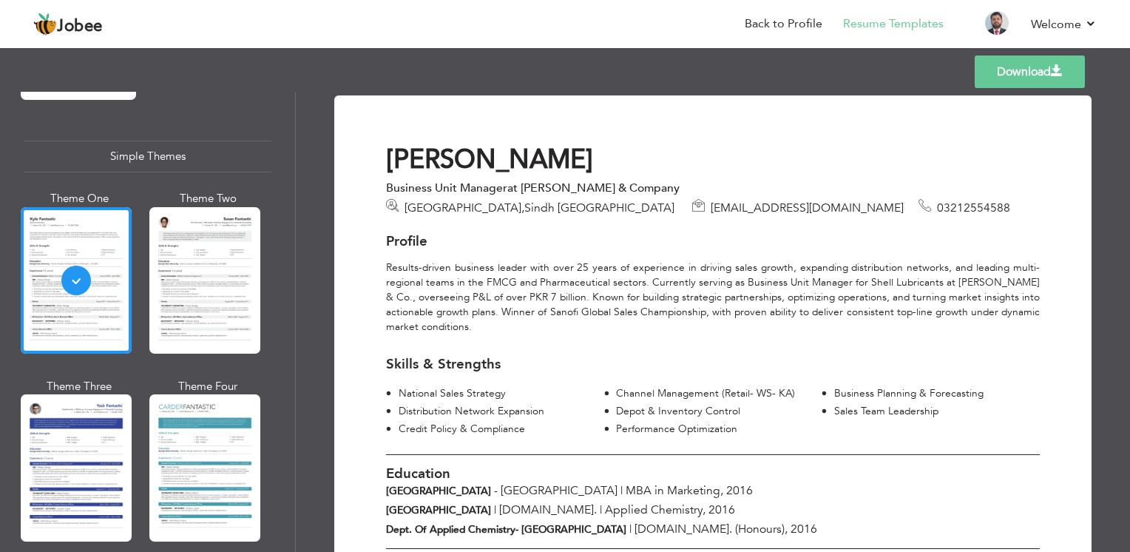
click at [81, 410] on div at bounding box center [76, 467] width 111 height 146
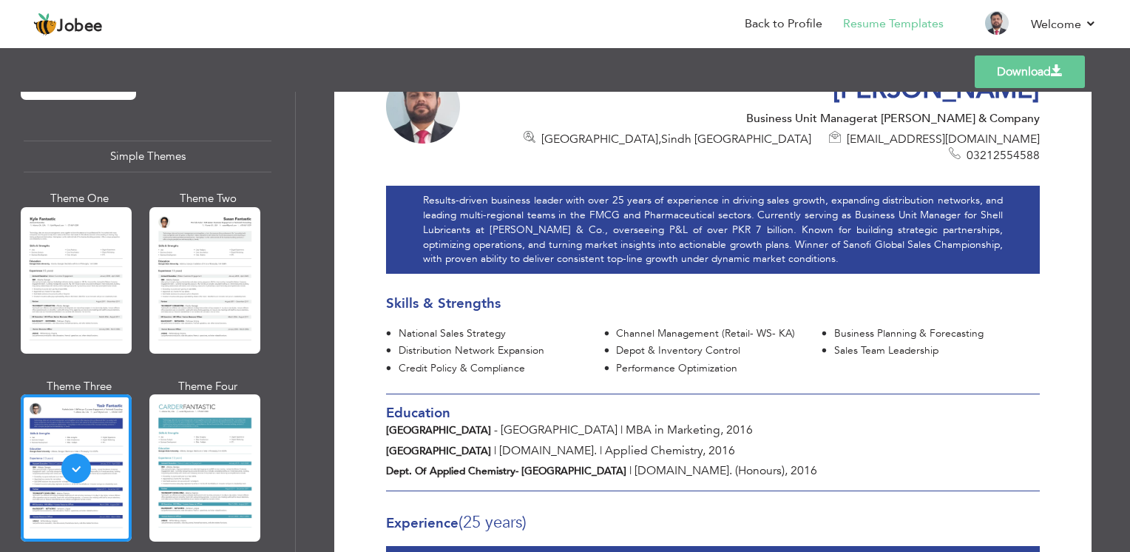
scroll to position [148, 0]
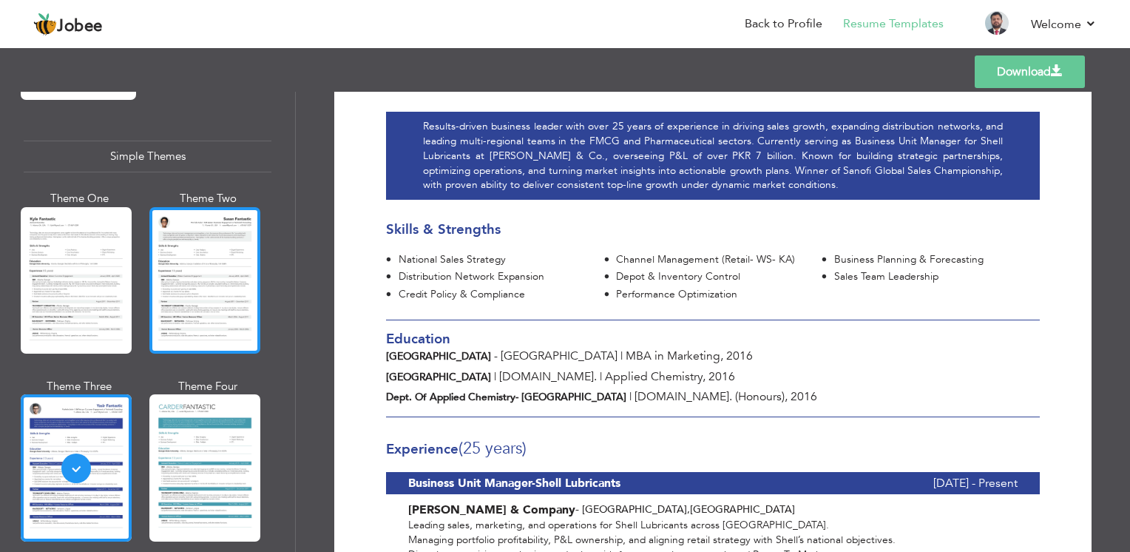
click at [214, 259] on div at bounding box center [204, 280] width 111 height 146
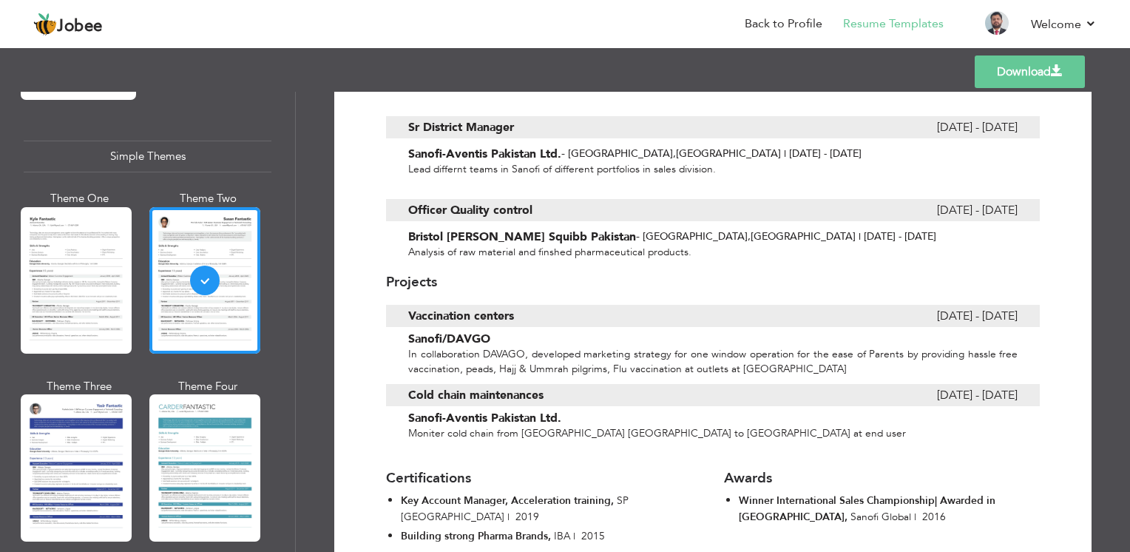
scroll to position [814, 0]
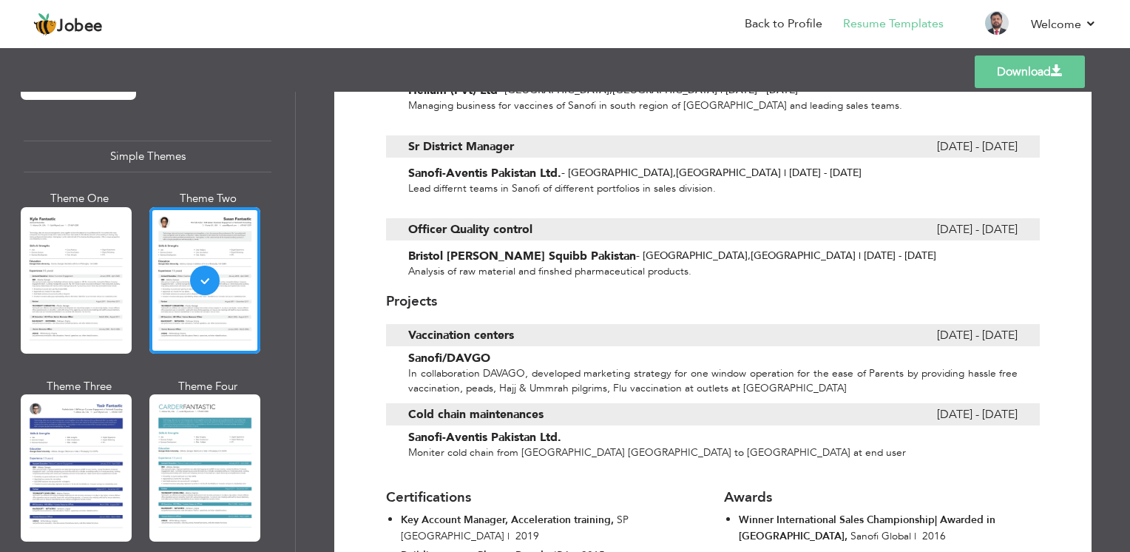
click at [59, 433] on div at bounding box center [76, 467] width 111 height 146
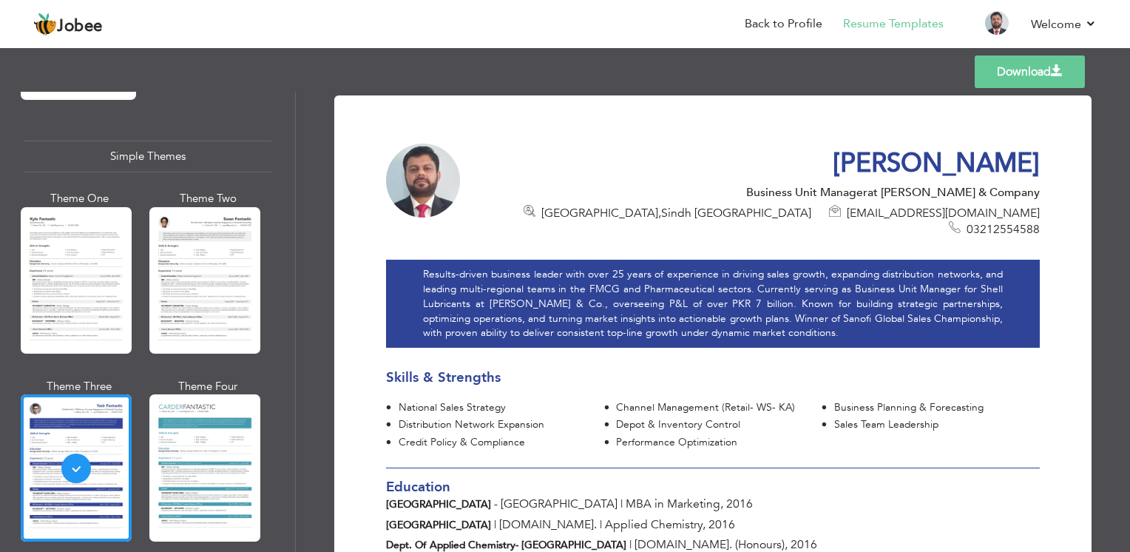
click at [1012, 71] on link "Download" at bounding box center [1030, 71] width 110 height 33
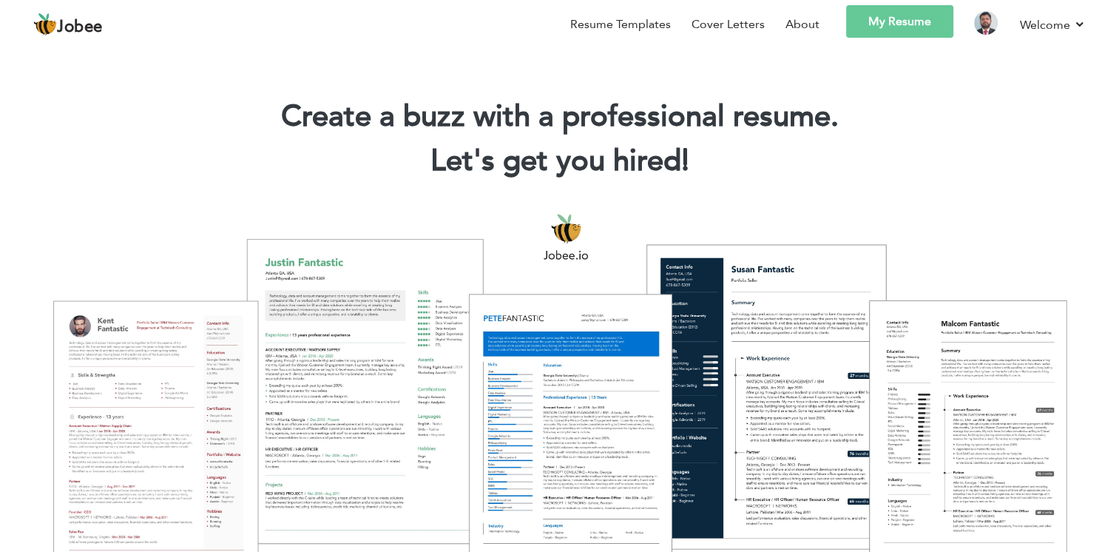
click at [922, 27] on link "My Resume" at bounding box center [899, 21] width 107 height 33
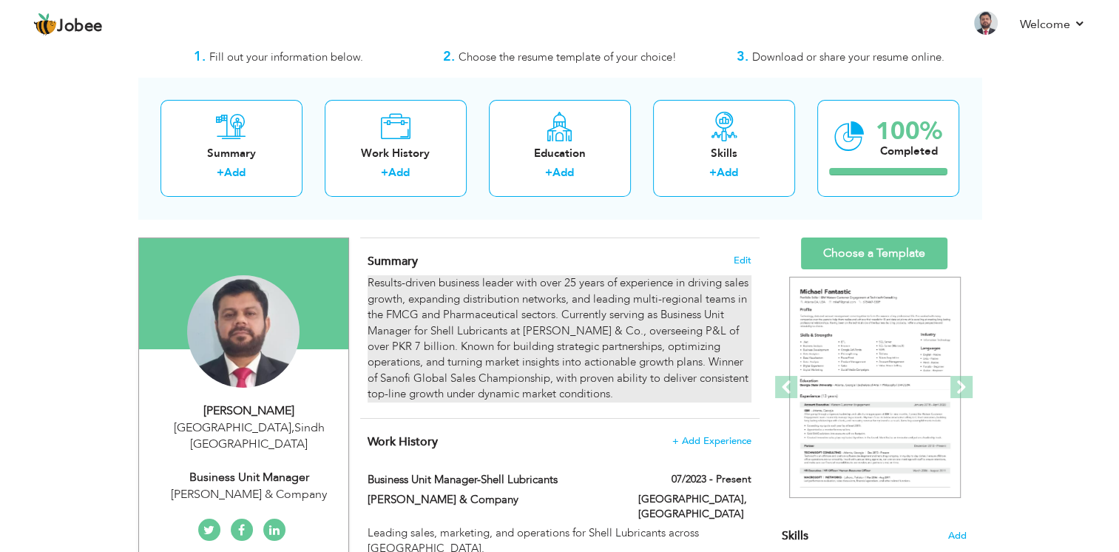
scroll to position [74, 0]
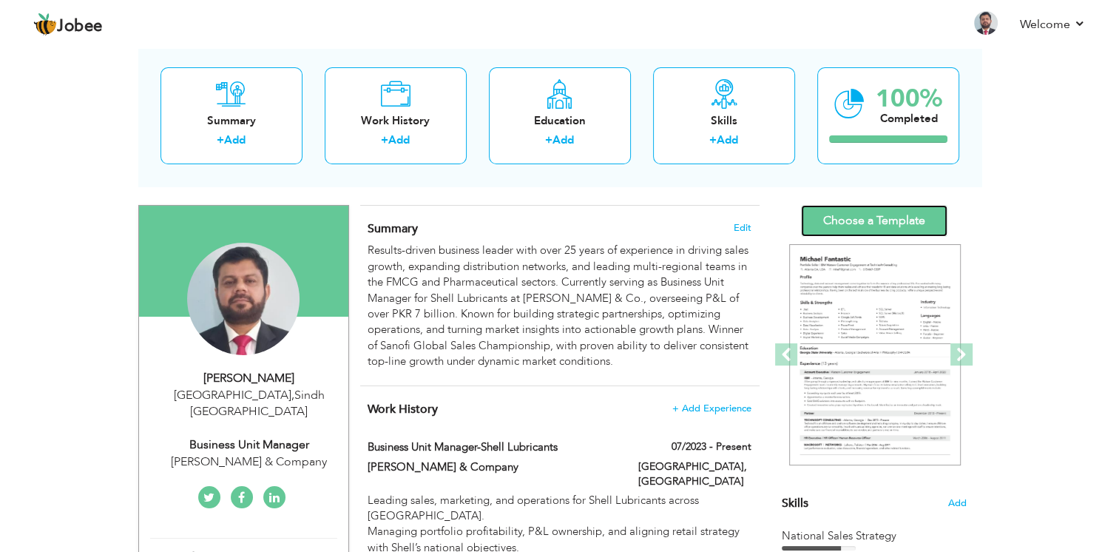
click at [871, 217] on link "Choose a Template" at bounding box center [874, 221] width 146 height 32
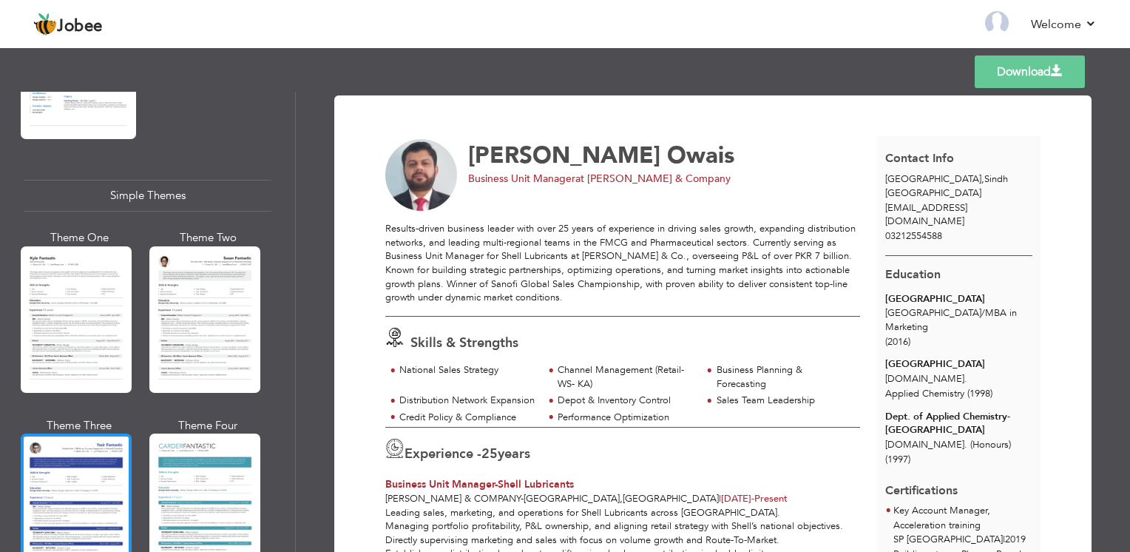
scroll to position [2558, 0]
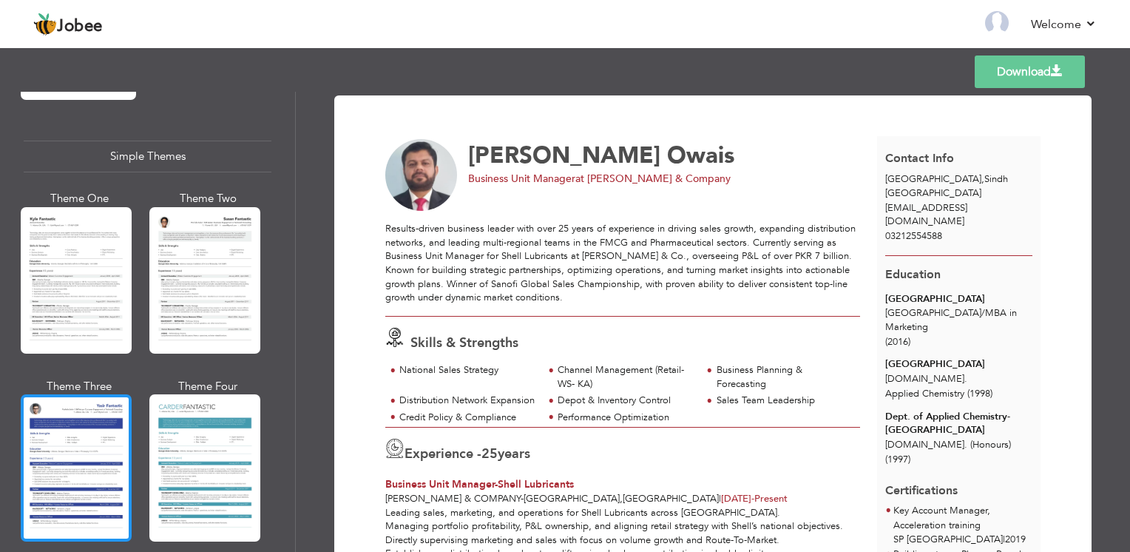
click at [89, 410] on div at bounding box center [76, 467] width 111 height 146
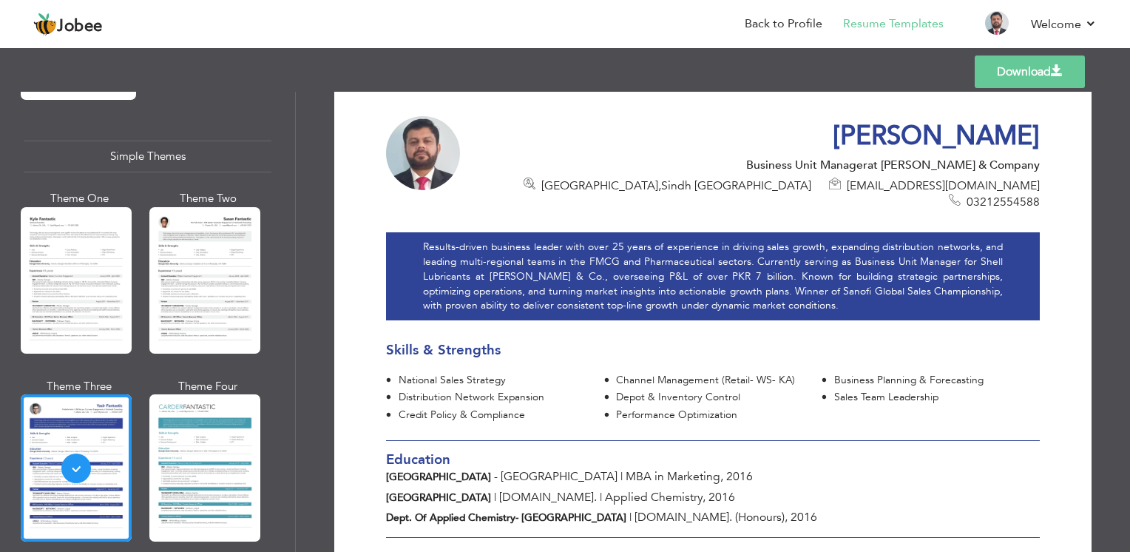
scroll to position [0, 0]
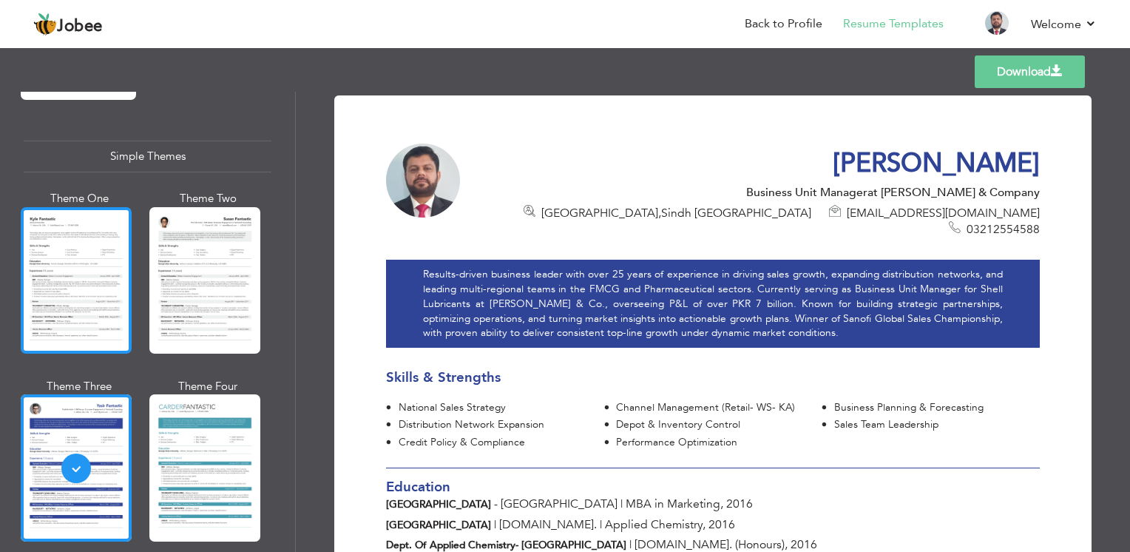
click at [104, 271] on div at bounding box center [76, 280] width 111 height 146
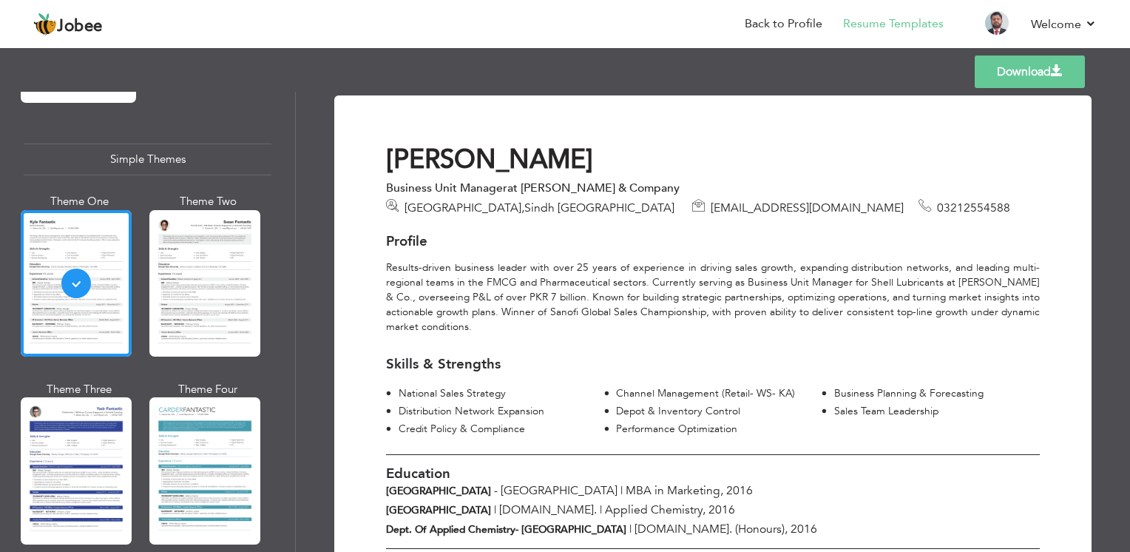
scroll to position [2558, 0]
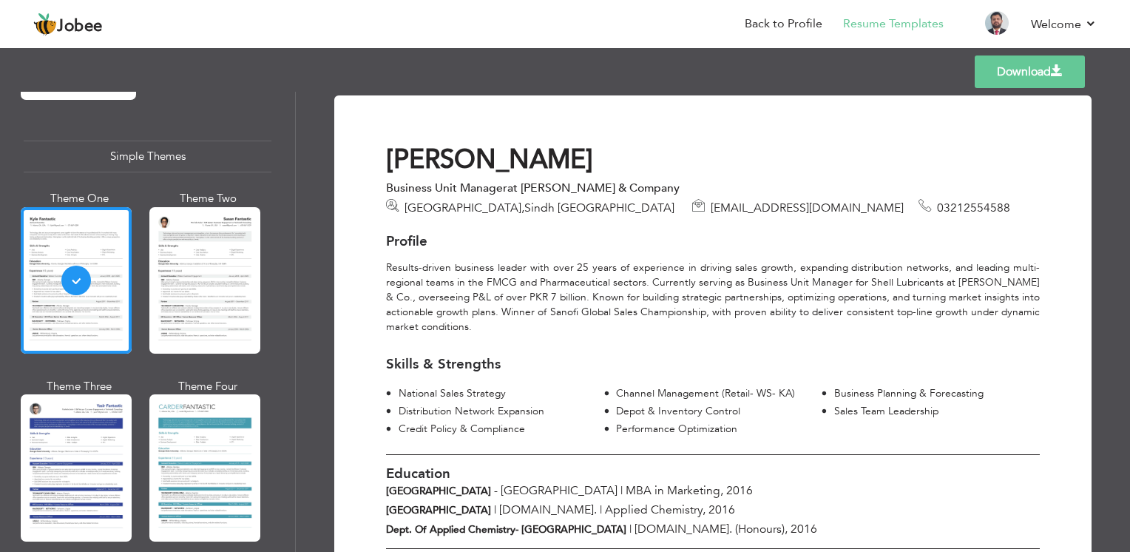
click at [216, 264] on div at bounding box center [204, 280] width 111 height 146
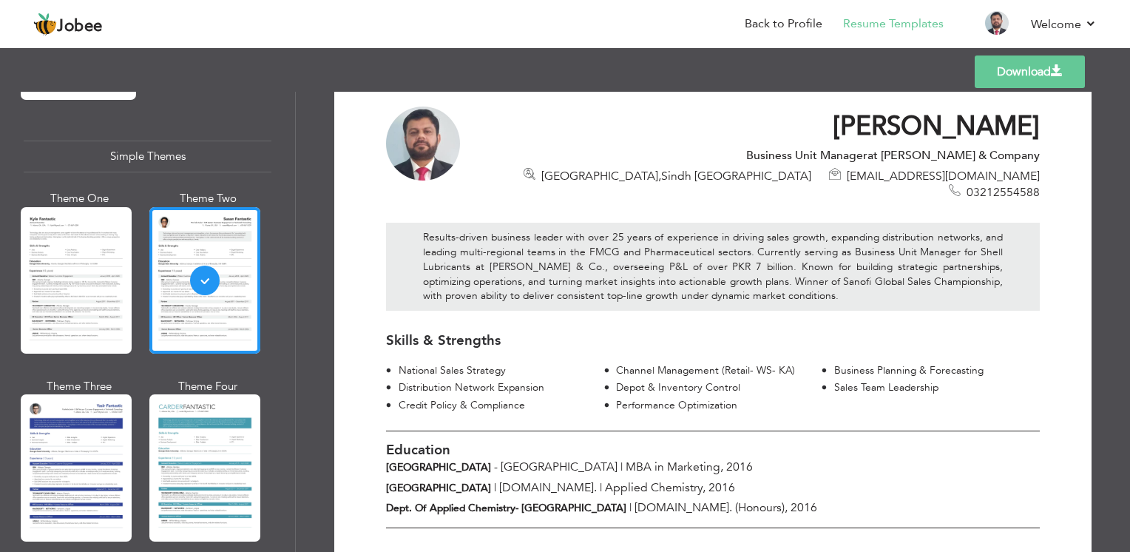
scroll to position [0, 0]
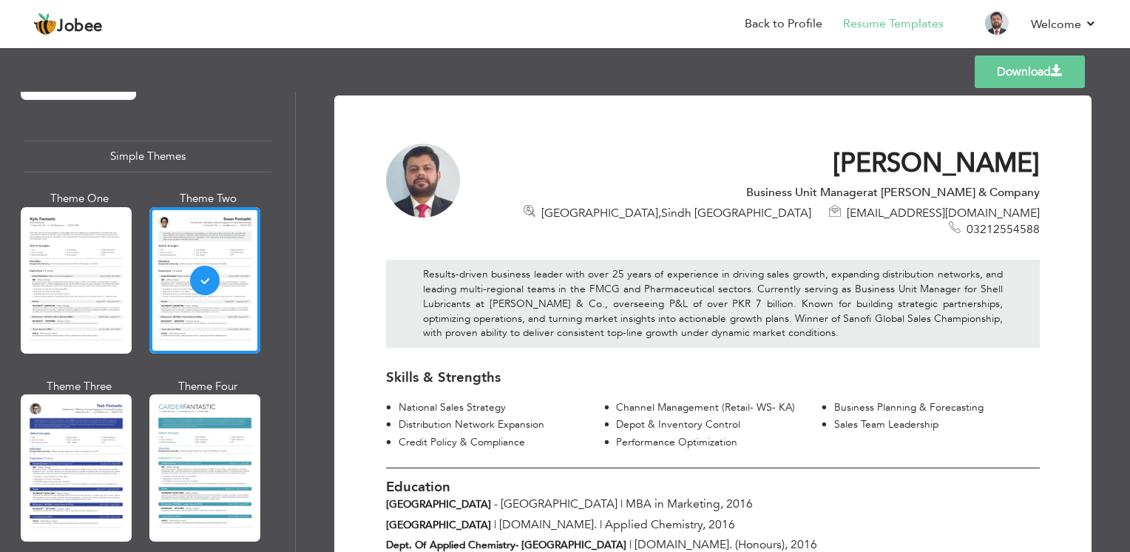
click at [1014, 70] on link "Download" at bounding box center [1030, 71] width 110 height 33
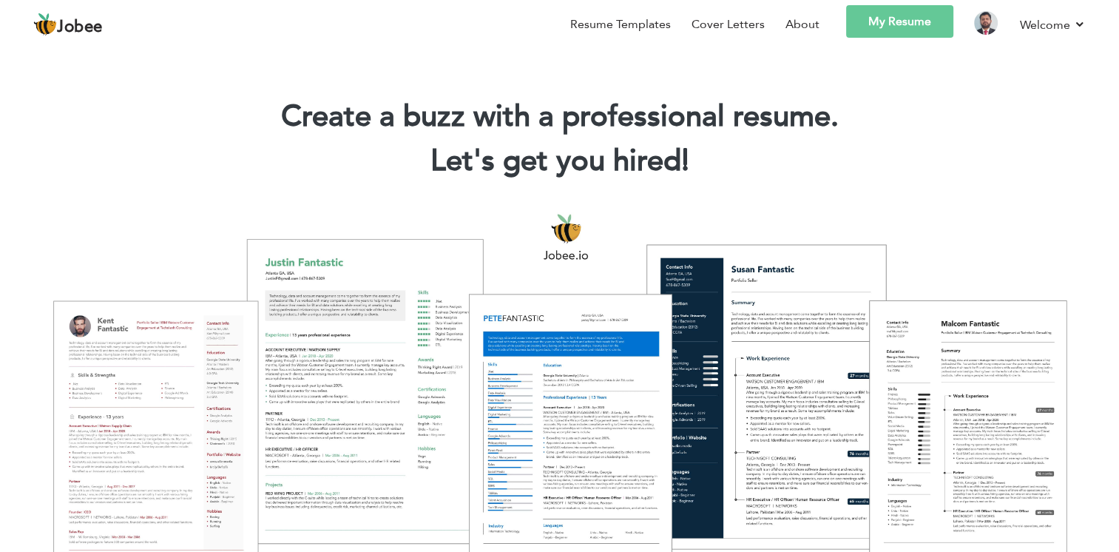
click at [914, 22] on link "My Resume" at bounding box center [899, 21] width 107 height 33
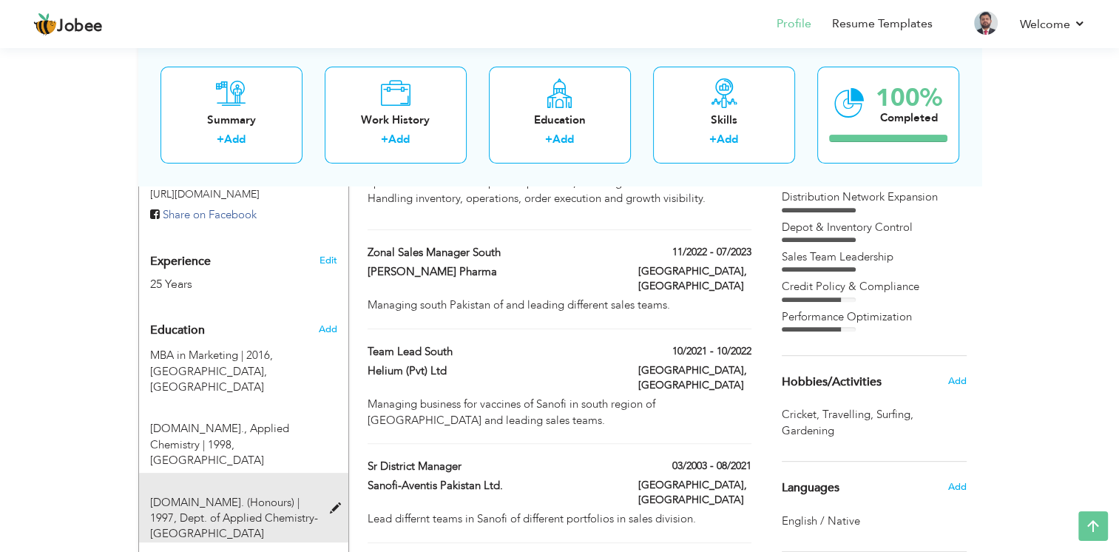
click at [240, 495] on span "B.Sc. (Honours) | 1997," at bounding box center [224, 510] width 149 height 30
type input "B.Sc. (Honours)"
type input "1997"
type input "Dept. of Applied Chemistry- University of Karachi"
radio input "true"
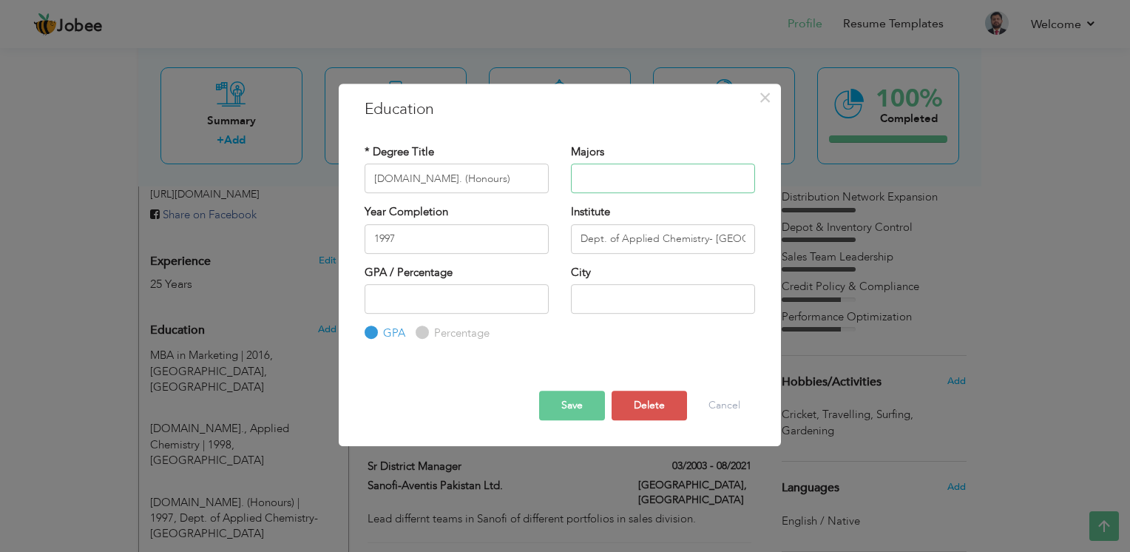
click at [618, 177] on input "text" at bounding box center [663, 178] width 184 height 30
type input "Applied Chemistry"
drag, startPoint x: 711, startPoint y: 240, endPoint x: 552, endPoint y: 226, distance: 158.8
click at [552, 226] on div "Year Completion 1997 Institute Dept. of Applied Chemistry- University of Karachi" at bounding box center [560, 234] width 413 height 60
type input "University of Karachi"
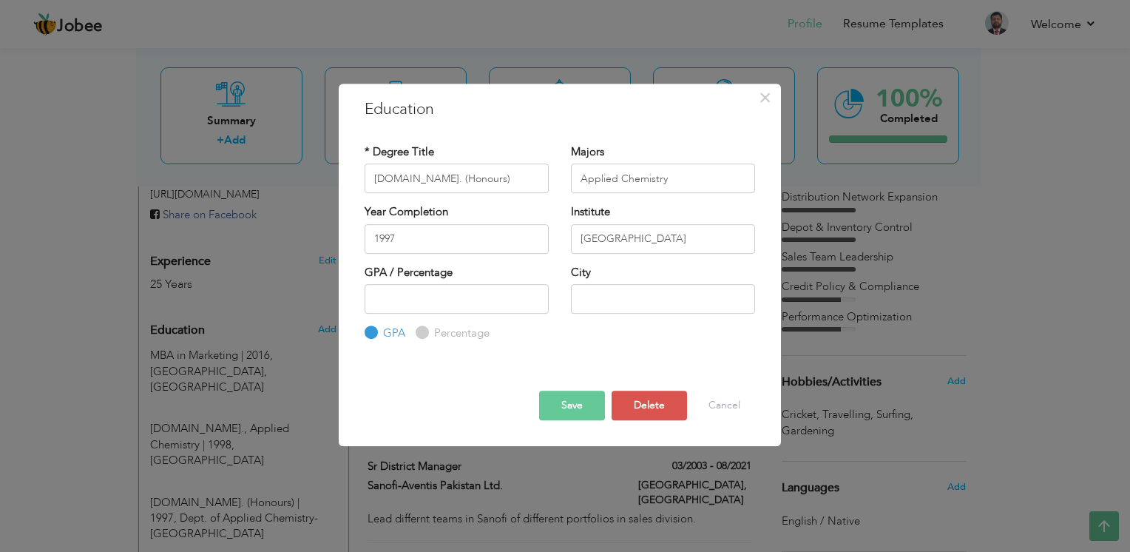
click at [576, 405] on button "Save" at bounding box center [572, 406] width 66 height 30
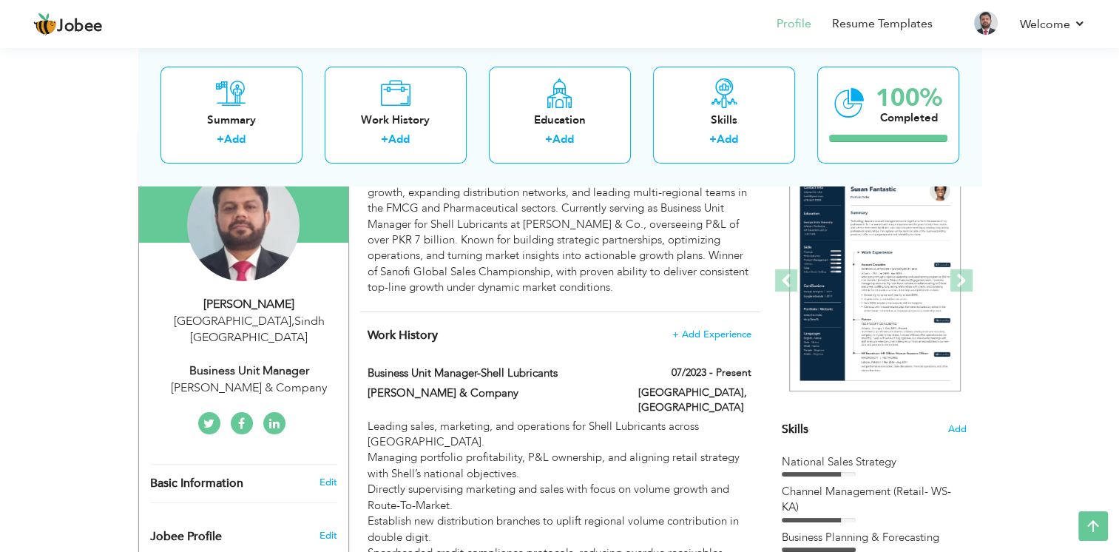
scroll to position [74, 0]
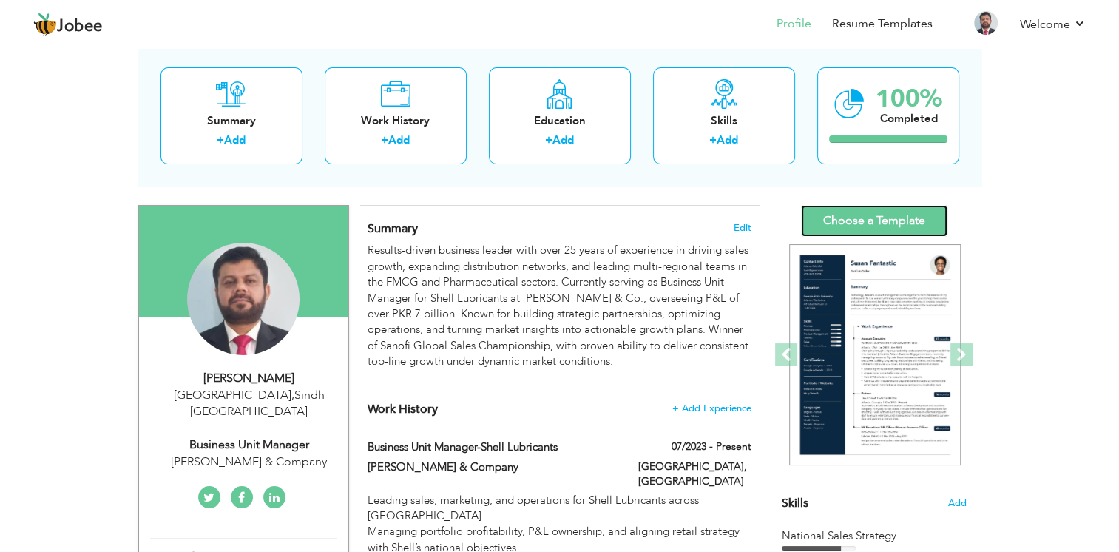
click at [865, 220] on link "Choose a Template" at bounding box center [874, 221] width 146 height 32
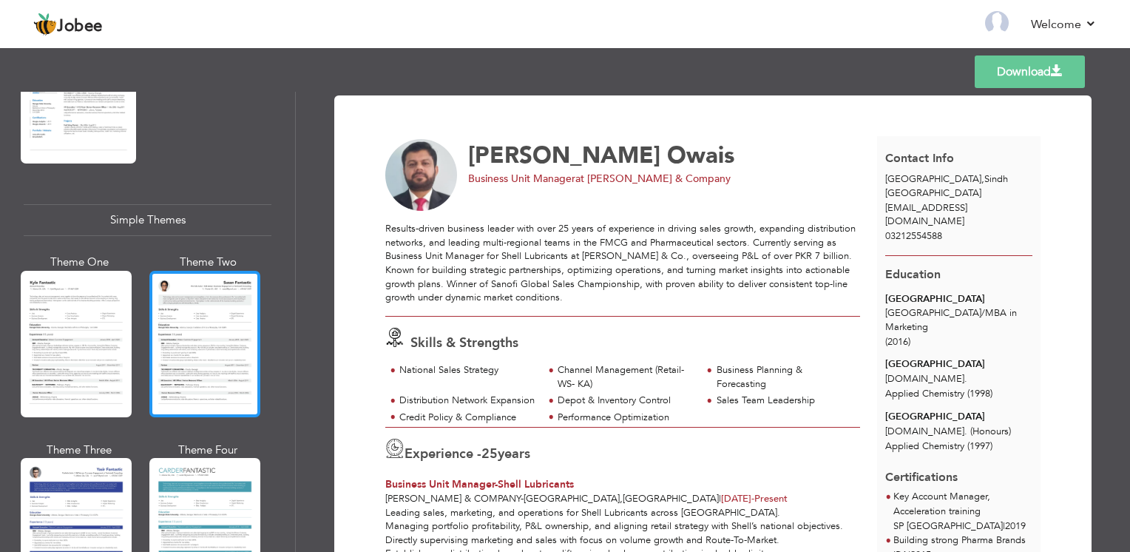
scroll to position [2558, 0]
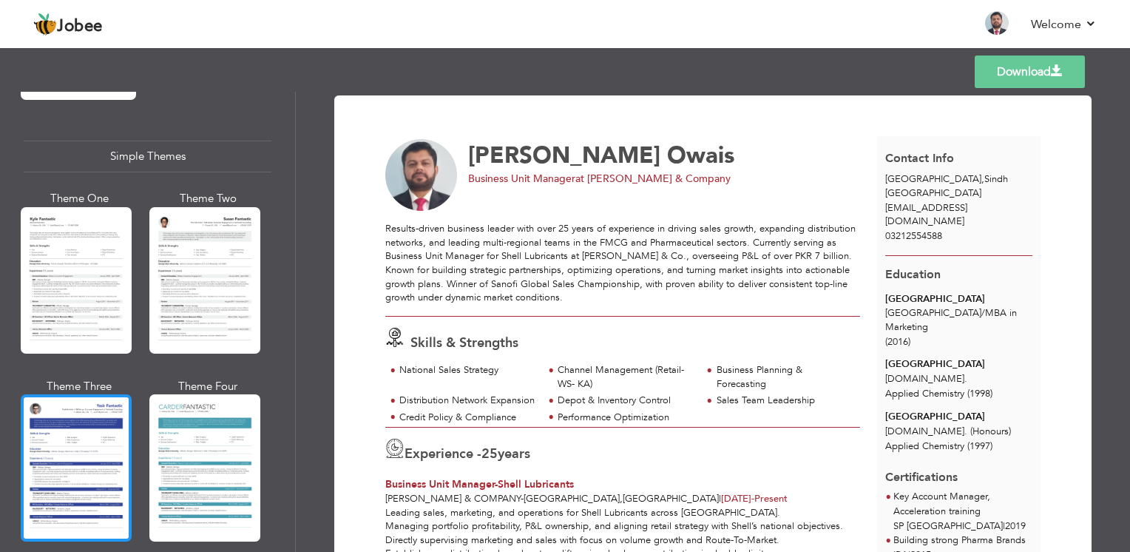
click at [56, 402] on div at bounding box center [76, 467] width 111 height 146
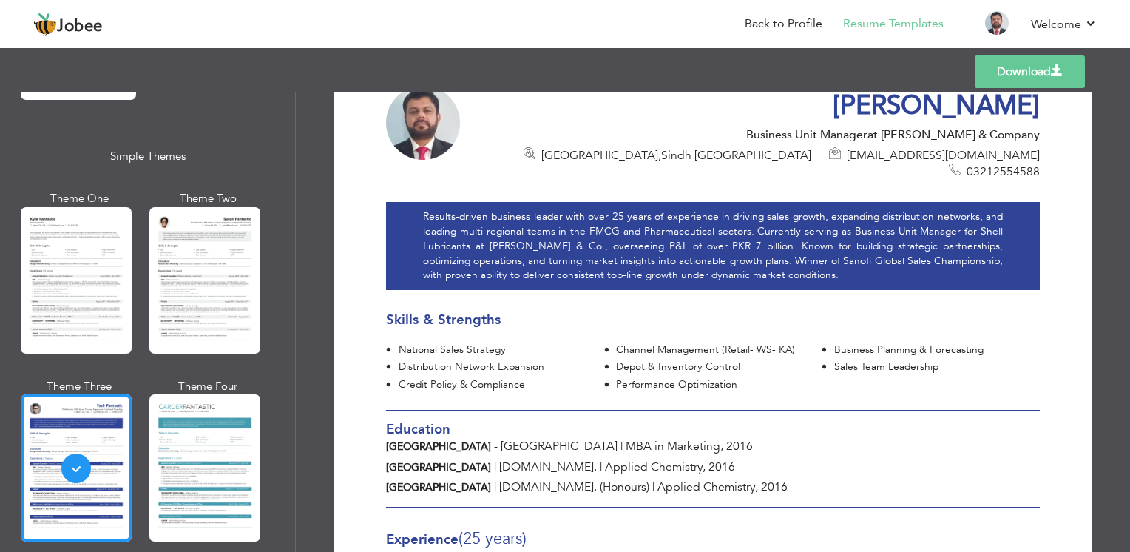
scroll to position [296, 0]
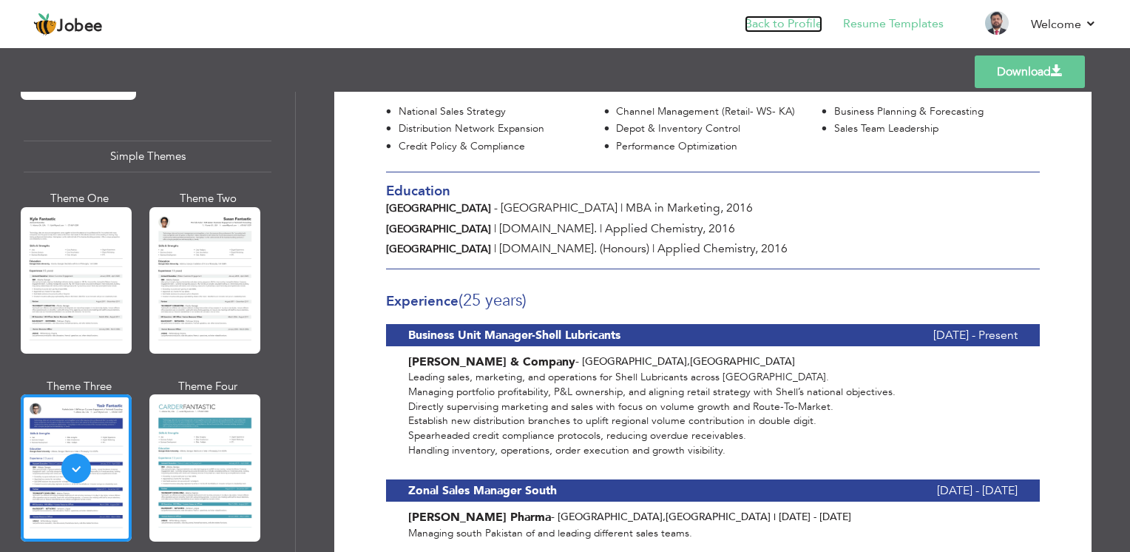
click at [779, 16] on link "Back to Profile" at bounding box center [784, 24] width 78 height 17
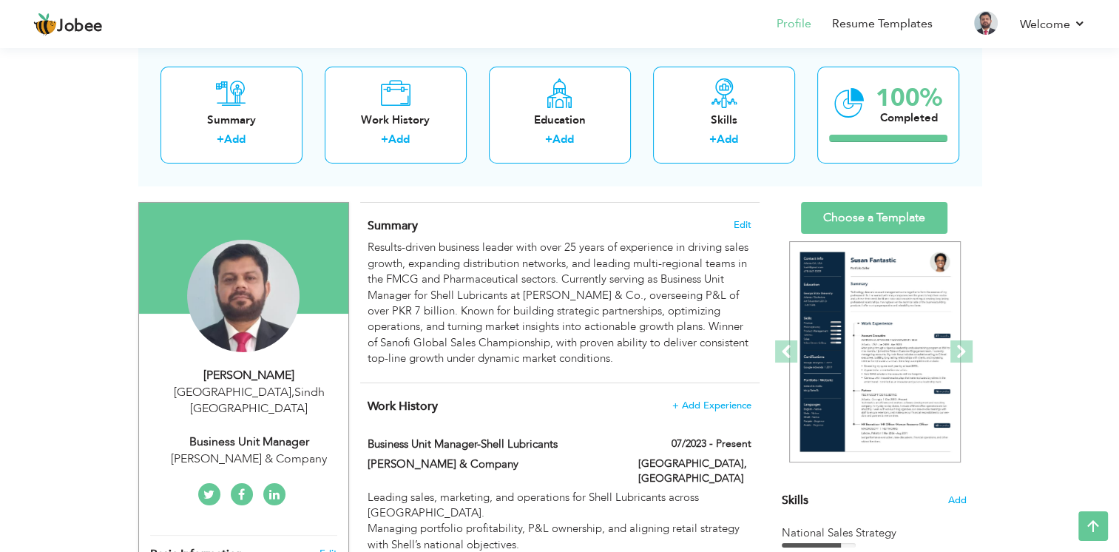
scroll to position [74, 0]
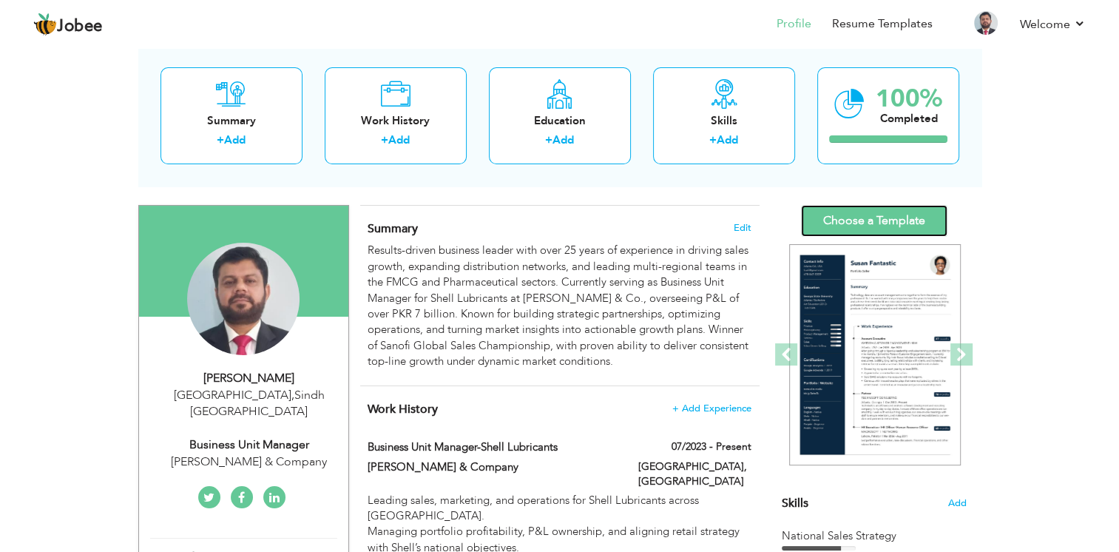
click at [876, 223] on link "Choose a Template" at bounding box center [874, 221] width 146 height 32
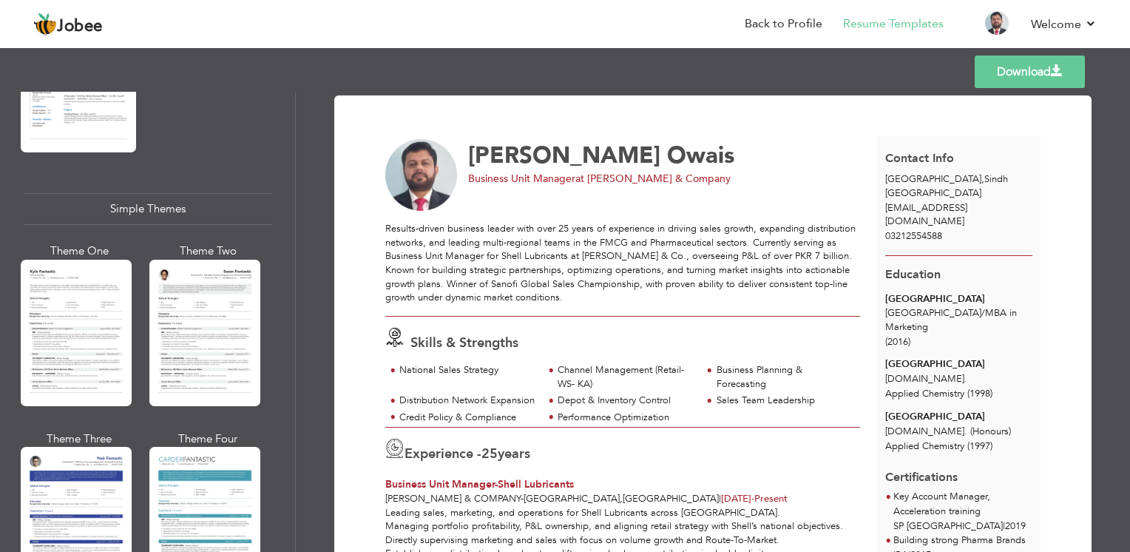
scroll to position [2558, 0]
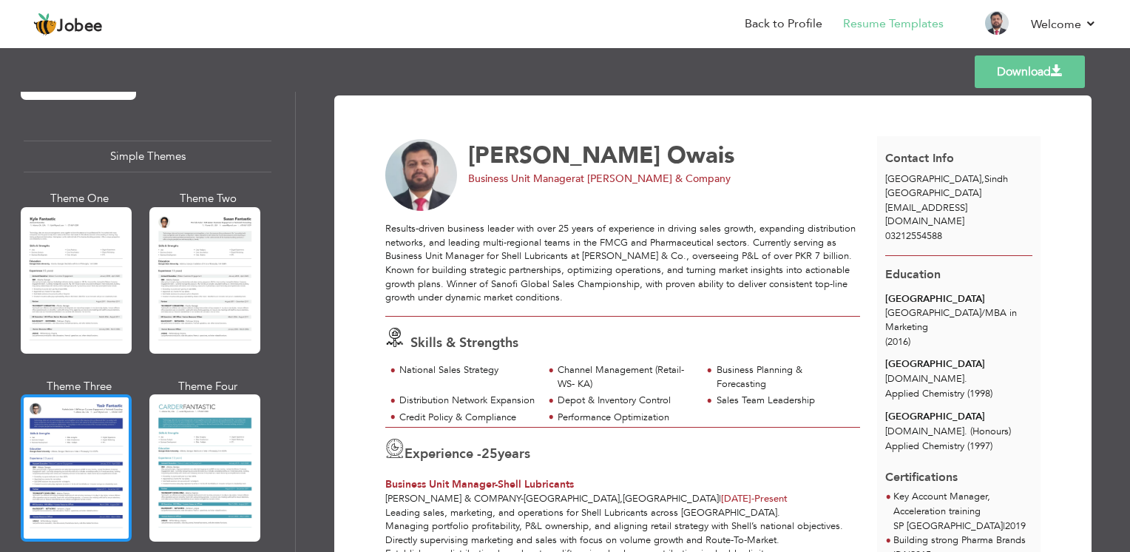
click at [67, 402] on div at bounding box center [76, 467] width 111 height 146
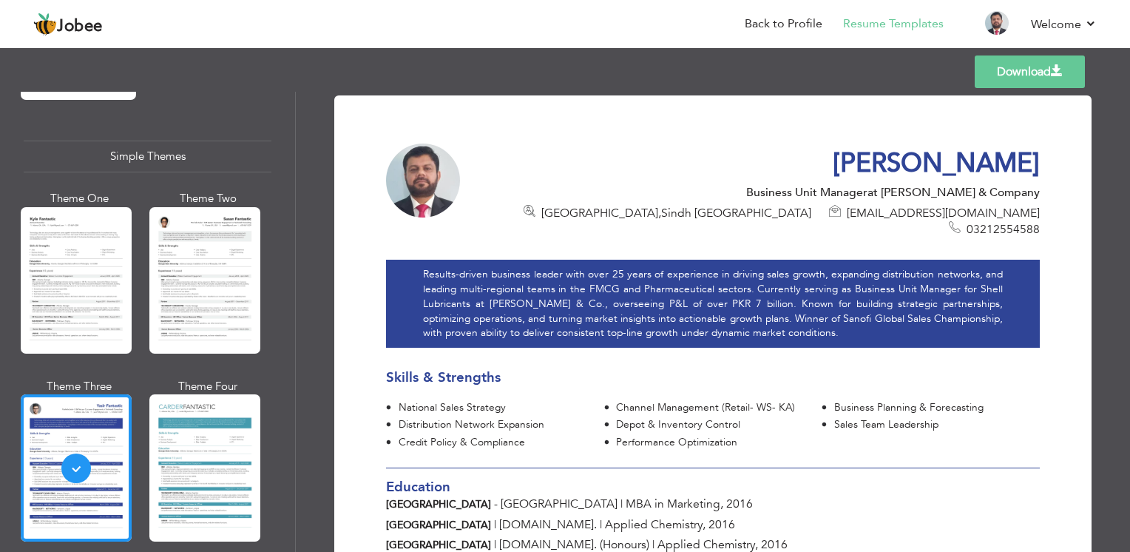
click at [605, 516] on span "Applied Chemistry, 2016" at bounding box center [670, 524] width 130 height 16
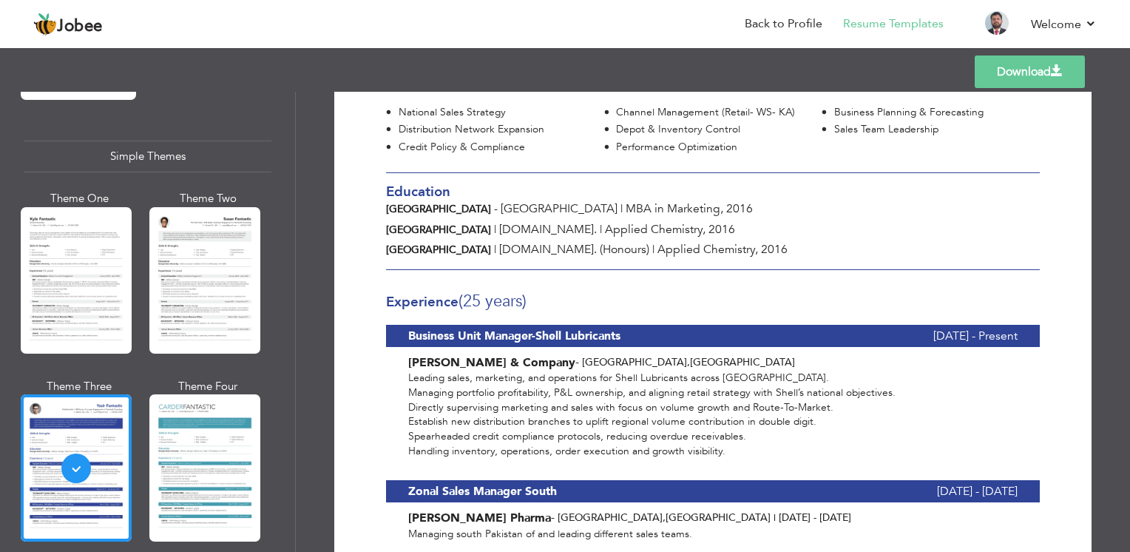
scroll to position [296, 0]
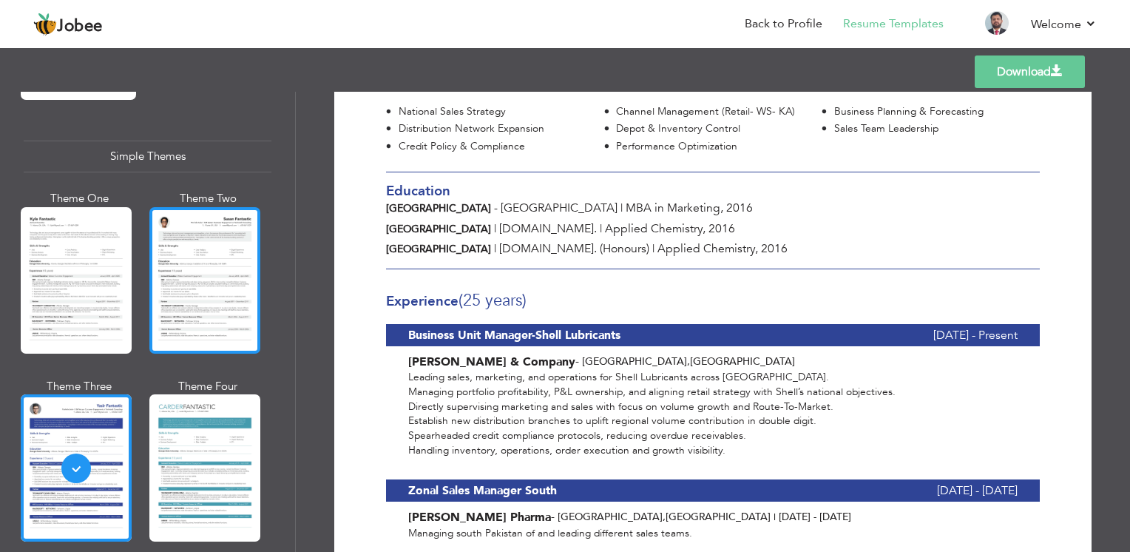
click at [202, 209] on div at bounding box center [204, 280] width 111 height 146
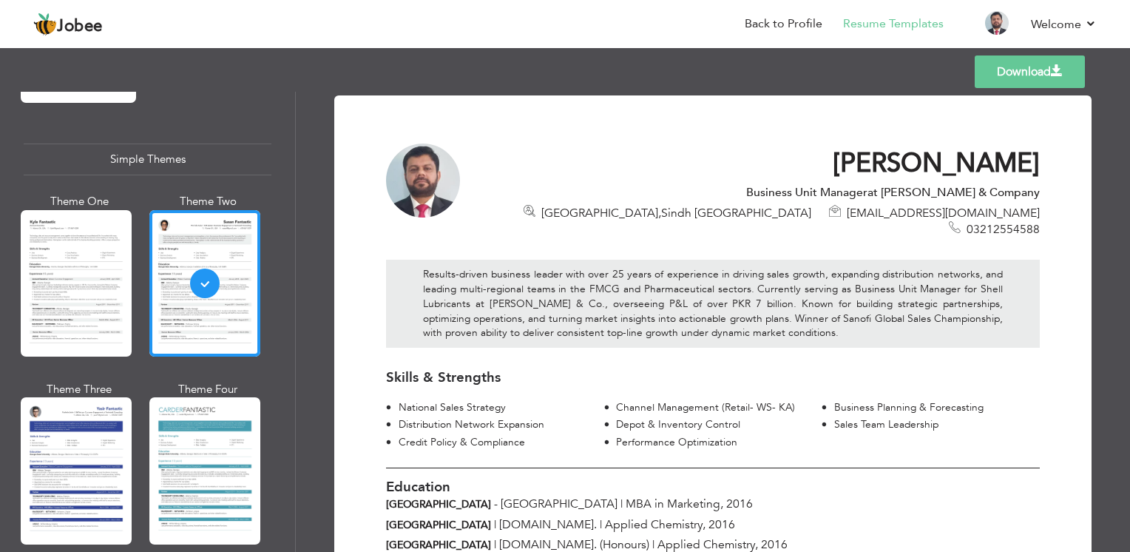
scroll to position [2558, 0]
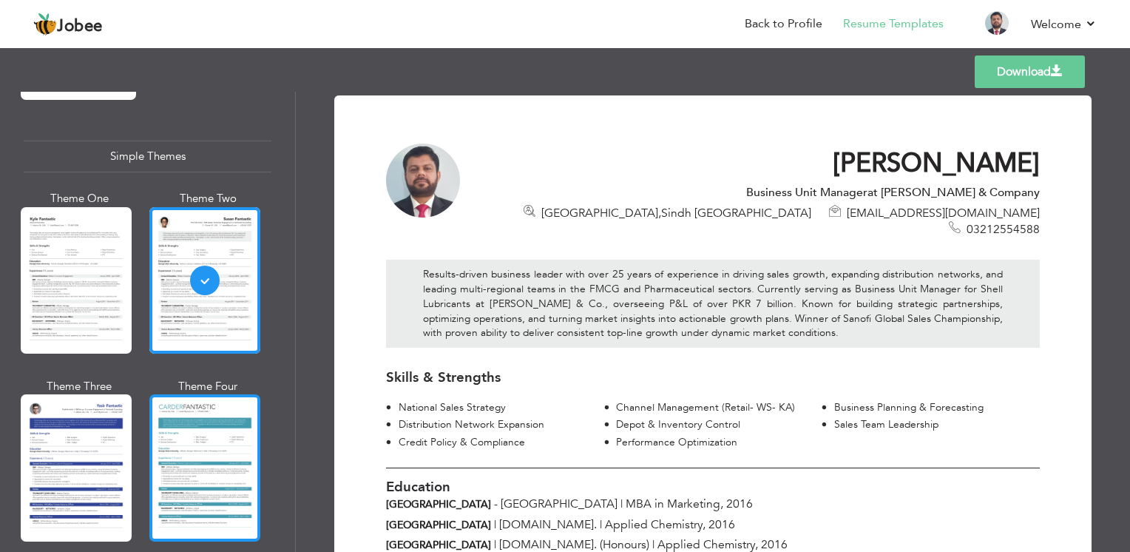
click at [197, 436] on div at bounding box center [204, 467] width 111 height 146
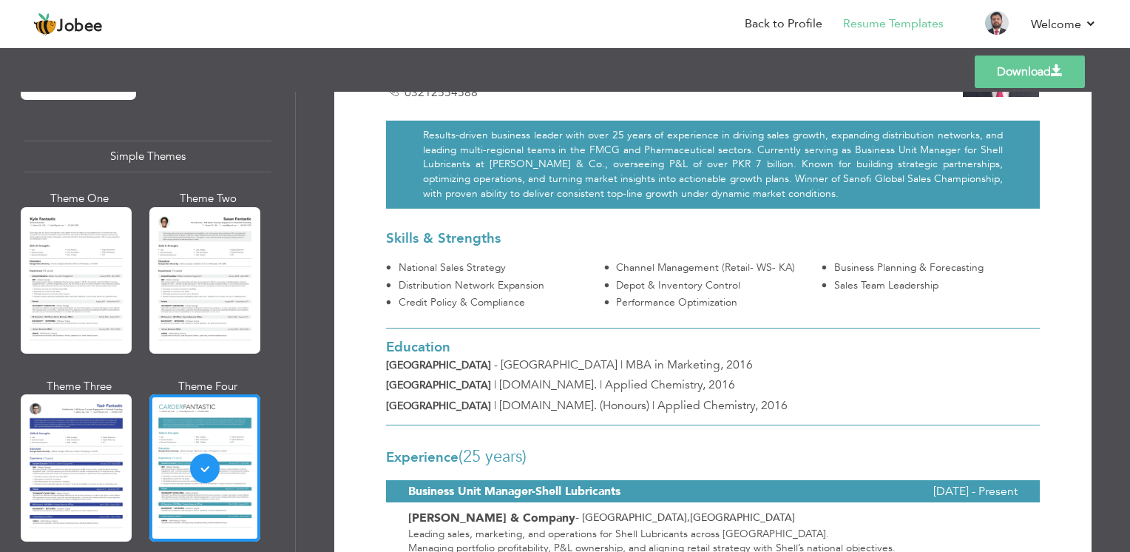
scroll to position [148, 0]
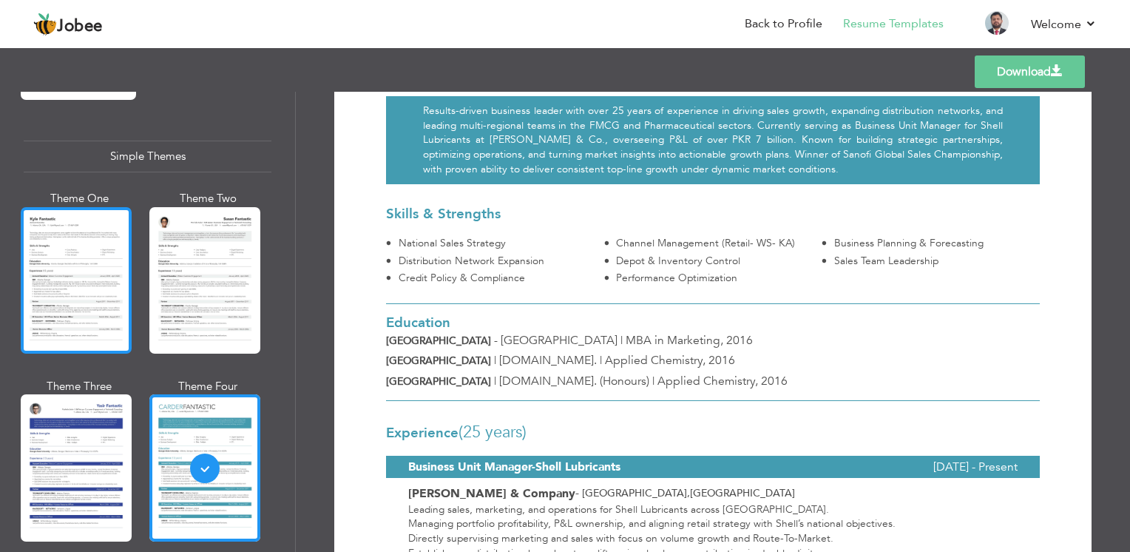
click at [41, 207] on div at bounding box center [76, 280] width 111 height 146
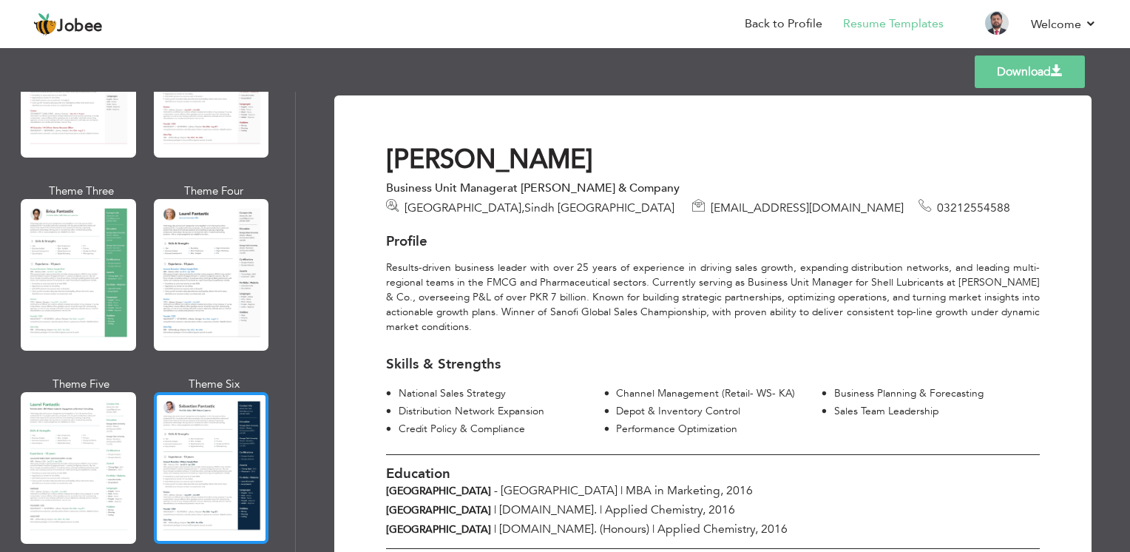
scroll to position [0, 0]
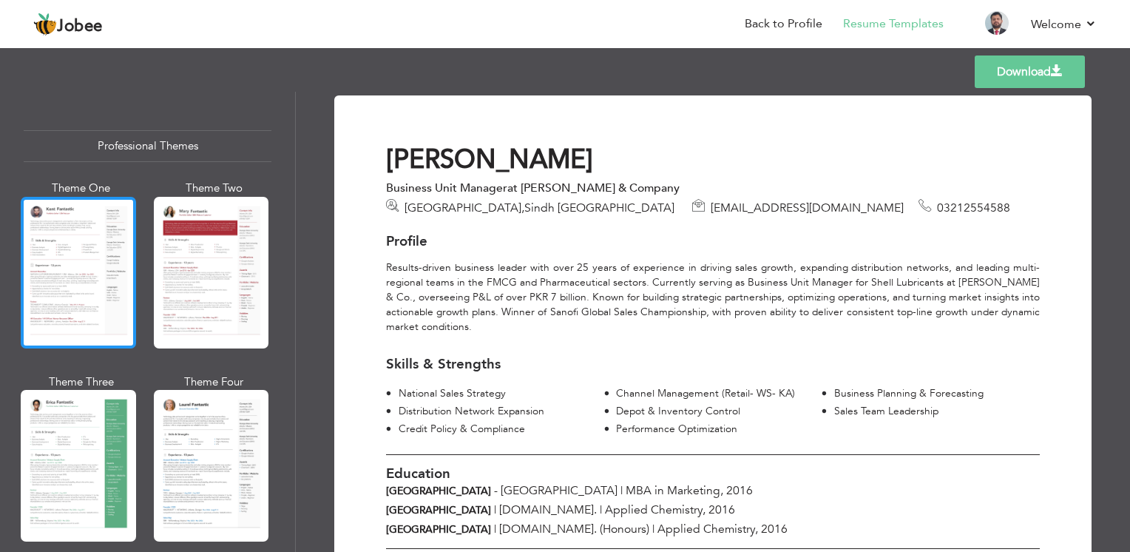
click at [106, 263] on div at bounding box center [78, 273] width 115 height 152
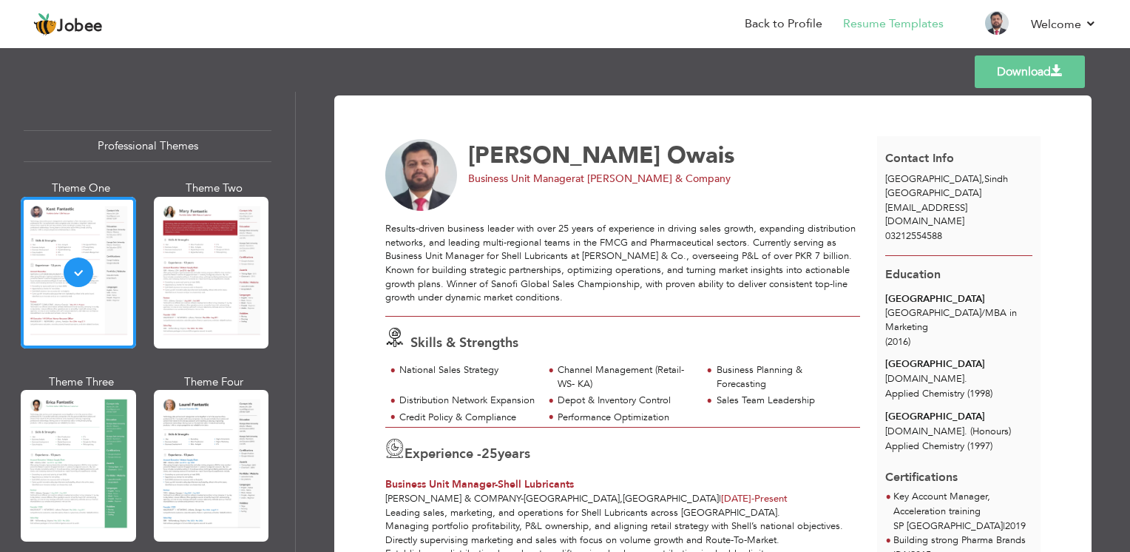
click at [197, 289] on div at bounding box center [211, 273] width 115 height 152
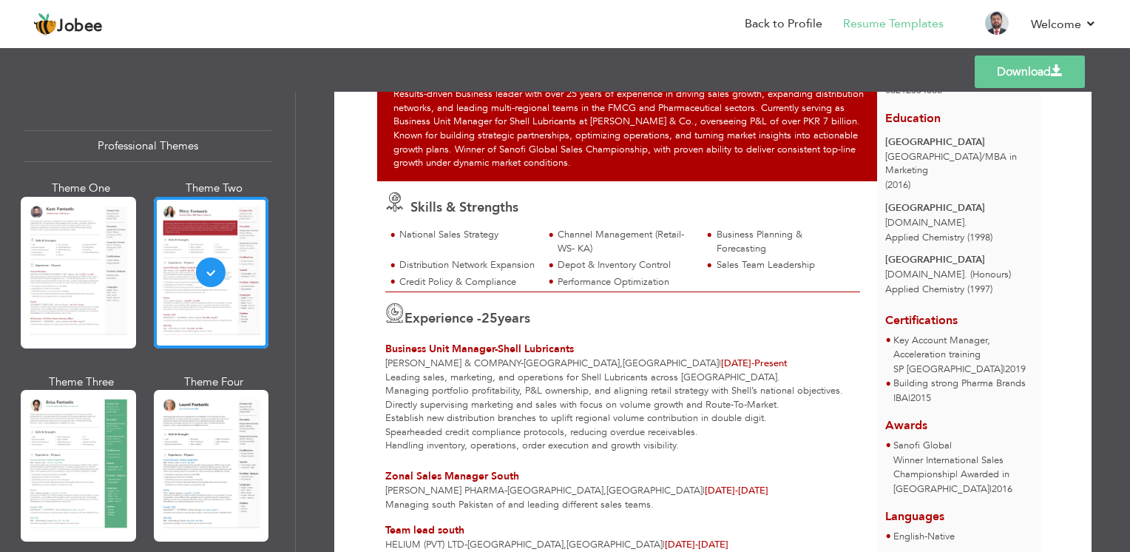
scroll to position [148, 0]
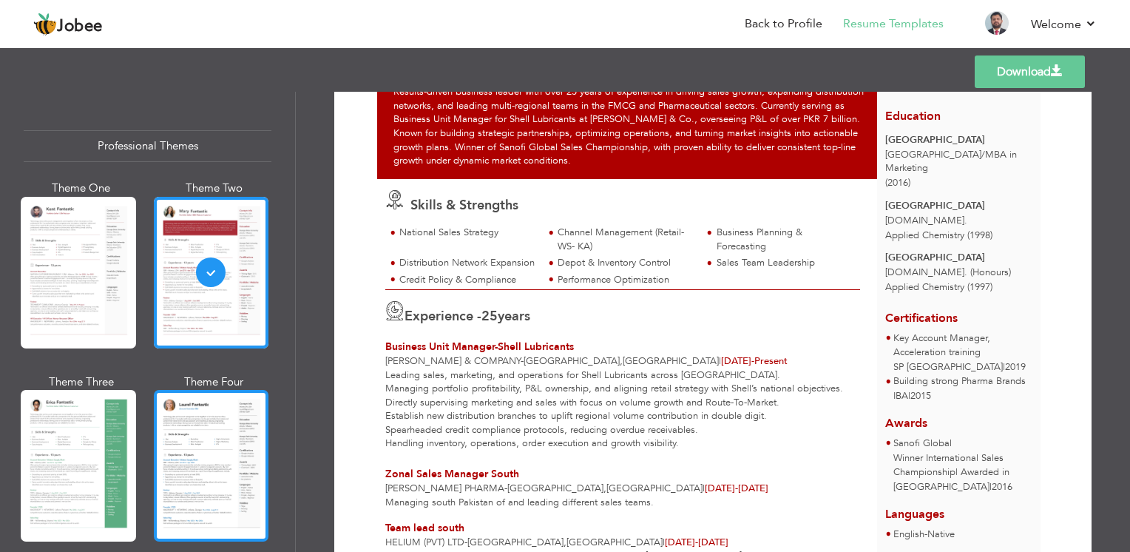
click at [208, 459] on div at bounding box center [211, 466] width 115 height 152
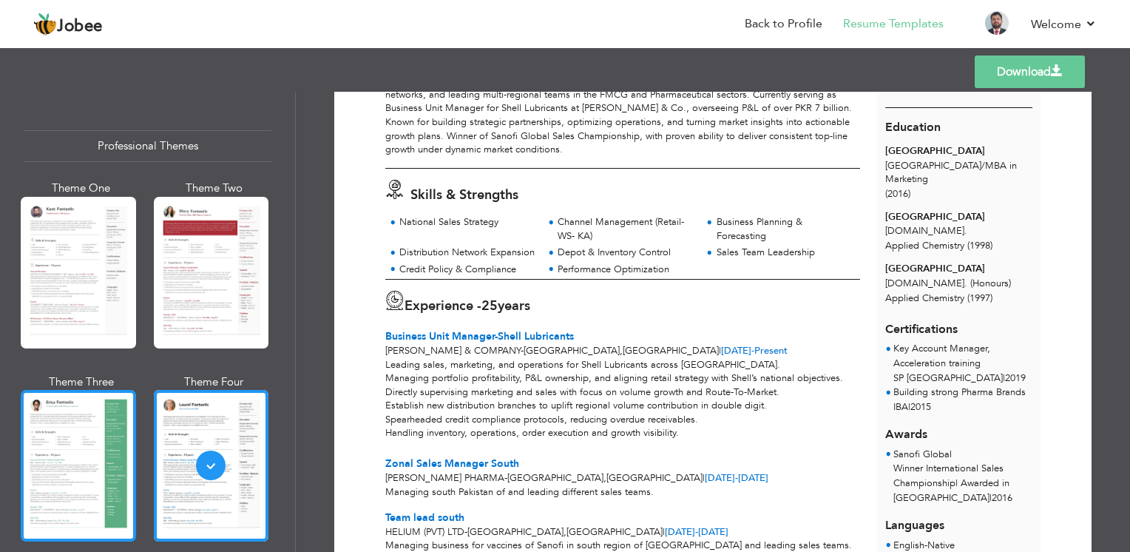
click at [56, 469] on div at bounding box center [78, 466] width 115 height 152
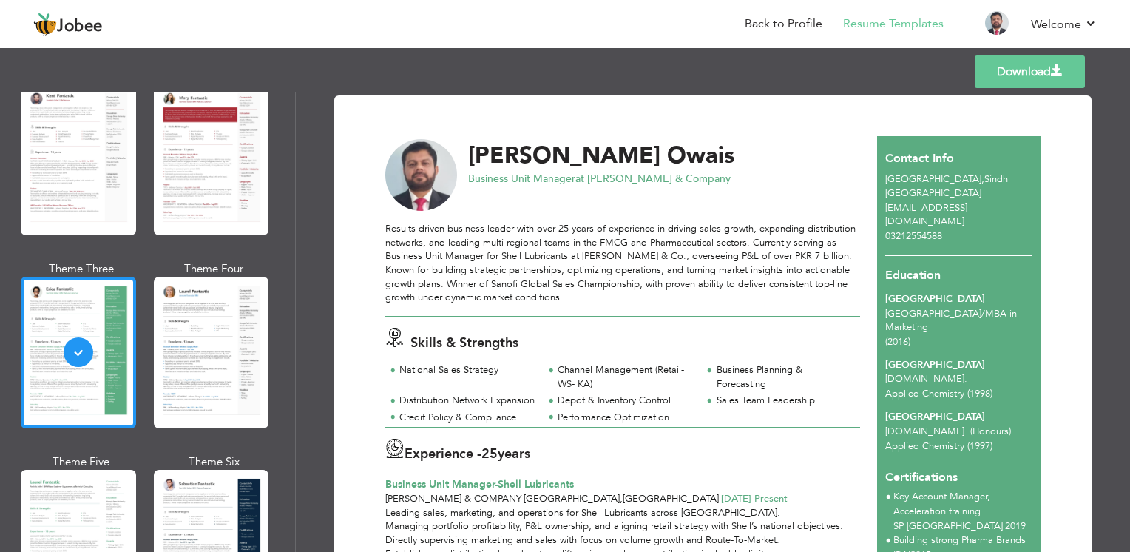
scroll to position [222, 0]
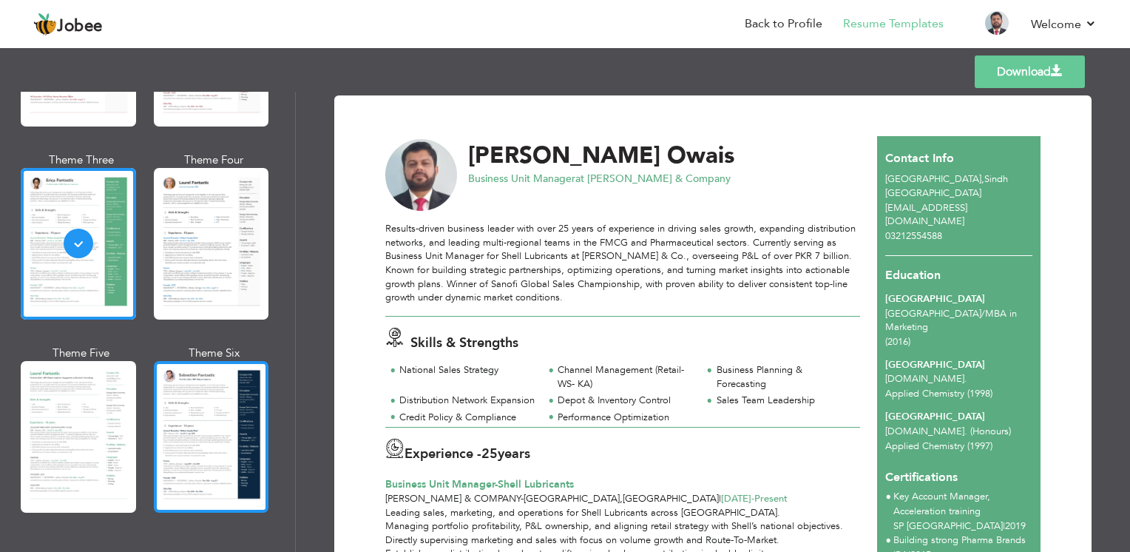
click at [180, 402] on div at bounding box center [211, 437] width 115 height 152
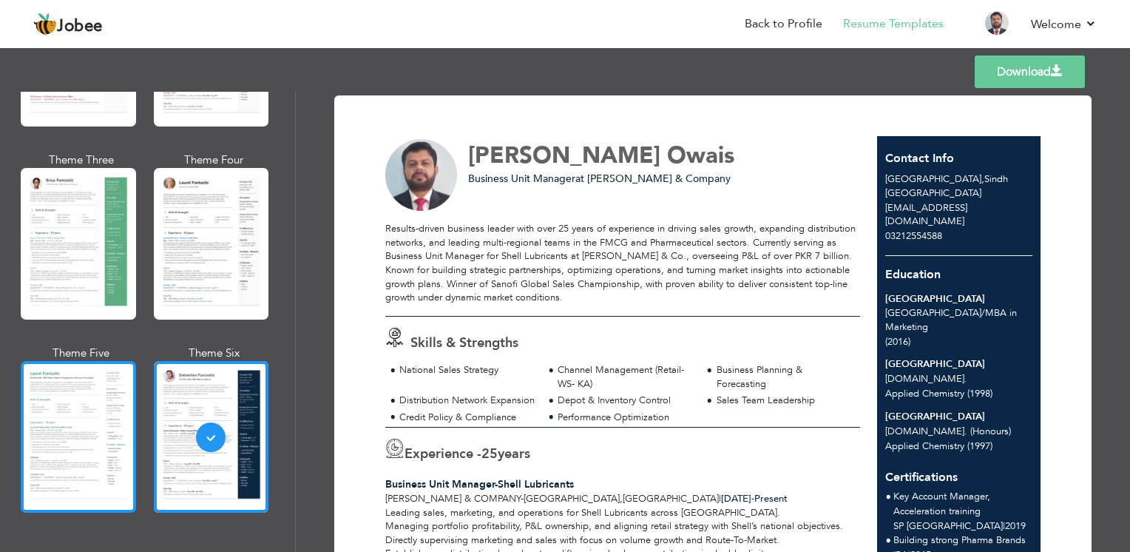
click at [80, 427] on div at bounding box center [78, 437] width 115 height 152
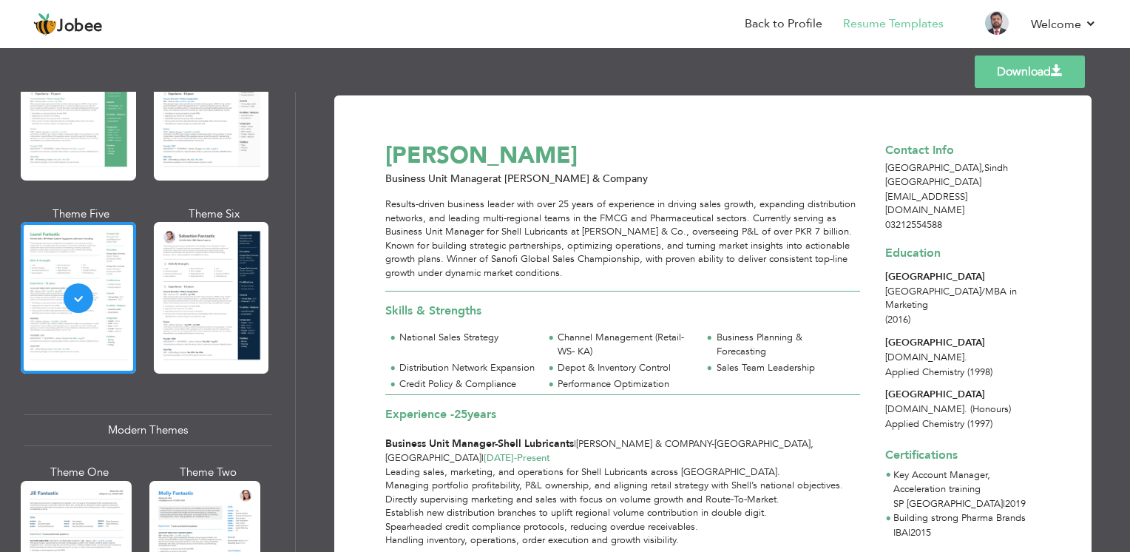
scroll to position [370, 0]
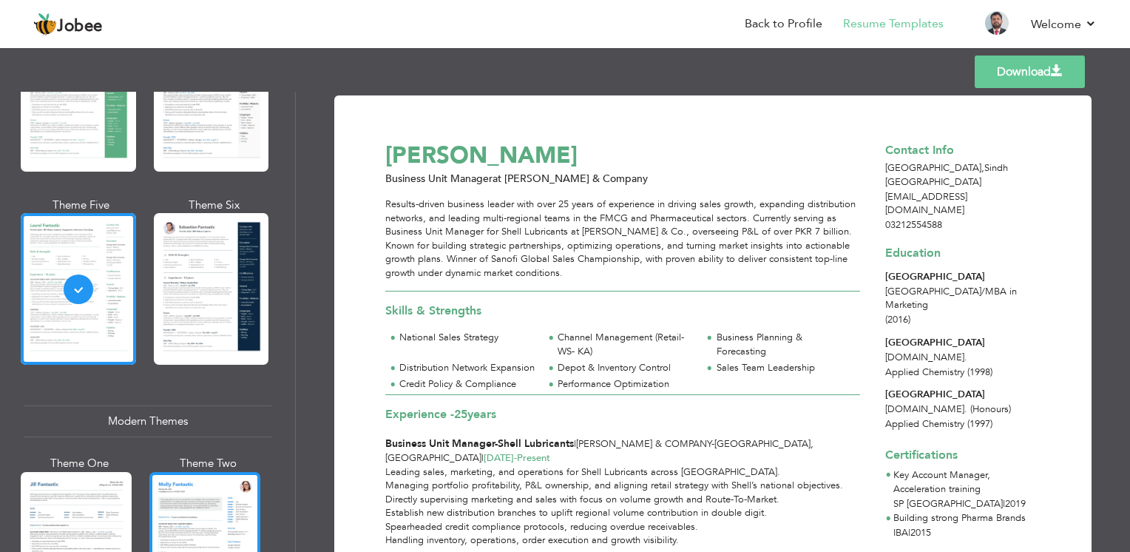
click at [161, 488] on div at bounding box center [204, 545] width 111 height 146
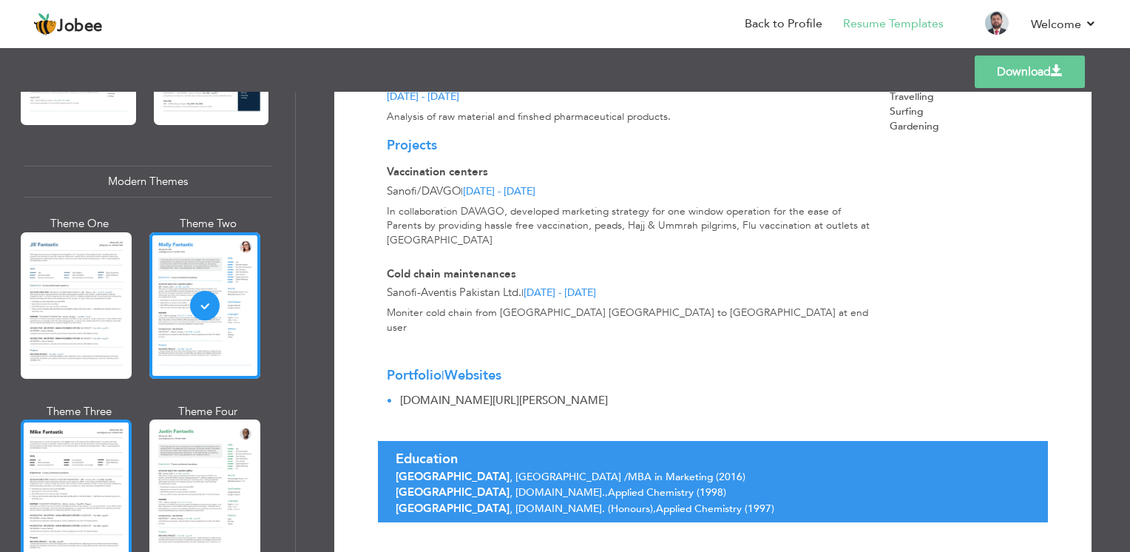
scroll to position [666, 0]
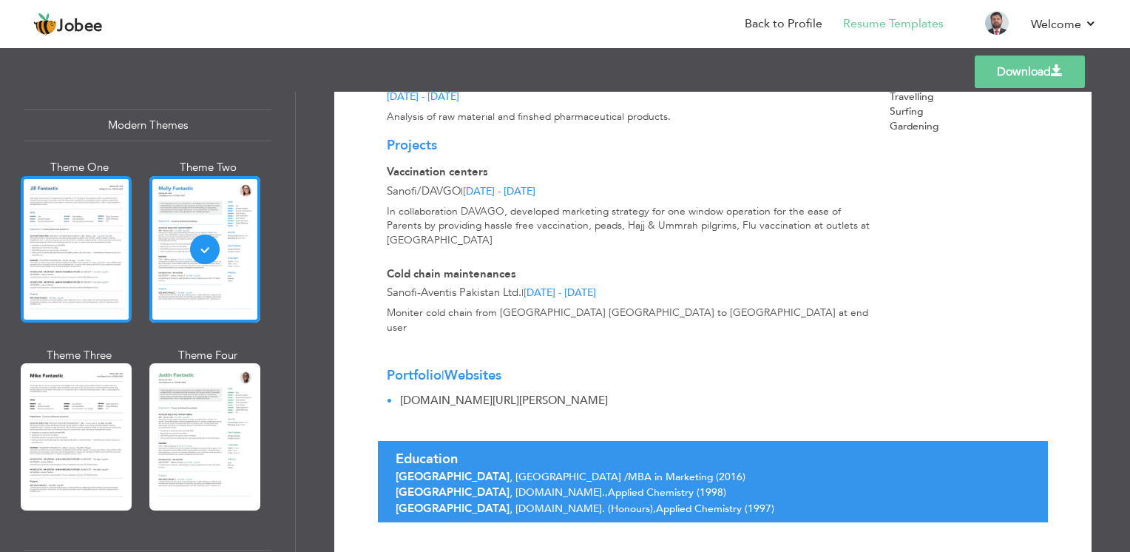
click at [92, 244] on div at bounding box center [76, 249] width 111 height 146
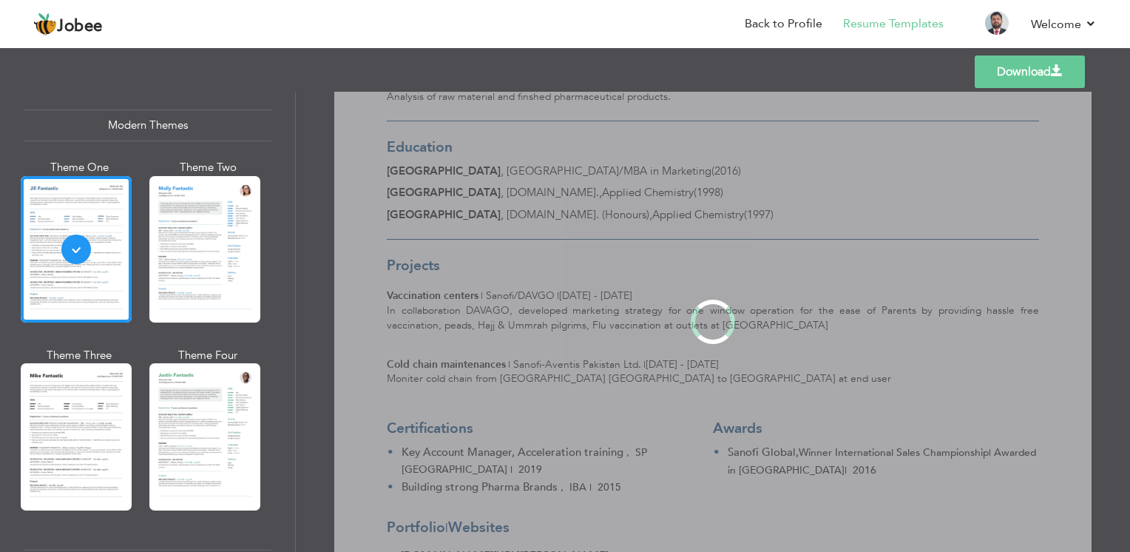
scroll to position [0, 0]
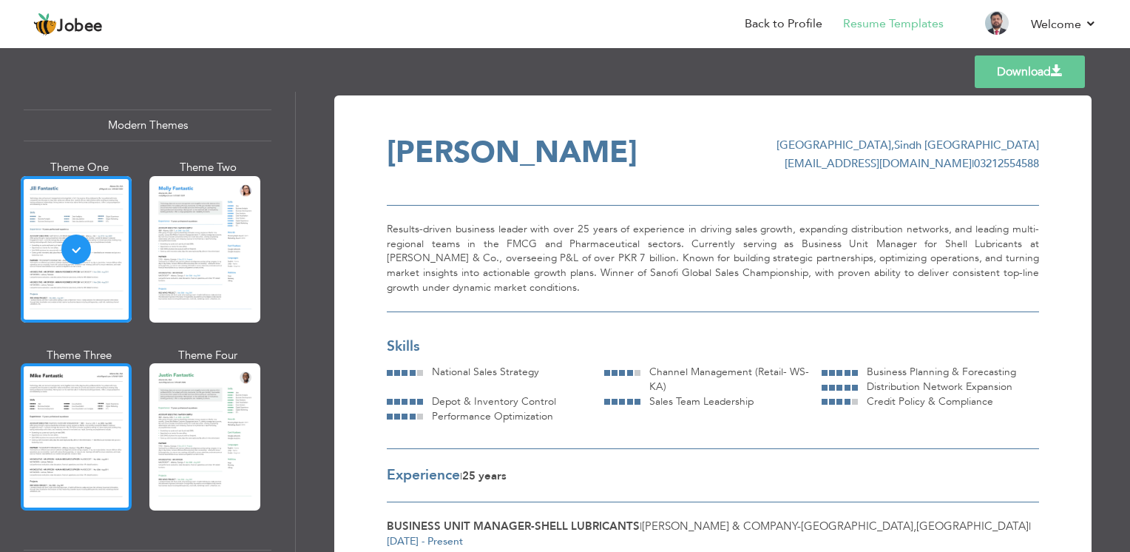
click at [103, 405] on div at bounding box center [76, 436] width 111 height 146
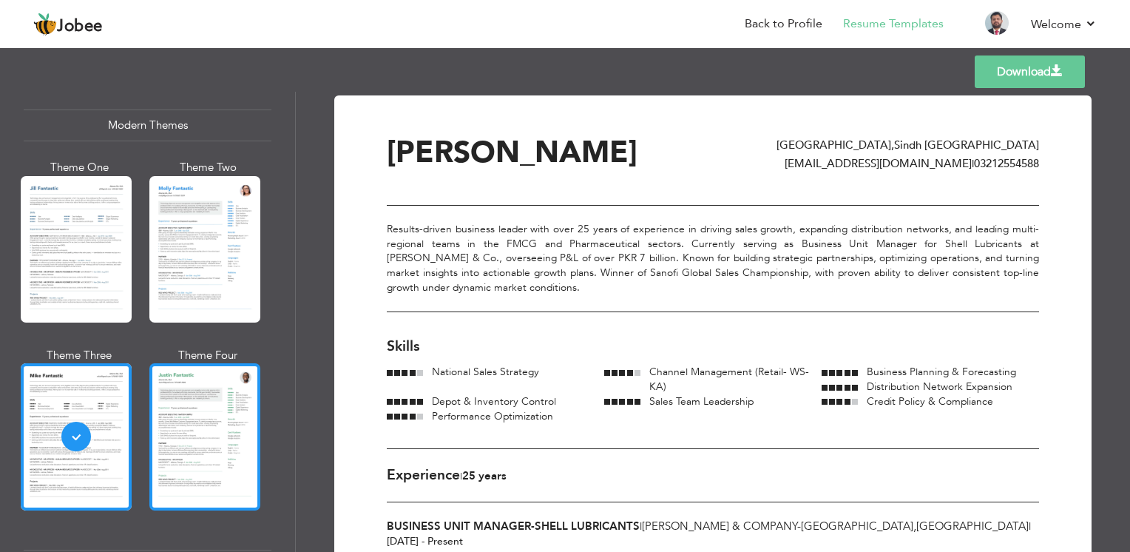
click at [192, 425] on div at bounding box center [204, 436] width 111 height 146
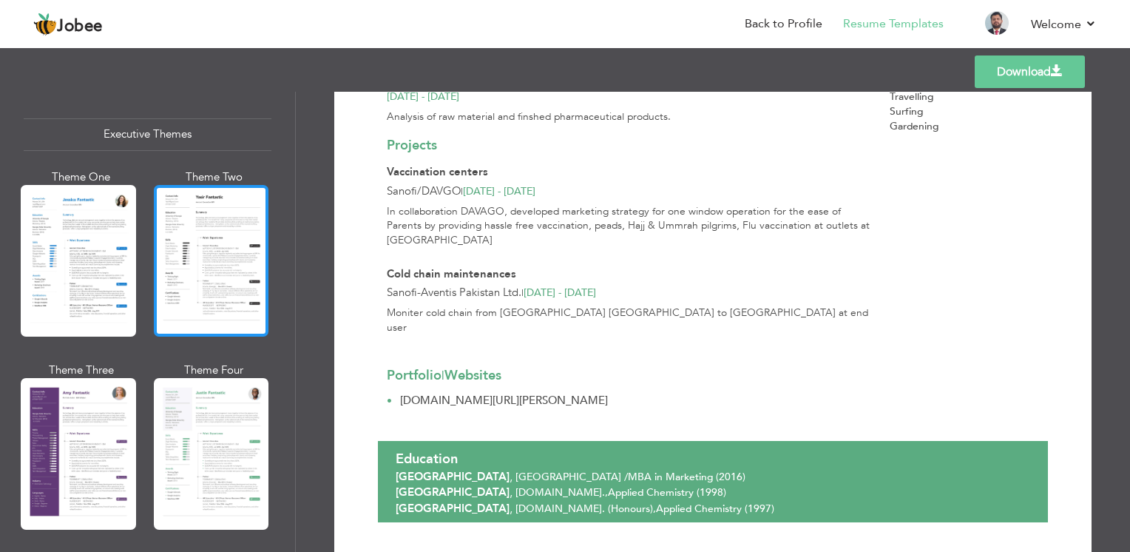
scroll to position [1109, 0]
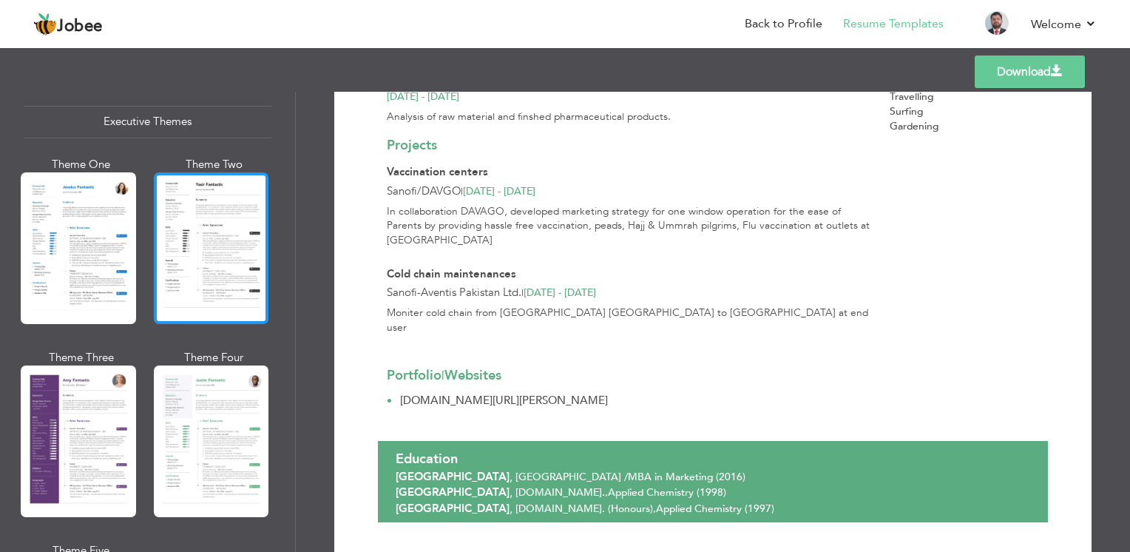
click at [190, 265] on div at bounding box center [211, 248] width 115 height 152
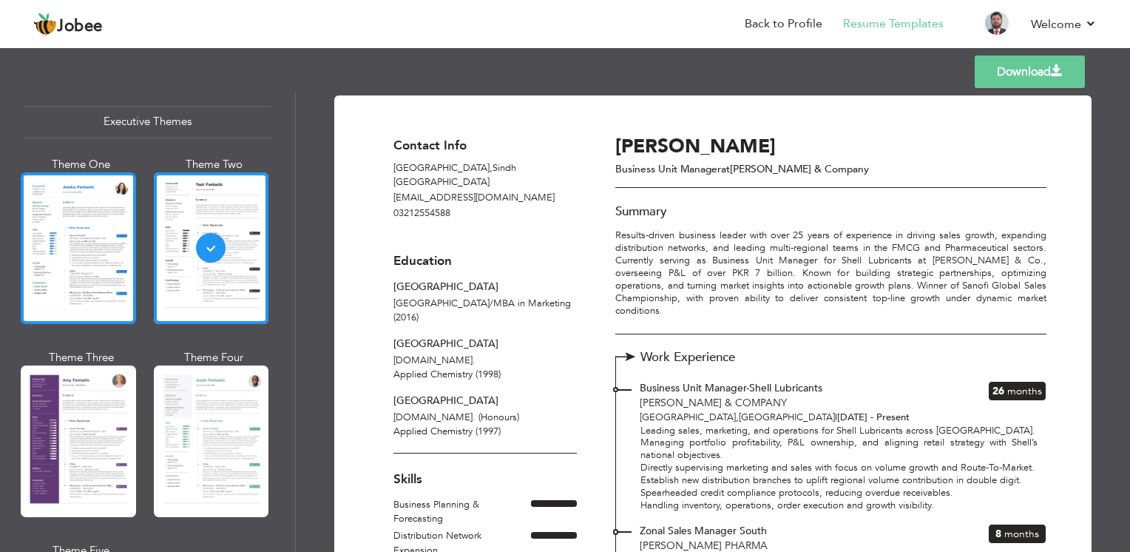
click at [75, 239] on div at bounding box center [78, 248] width 115 height 152
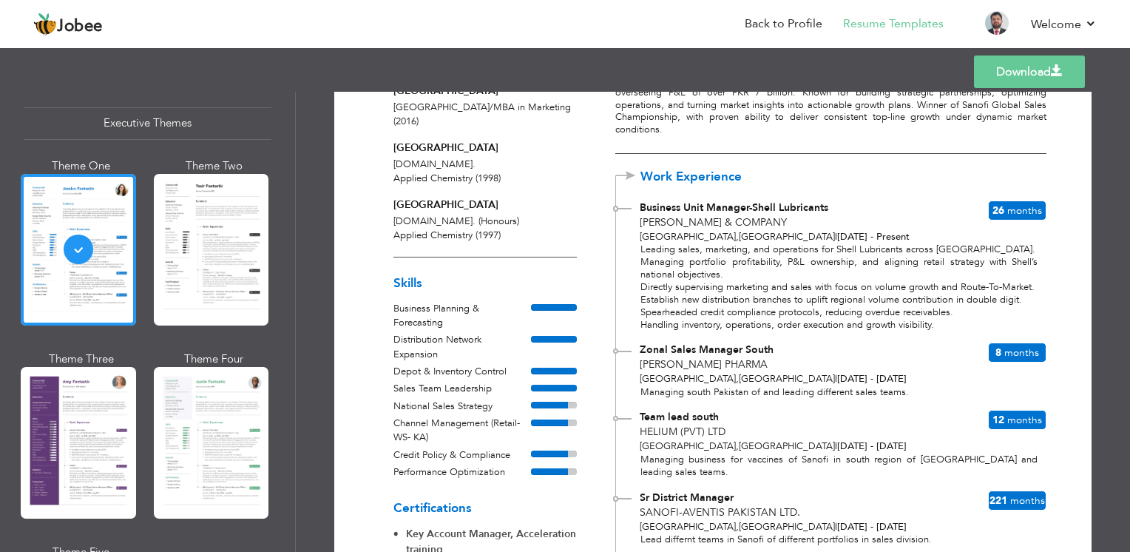
scroll to position [222, 0]
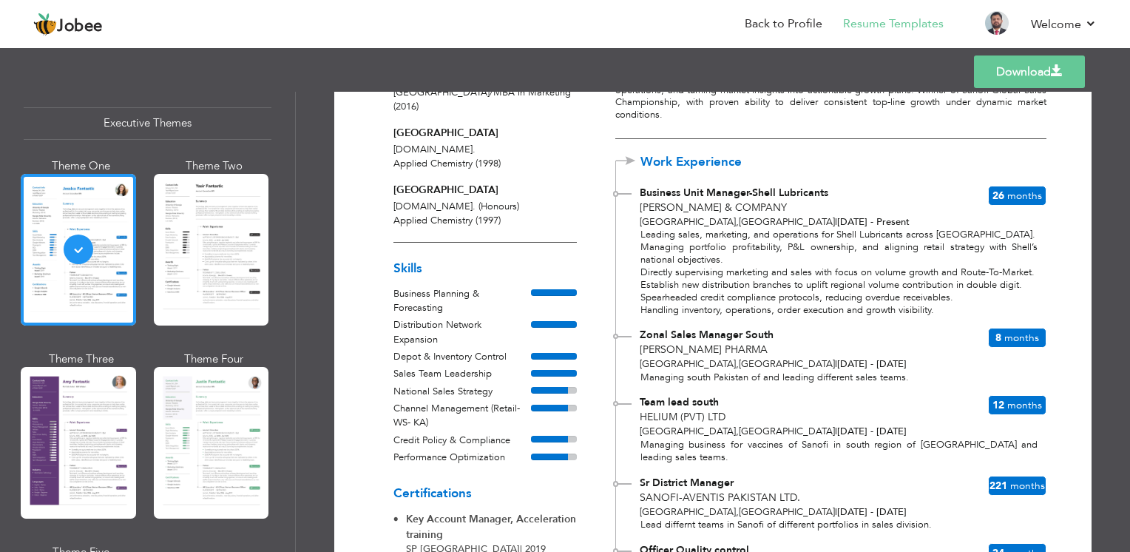
click at [183, 421] on div at bounding box center [211, 443] width 115 height 152
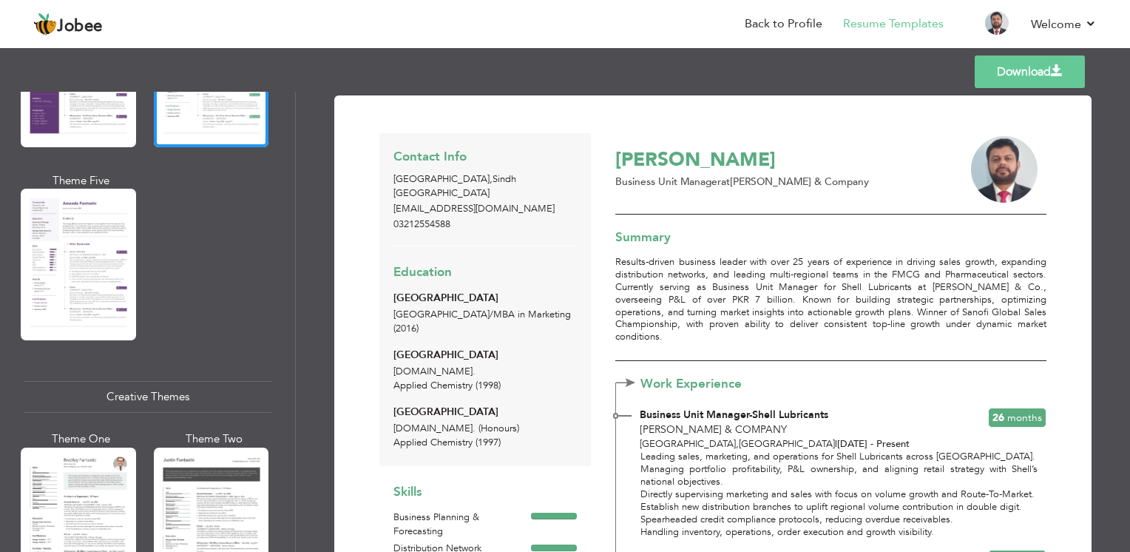
scroll to position [1627, 0]
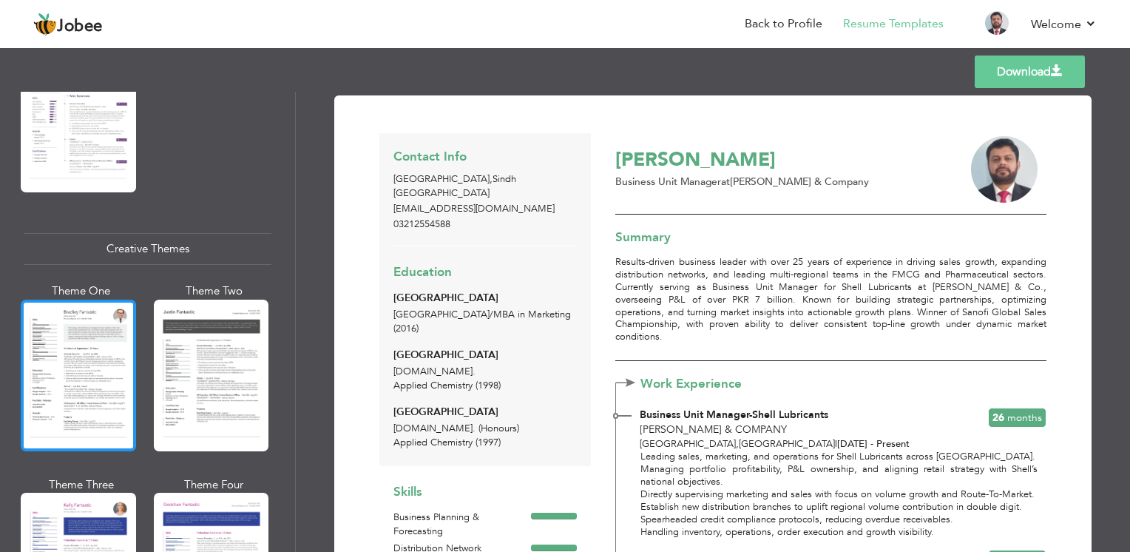
click at [82, 356] on div at bounding box center [78, 376] width 115 height 152
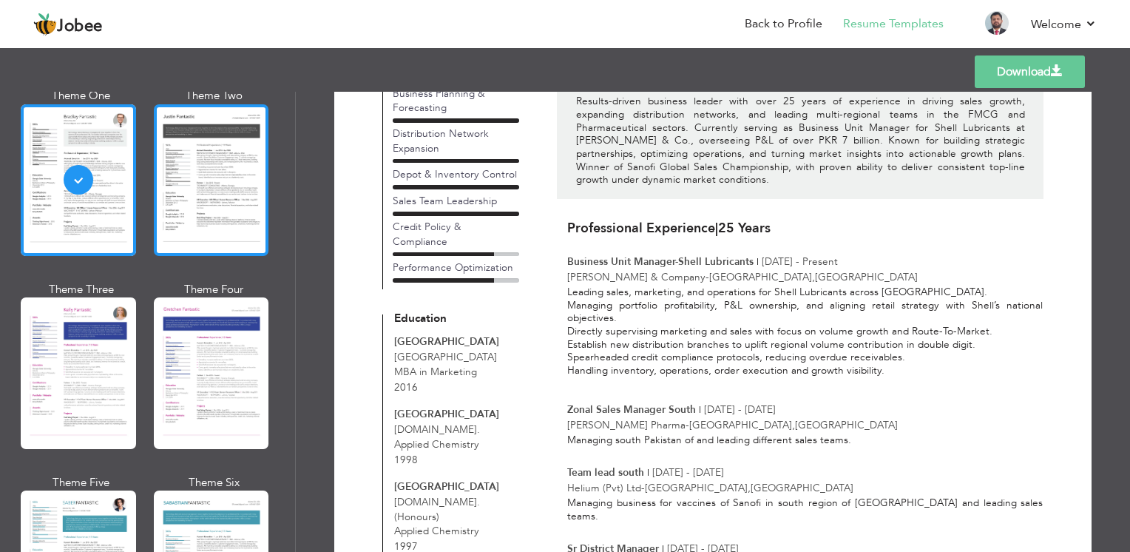
scroll to position [1849, 0]
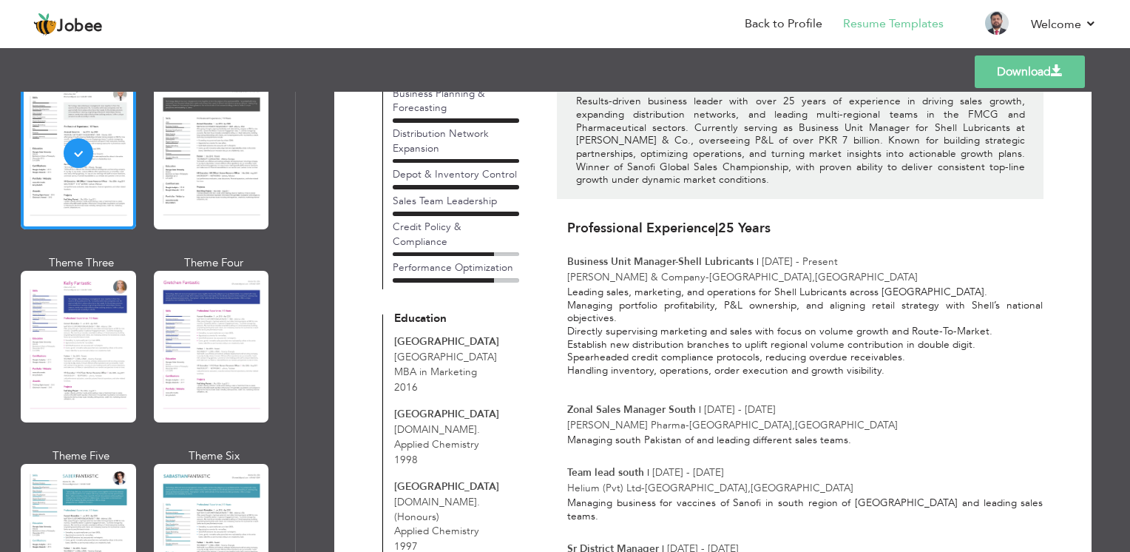
click at [204, 351] on div at bounding box center [211, 347] width 115 height 152
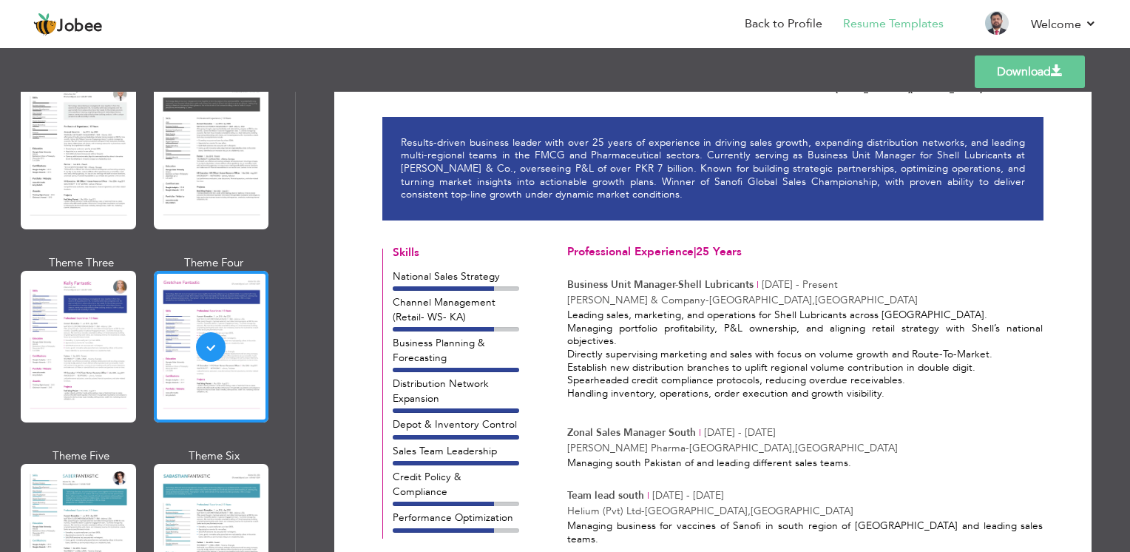
scroll to position [0, 0]
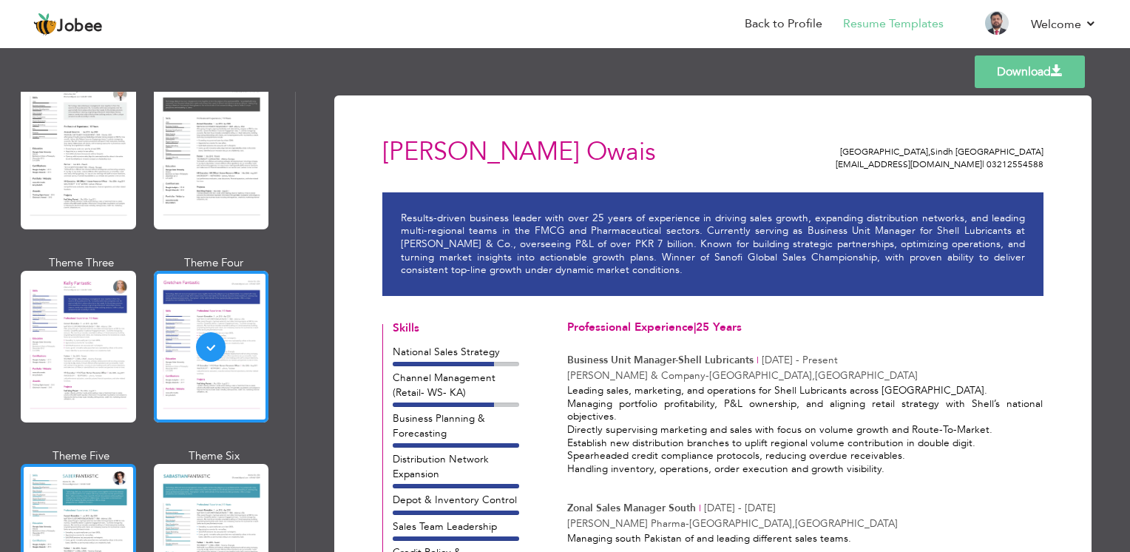
click at [106, 496] on div at bounding box center [78, 540] width 115 height 152
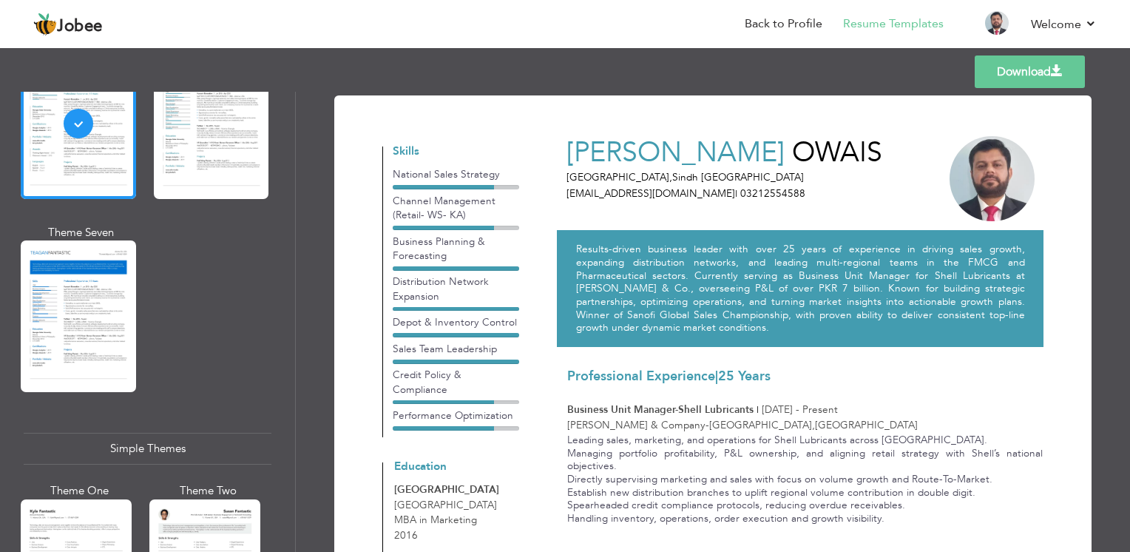
scroll to position [2367, 0]
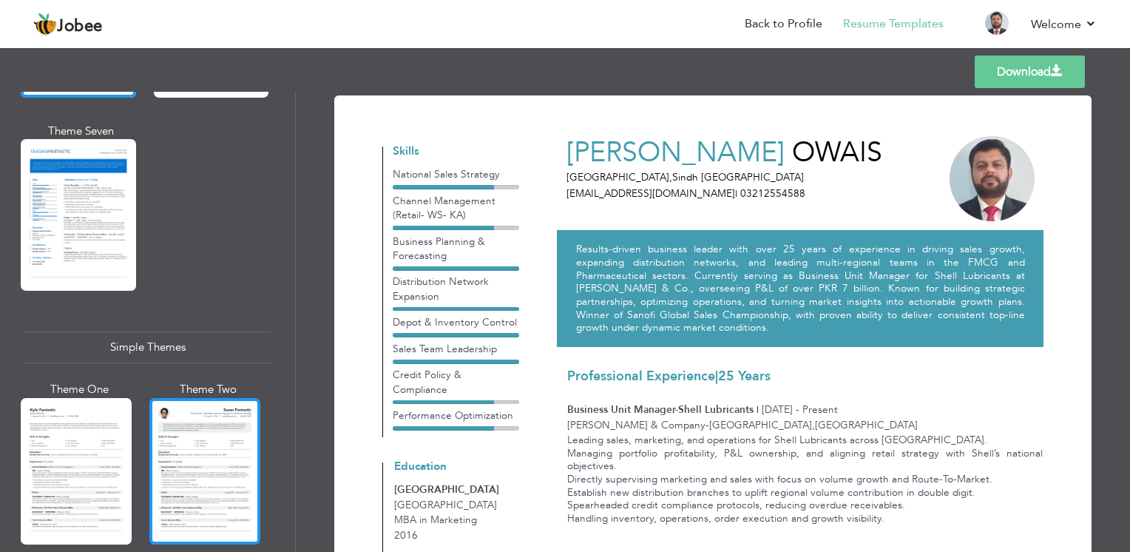
click at [183, 415] on div at bounding box center [204, 471] width 111 height 146
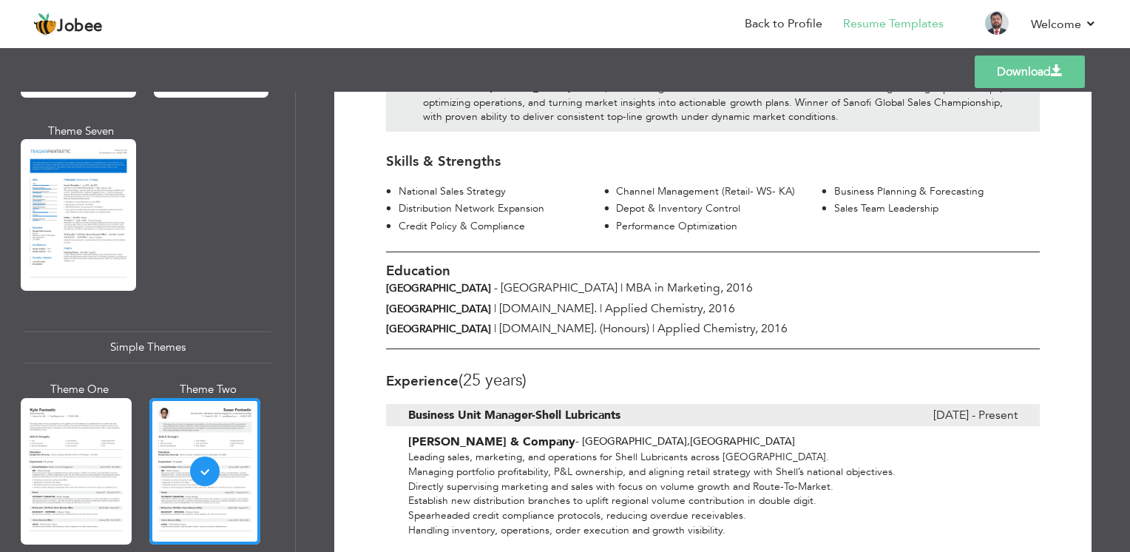
scroll to position [222, 0]
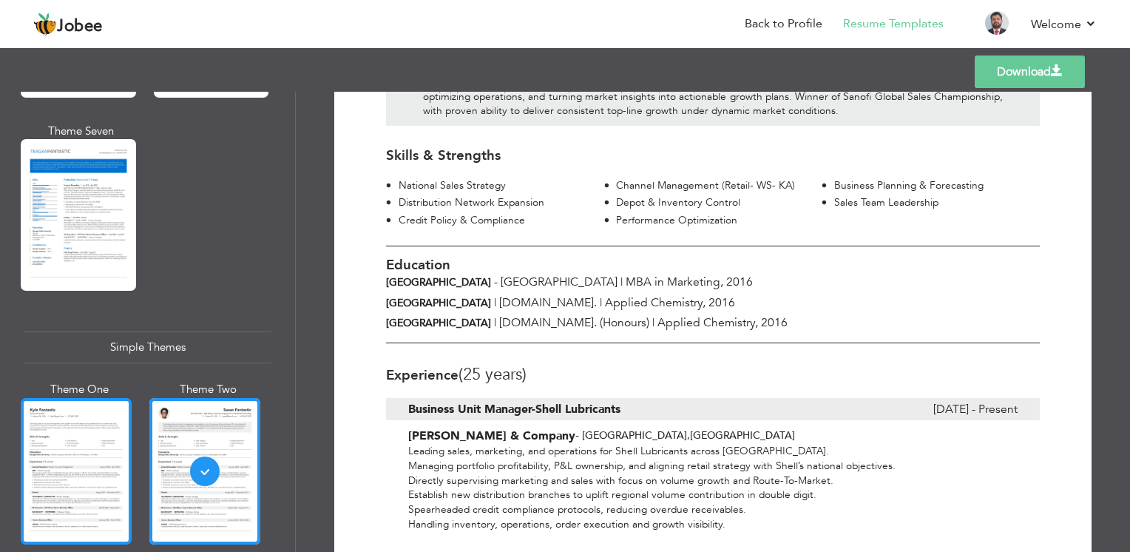
click at [24, 436] on div at bounding box center [76, 471] width 111 height 146
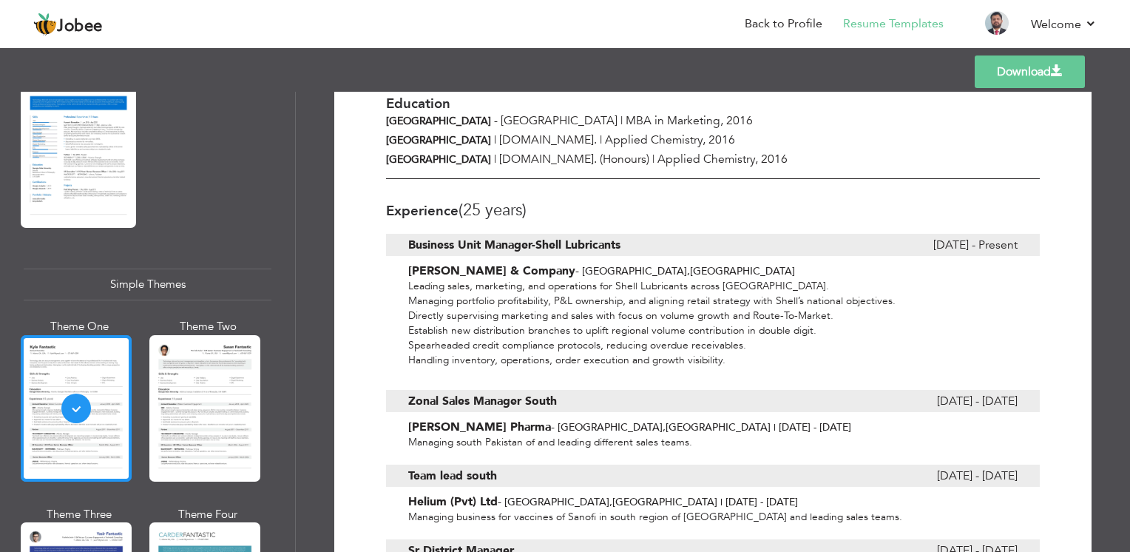
scroll to position [2558, 0]
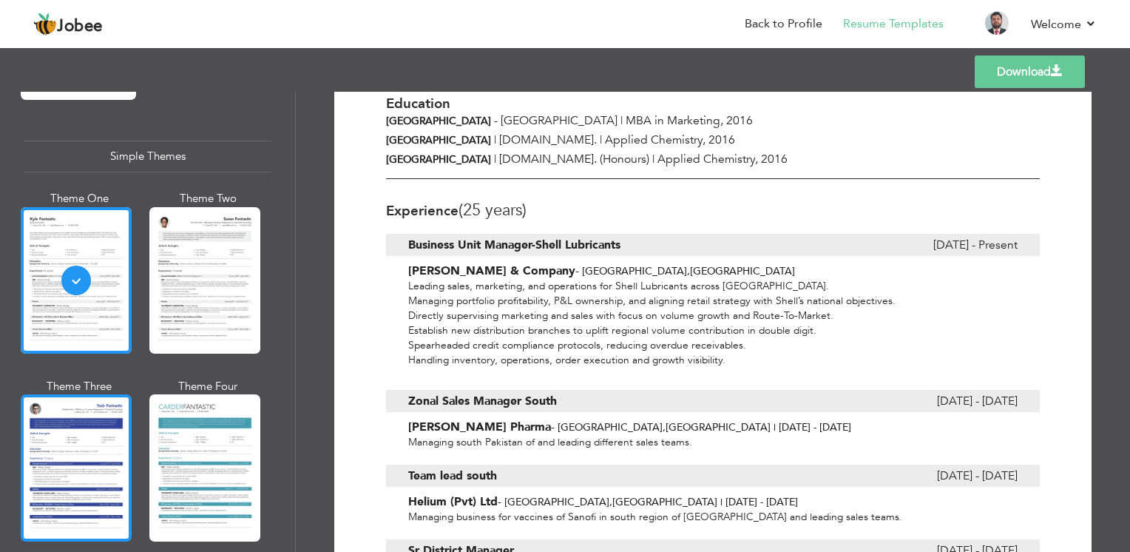
click at [83, 447] on div at bounding box center [76, 467] width 111 height 146
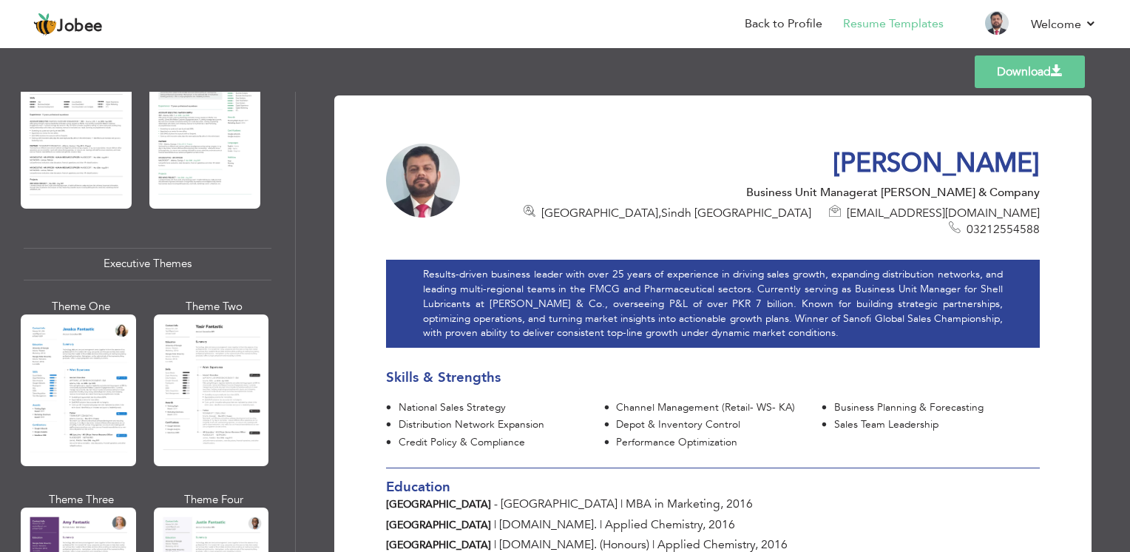
scroll to position [930, 0]
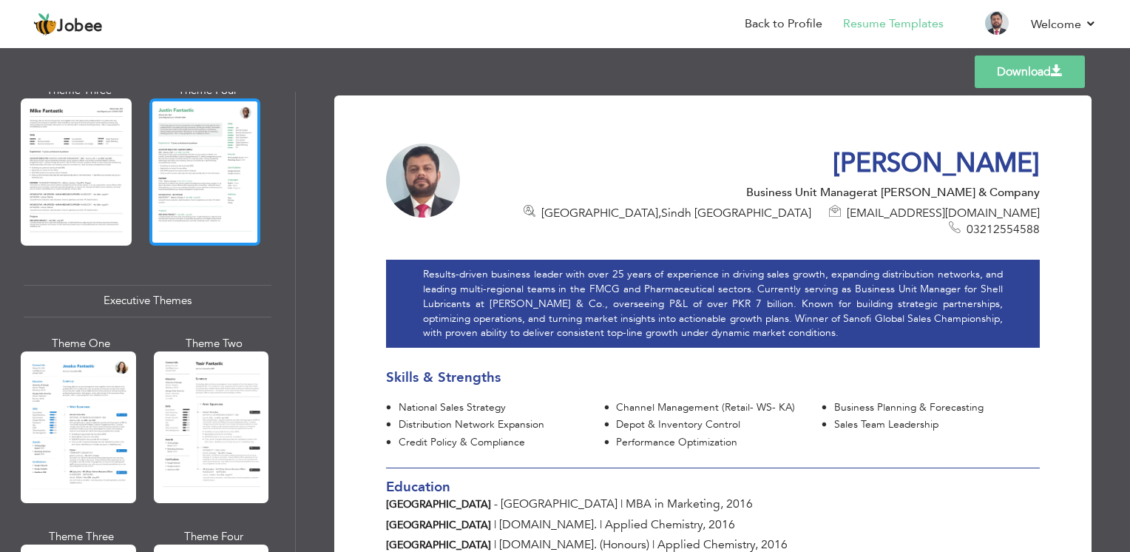
click at [183, 125] on div at bounding box center [204, 171] width 111 height 146
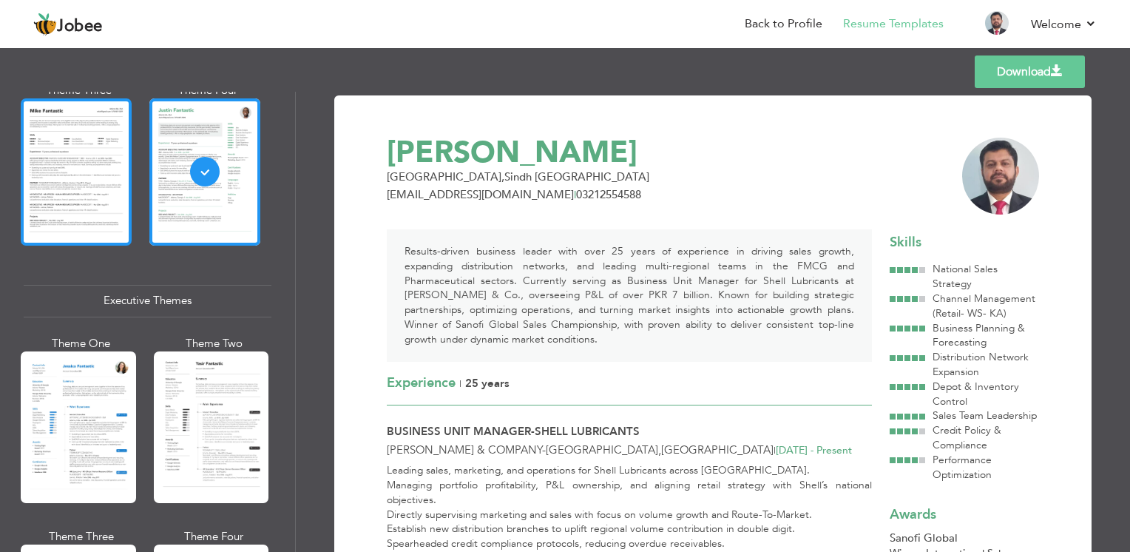
click at [72, 159] on div at bounding box center [76, 171] width 111 height 146
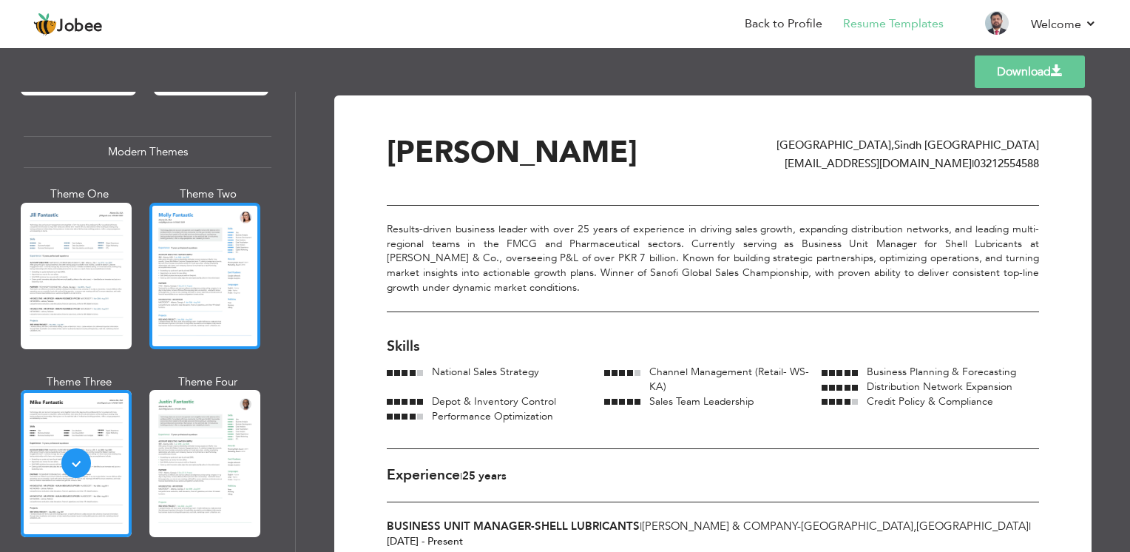
scroll to position [635, 0]
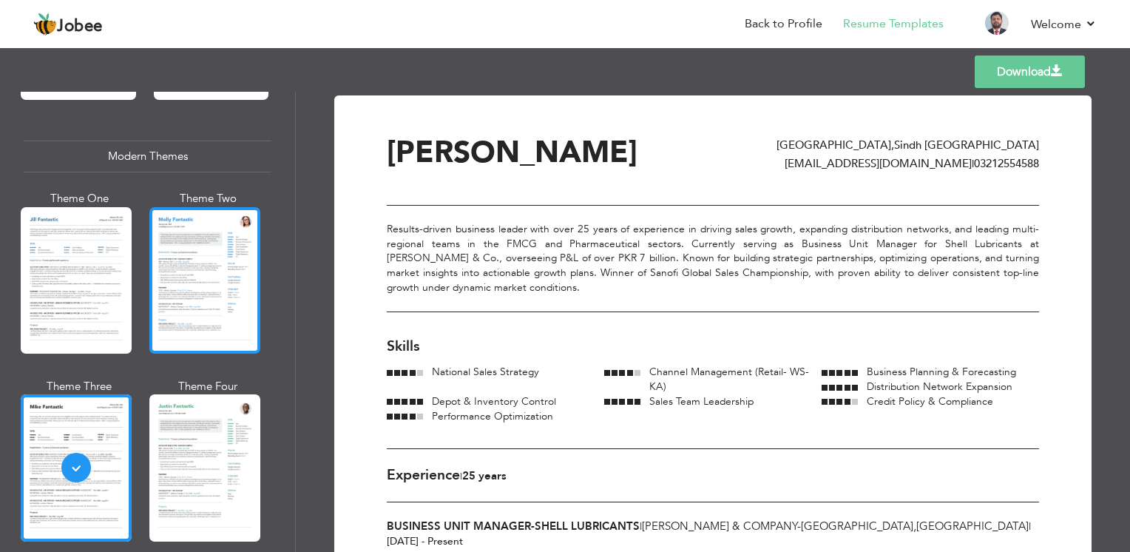
click at [213, 277] on div at bounding box center [204, 280] width 111 height 146
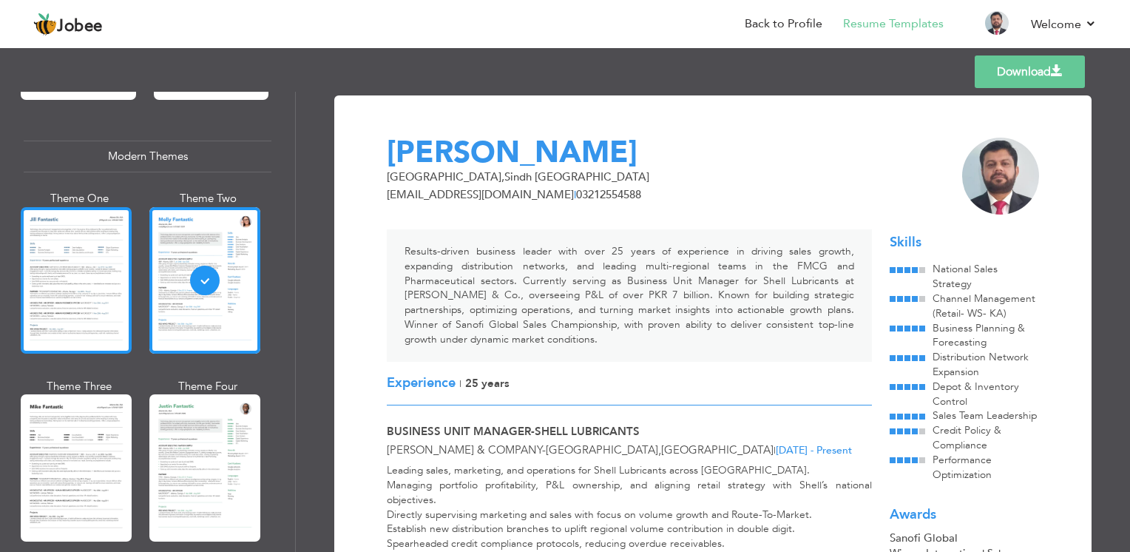
click at [47, 250] on div at bounding box center [76, 280] width 111 height 146
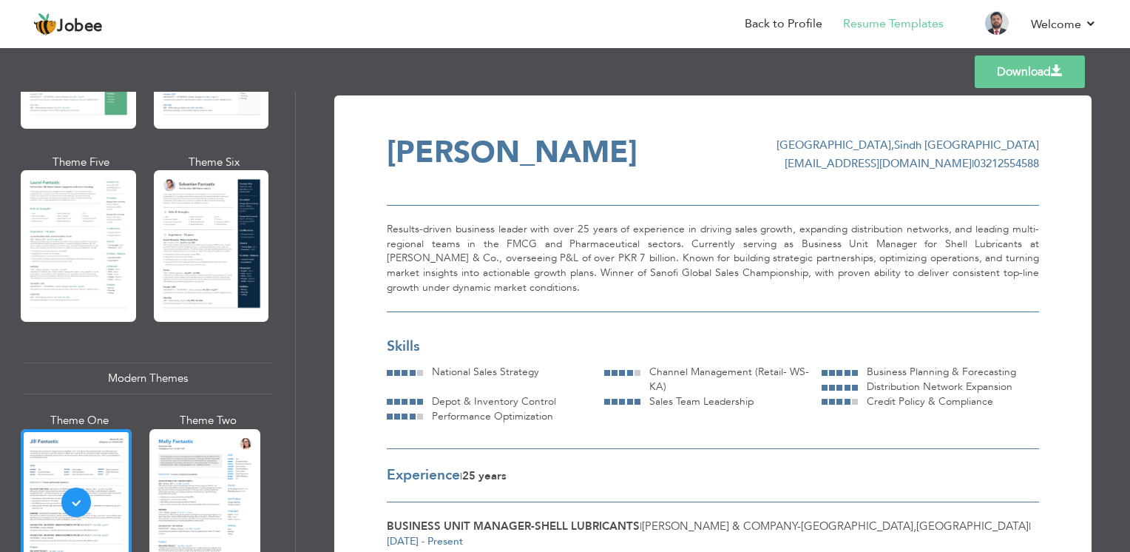
scroll to position [339, 0]
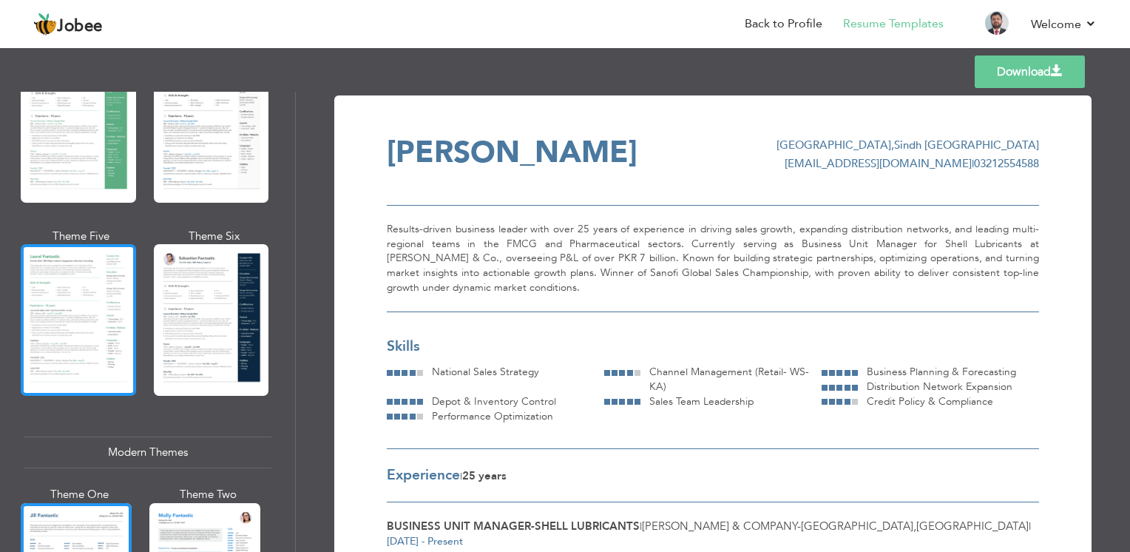
click at [104, 283] on div at bounding box center [78, 320] width 115 height 152
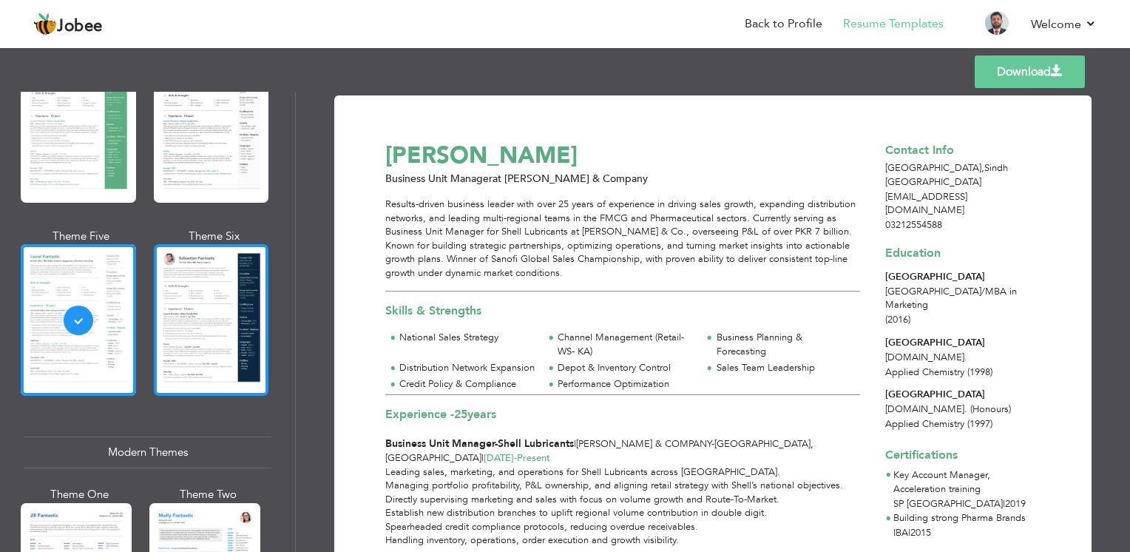
click at [200, 314] on div at bounding box center [211, 320] width 115 height 152
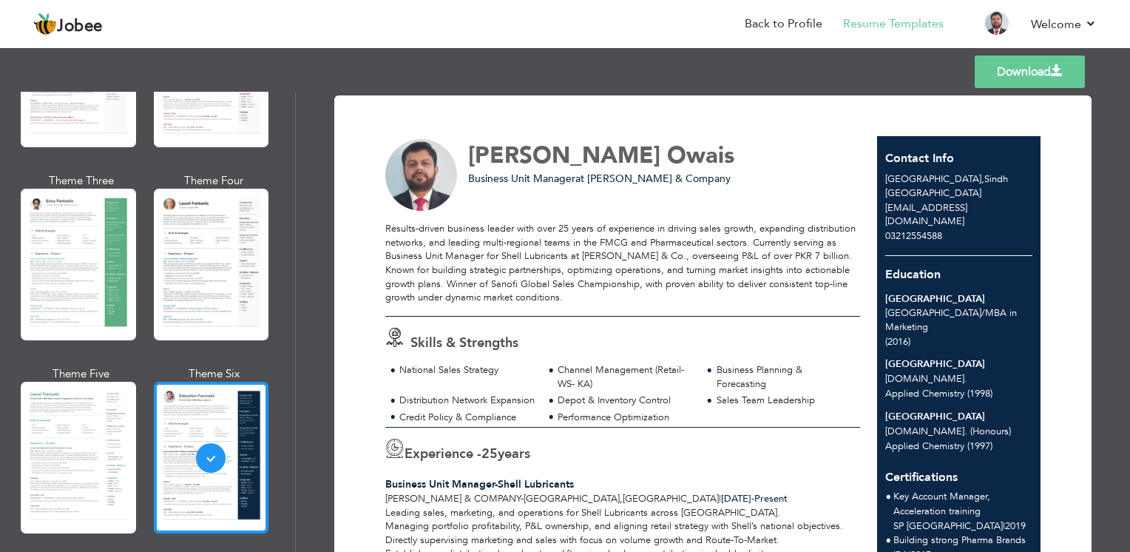
scroll to position [117, 0]
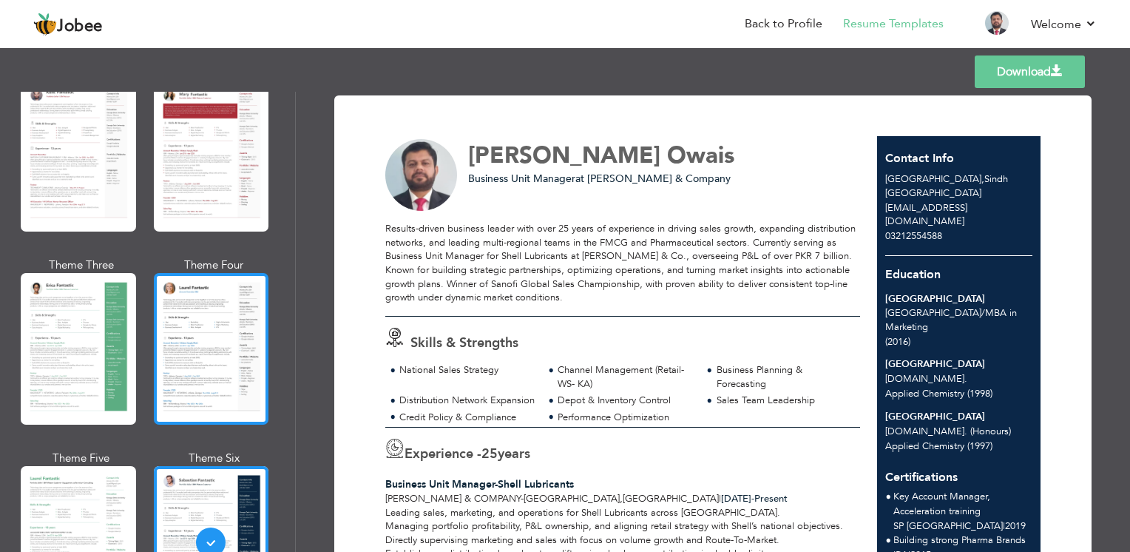
click at [180, 345] on div at bounding box center [211, 349] width 115 height 152
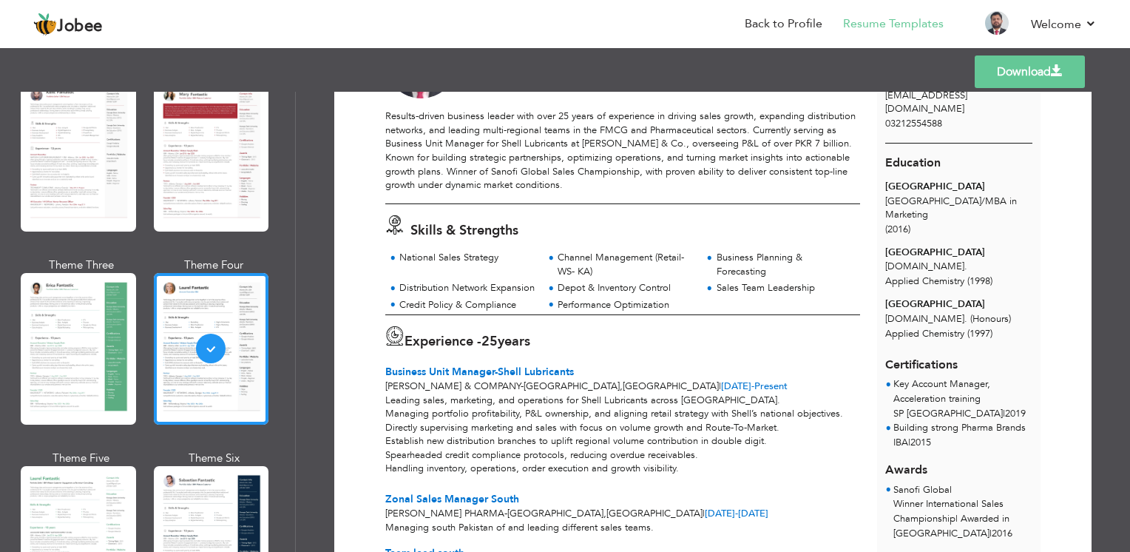
scroll to position [0, 0]
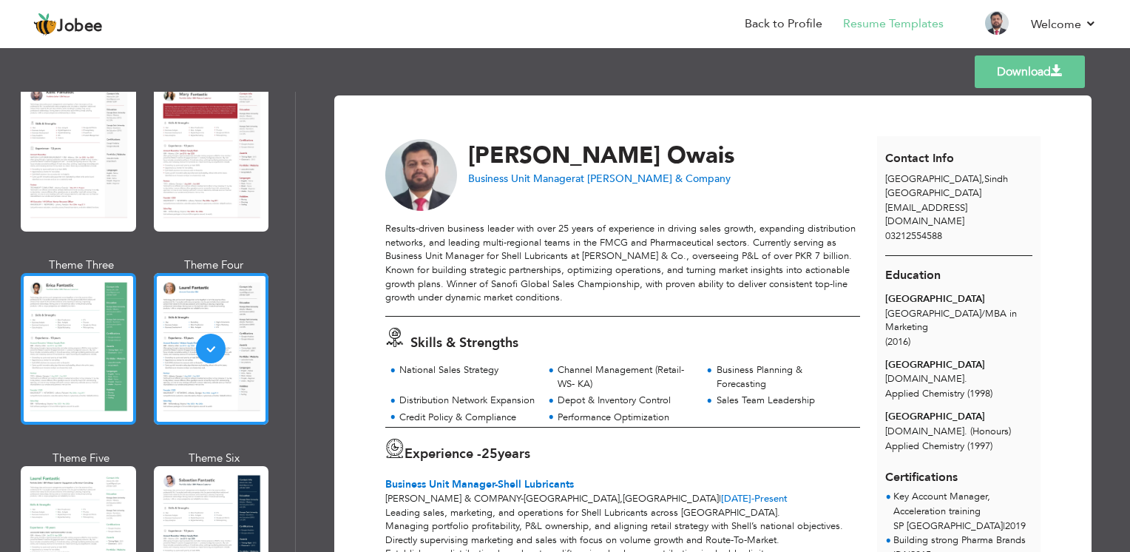
click at [45, 330] on div at bounding box center [78, 349] width 115 height 152
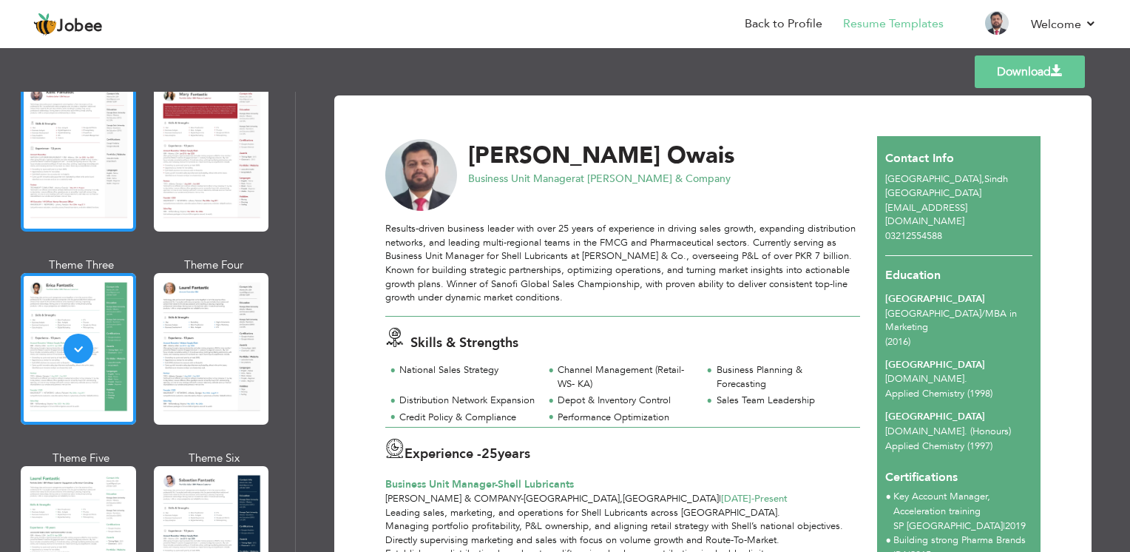
click at [84, 133] on div at bounding box center [78, 156] width 115 height 152
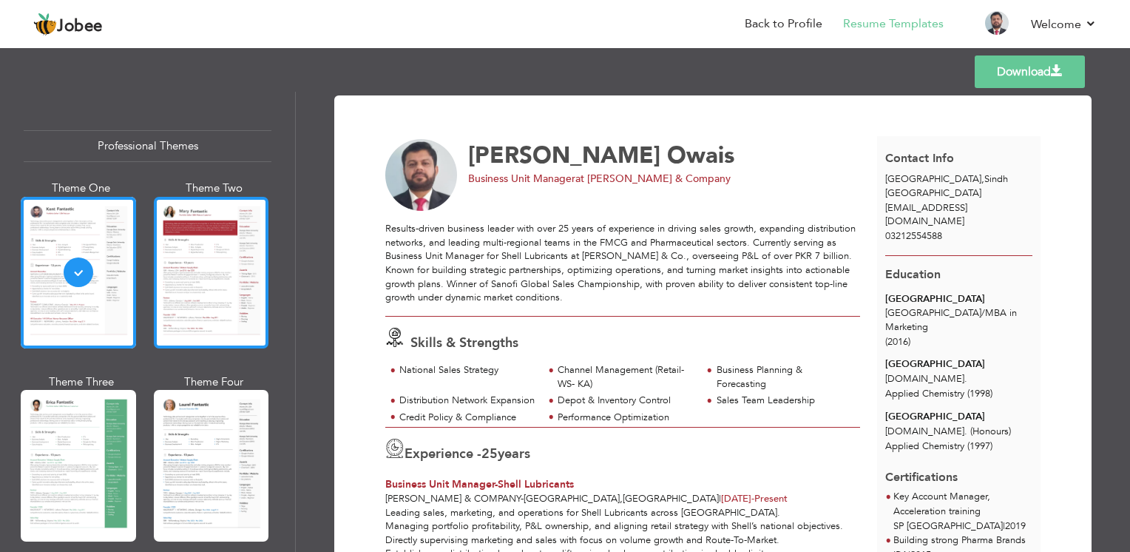
click at [217, 276] on div at bounding box center [211, 273] width 115 height 152
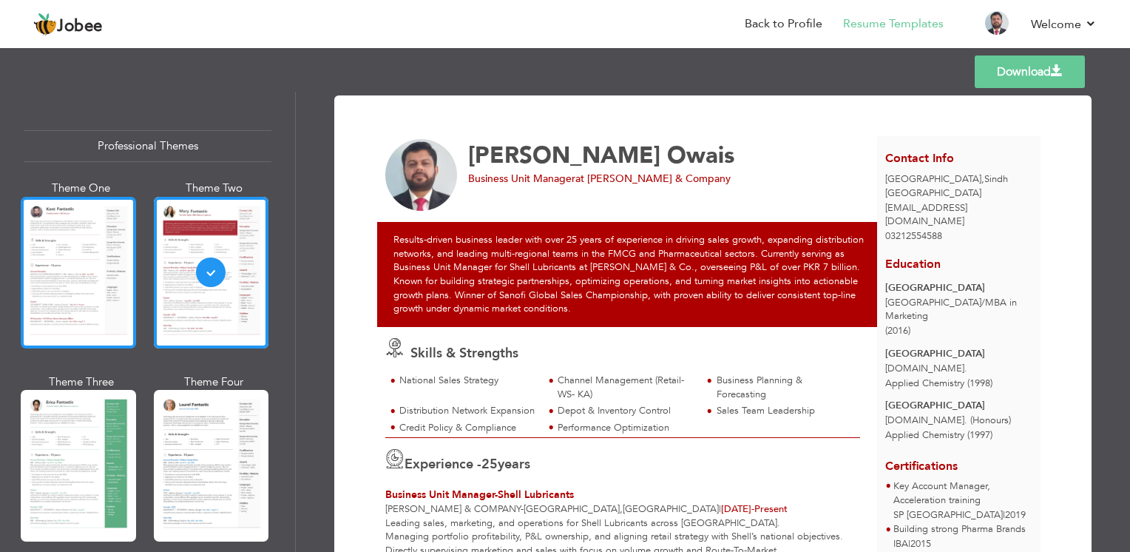
click at [95, 277] on div at bounding box center [78, 273] width 115 height 152
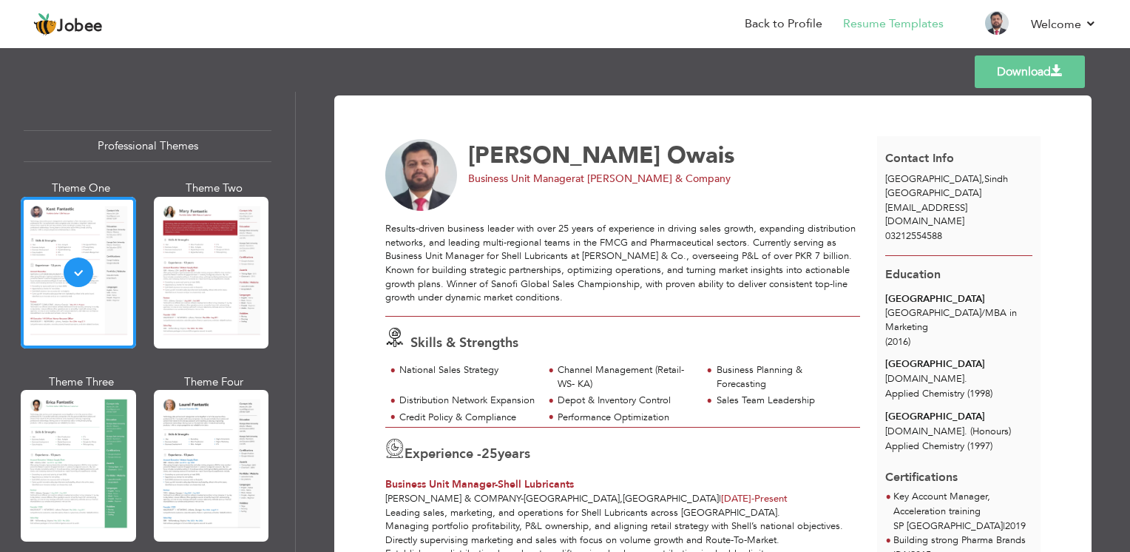
click at [1022, 72] on link "Download" at bounding box center [1030, 71] width 110 height 33
